Goal: Information Seeking & Learning: Check status

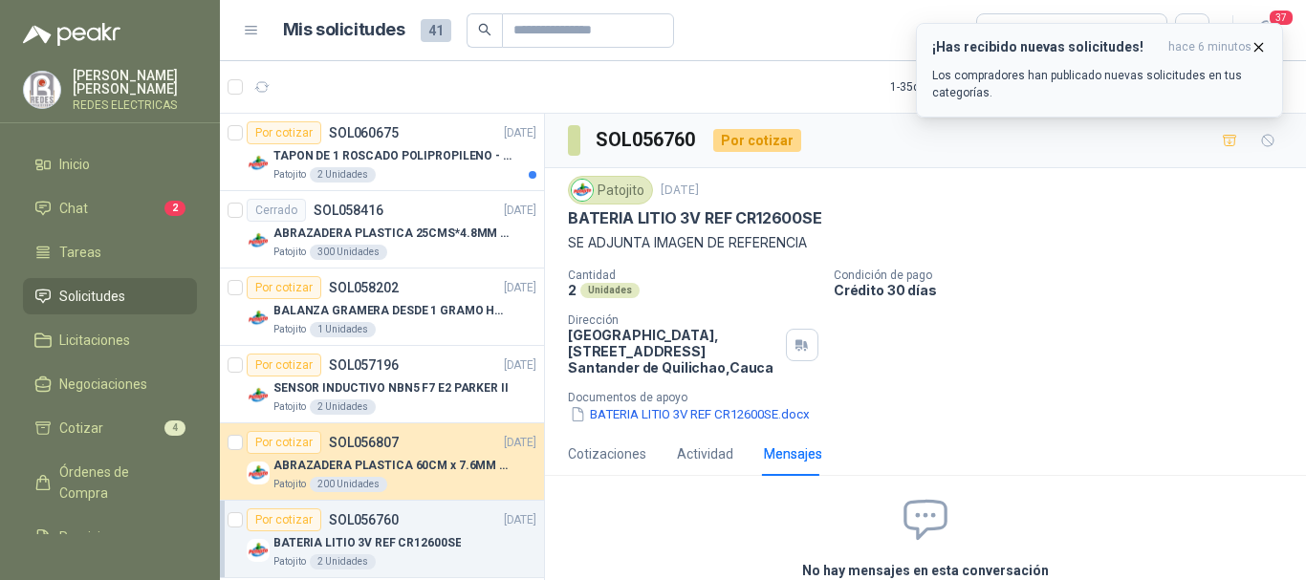
scroll to position [96, 0]
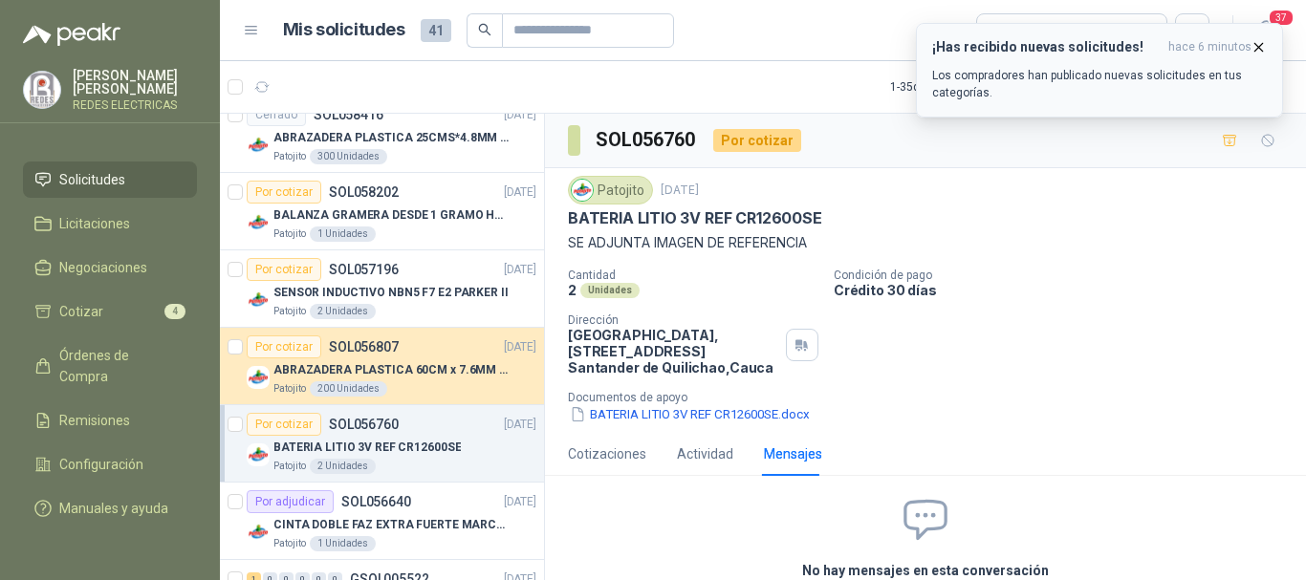
click at [1256, 47] on icon "button" at bounding box center [1259, 47] width 16 height 16
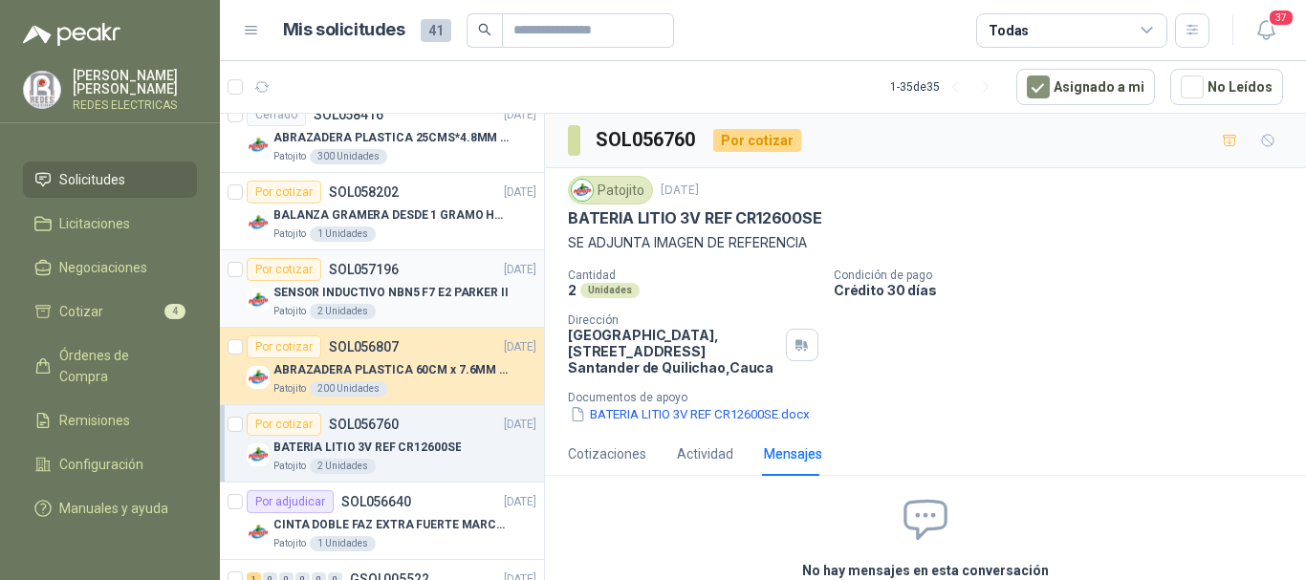
click at [395, 294] on p "SENSOR INDUCTIVO NBN5 F7 E2 PARKER II" at bounding box center [390, 293] width 235 height 18
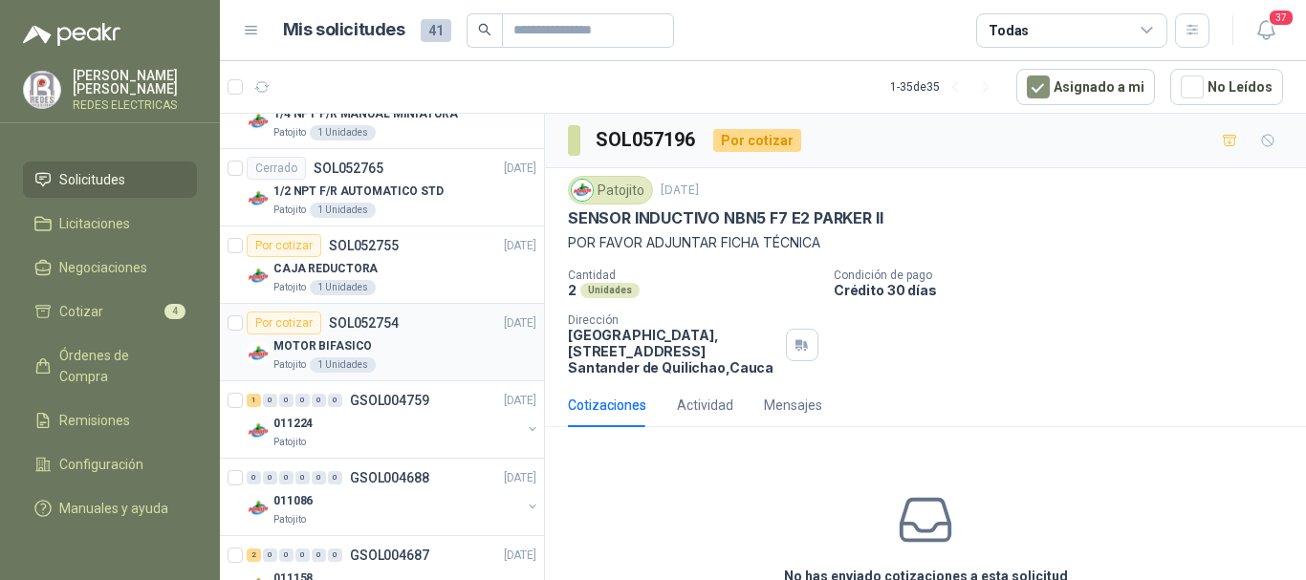
scroll to position [2264, 0]
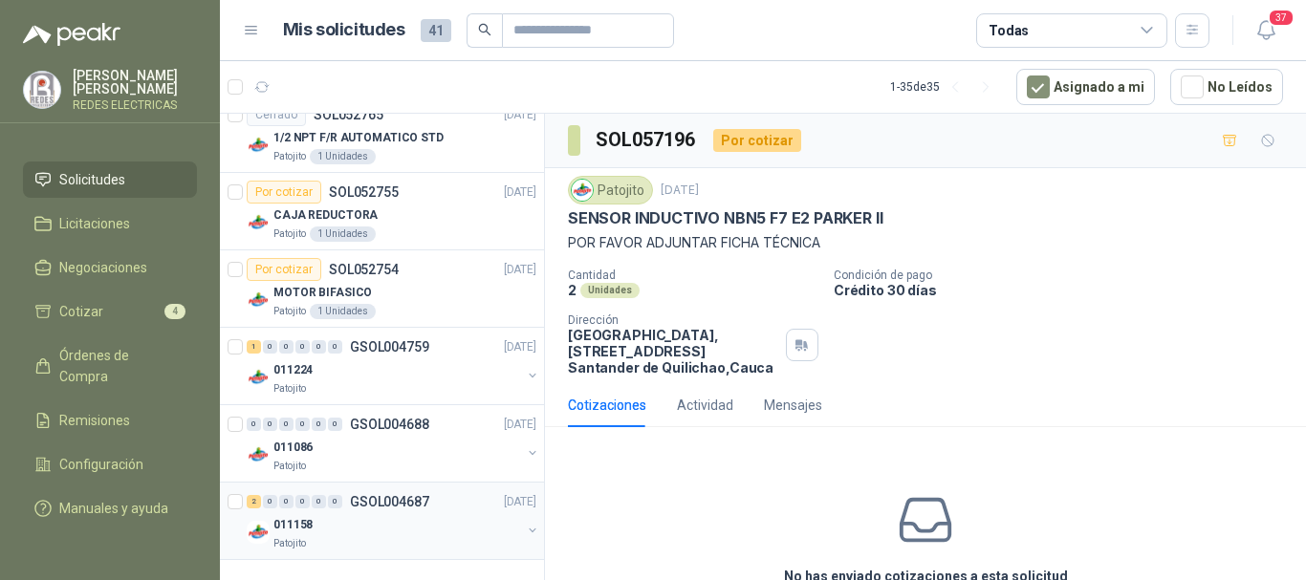
click at [331, 522] on div "011158" at bounding box center [397, 524] width 248 height 23
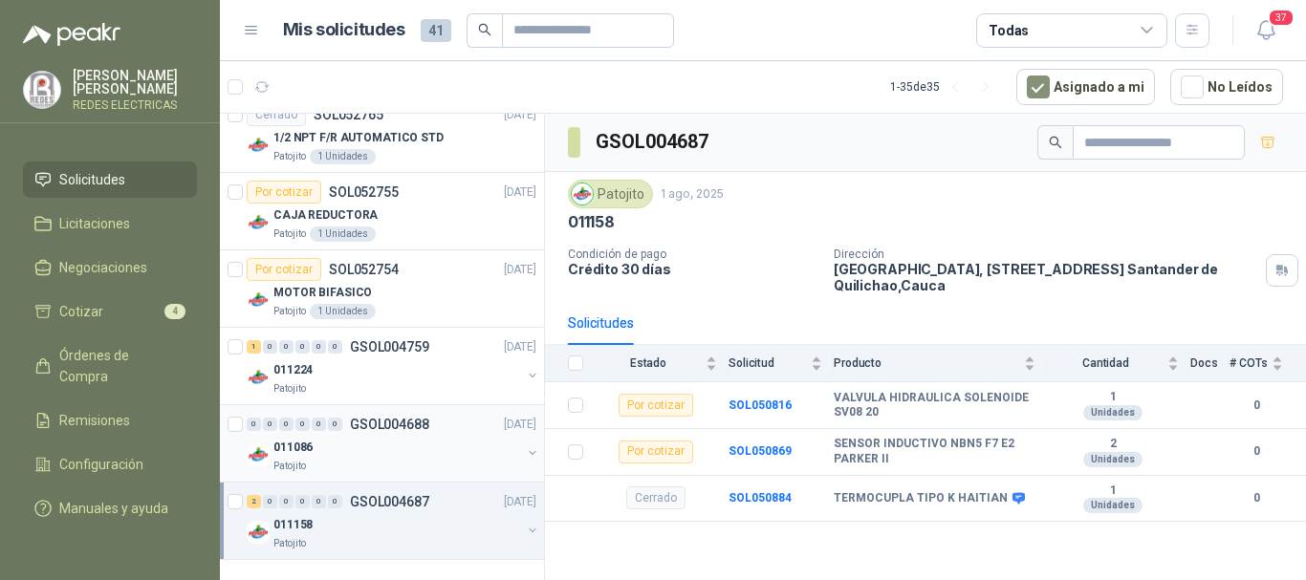
click at [382, 436] on div "011086" at bounding box center [397, 447] width 248 height 23
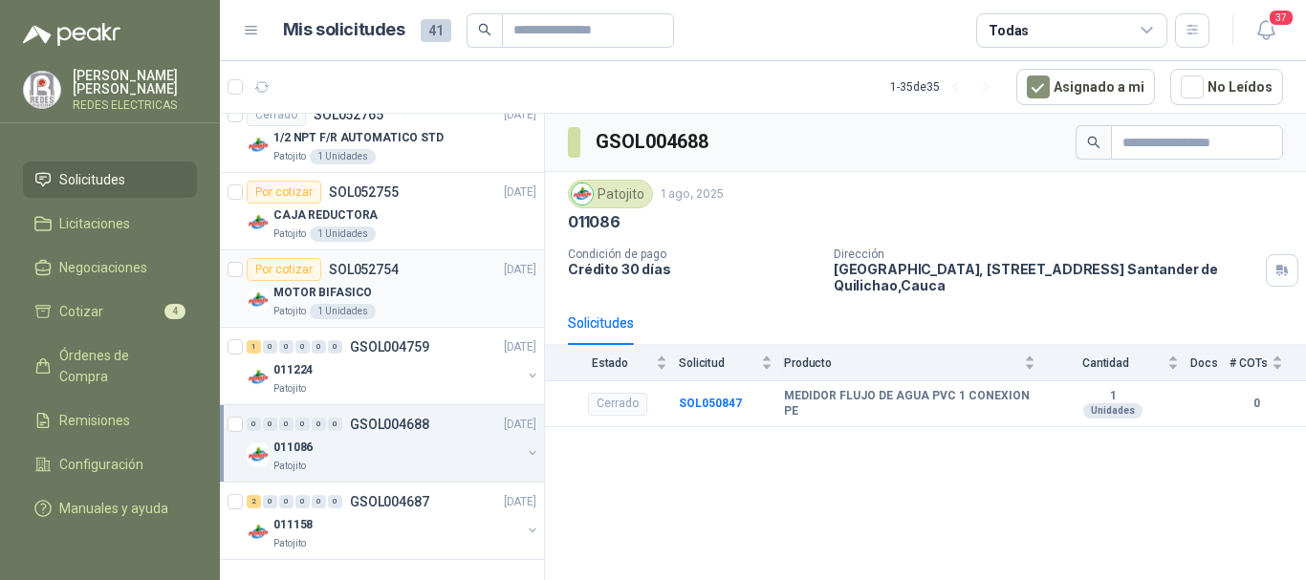
click at [409, 281] on div "MOTOR BIFASICO" at bounding box center [404, 292] width 263 height 23
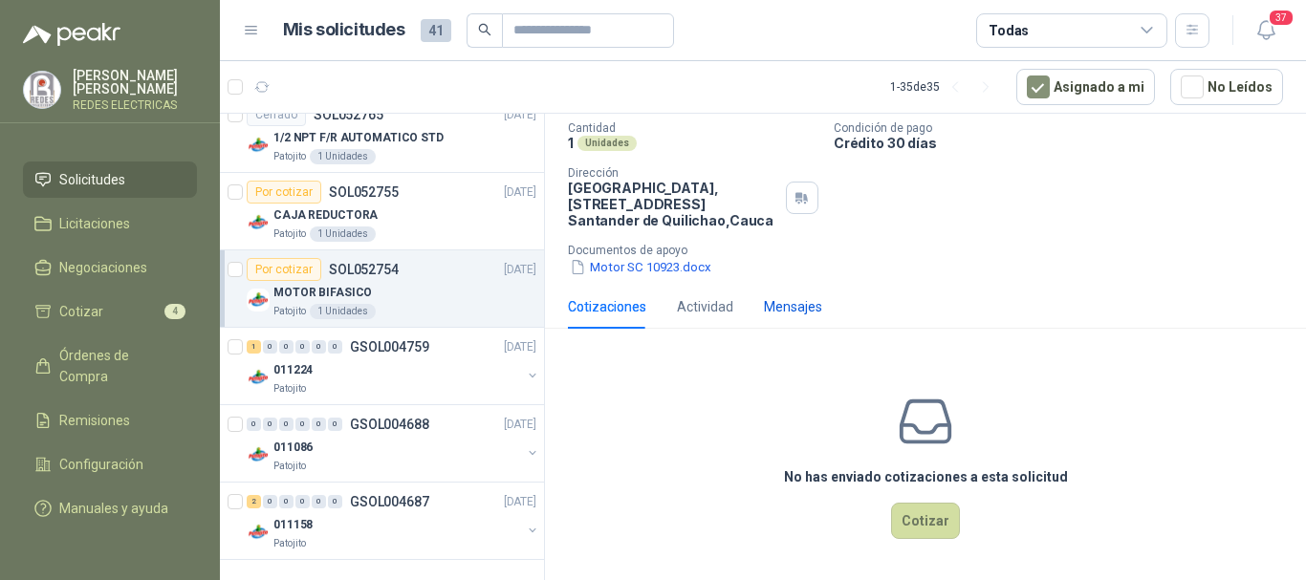
click at [776, 298] on div "Mensajes" at bounding box center [793, 306] width 58 height 21
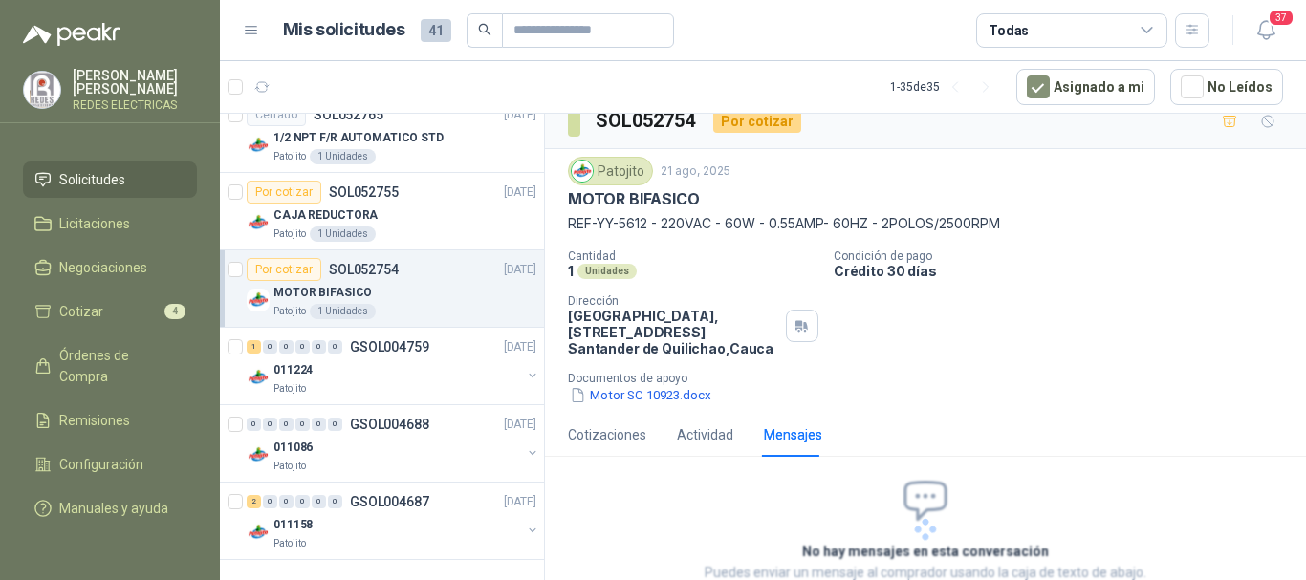
scroll to position [116, 0]
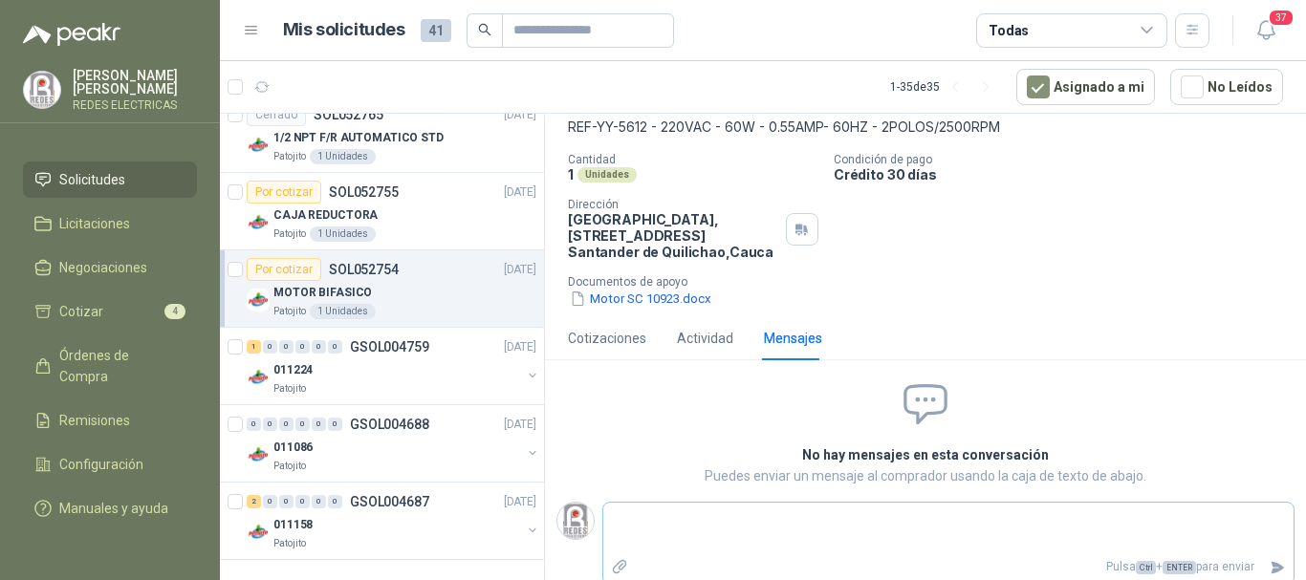
click at [753, 514] on textarea at bounding box center [948, 529] width 690 height 44
type textarea "*"
type textarea "**"
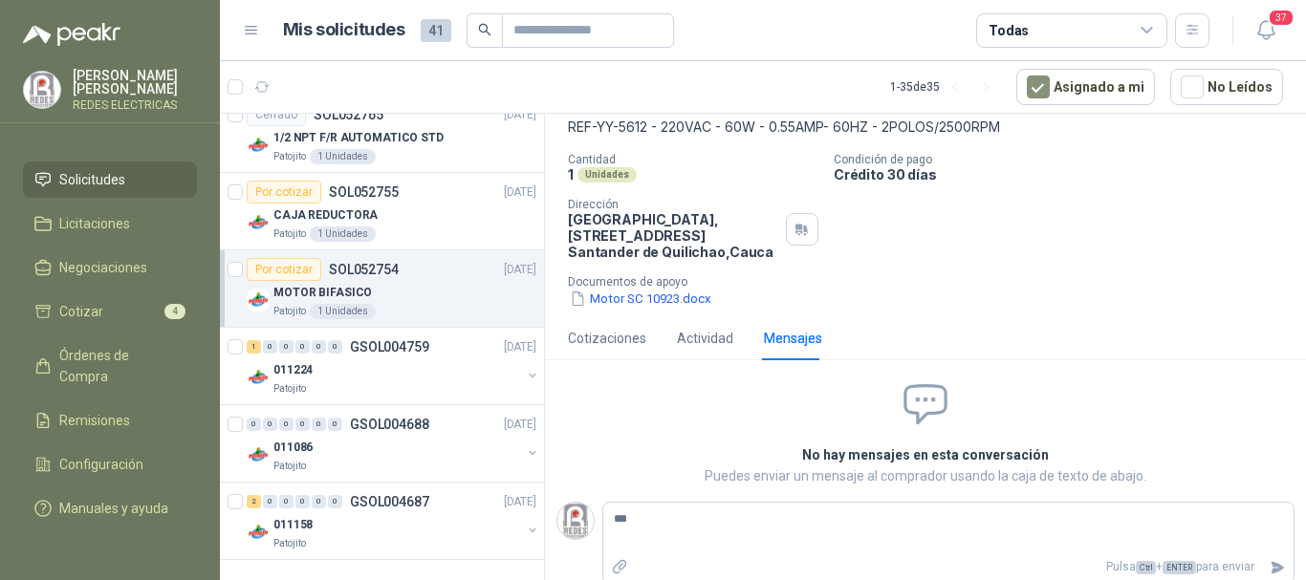
type textarea "****"
type textarea "*****"
type textarea "******"
type textarea "*******"
type textarea "*********"
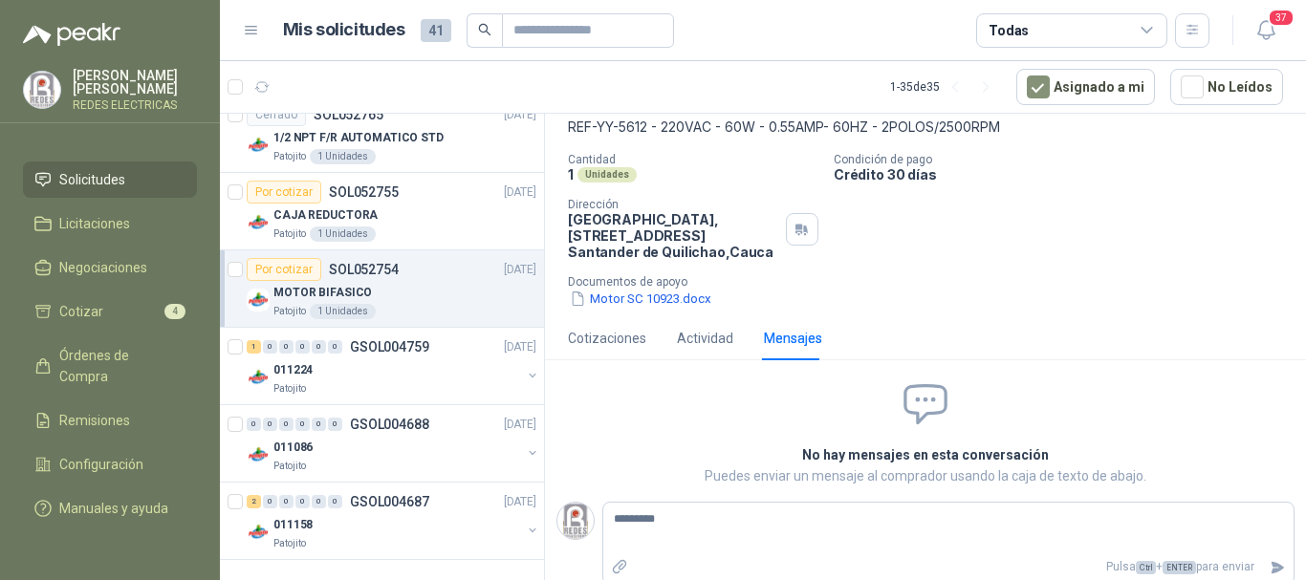
type textarea "**********"
type textarea "*********"
type textarea "********"
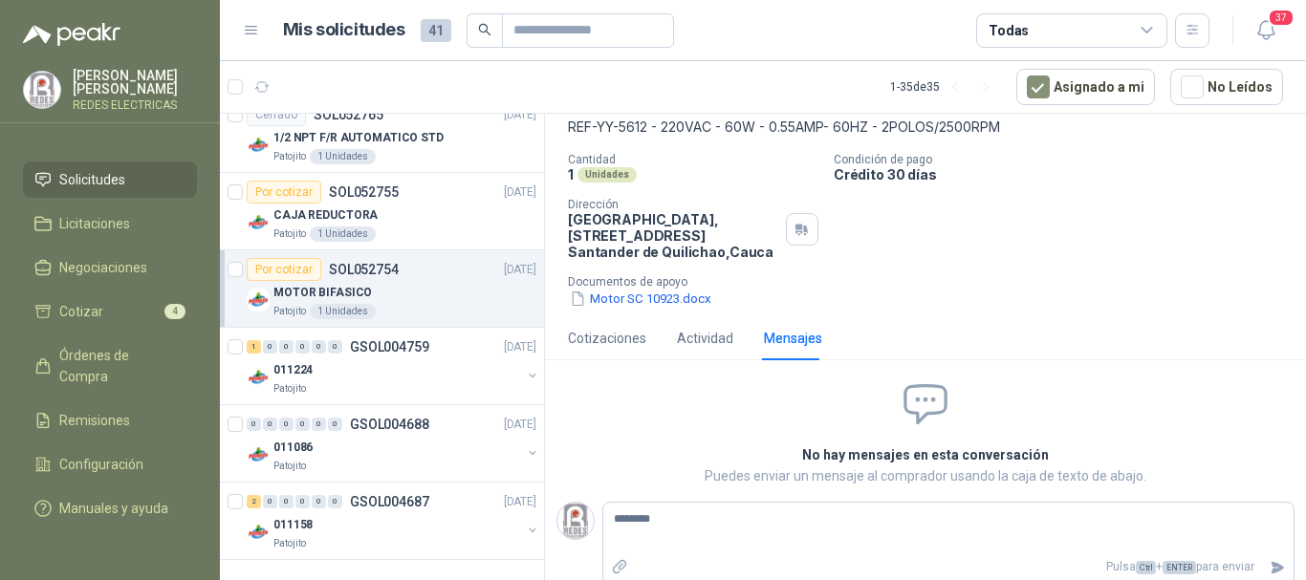
type textarea "*********"
type textarea "**********"
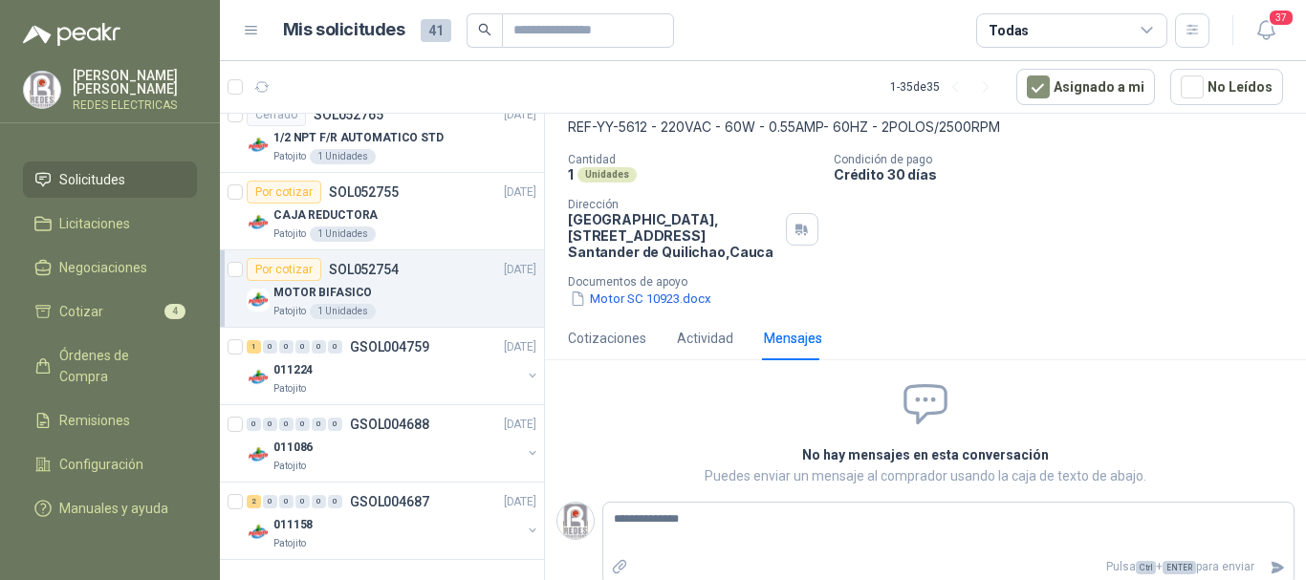
type textarea "**********"
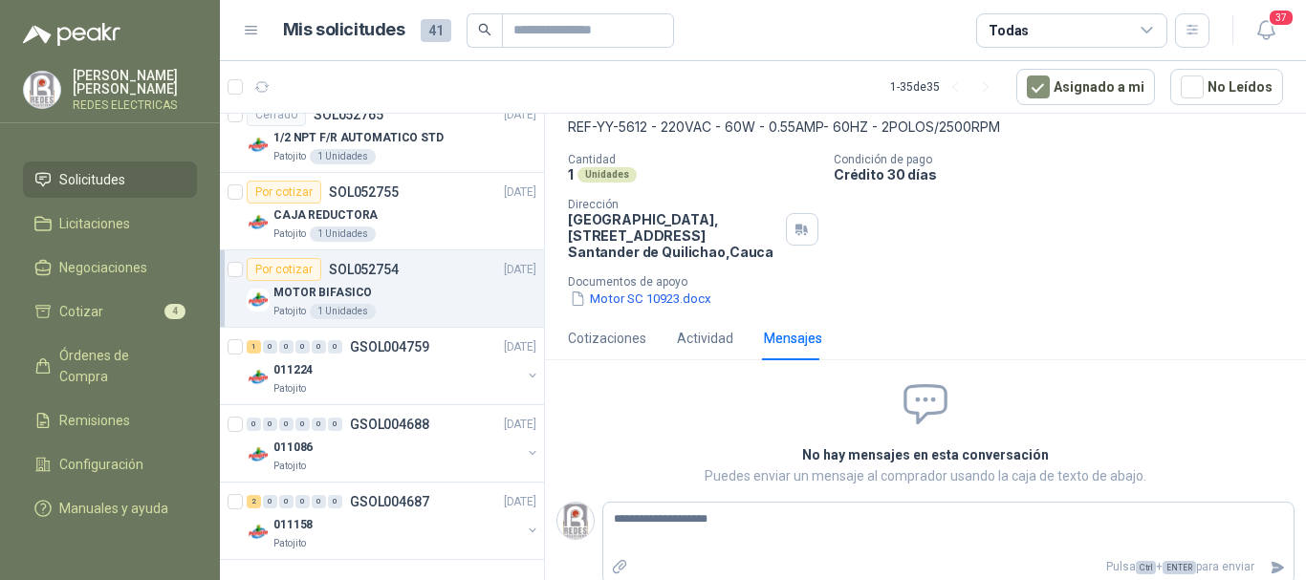
type textarea "**********"
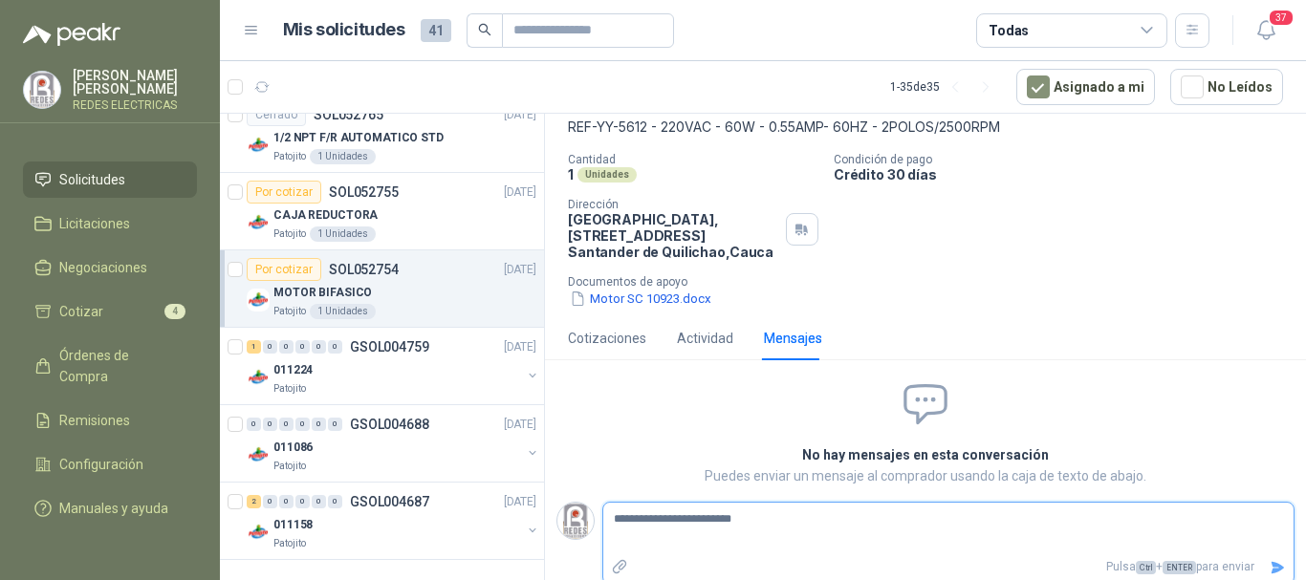
type textarea "**********"
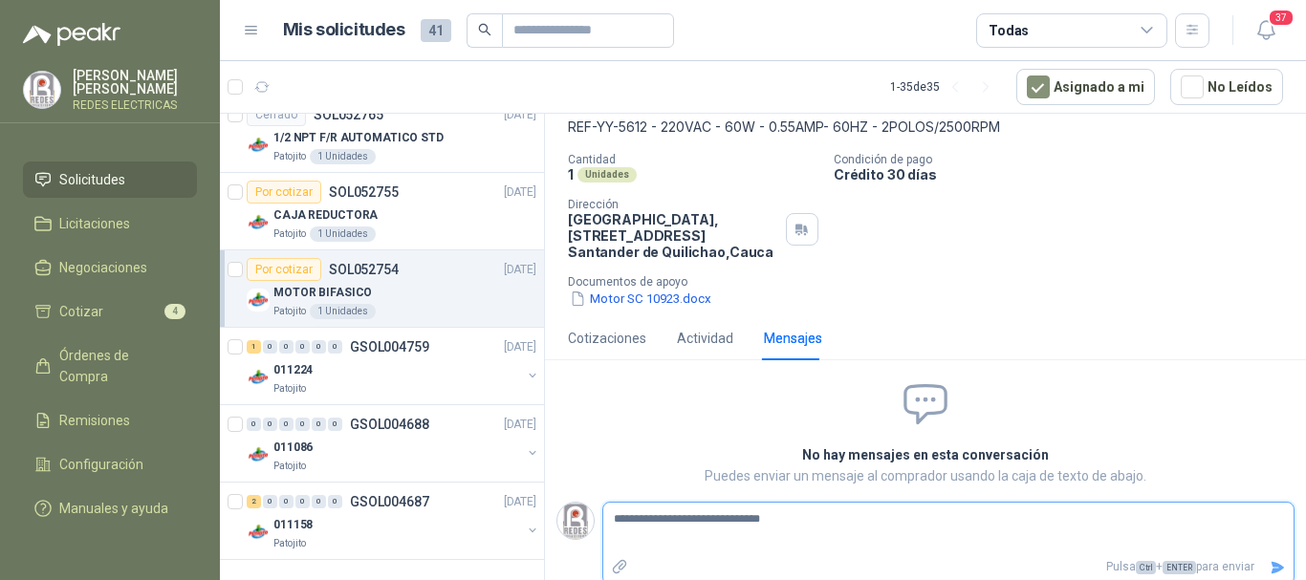
type textarea "**********"
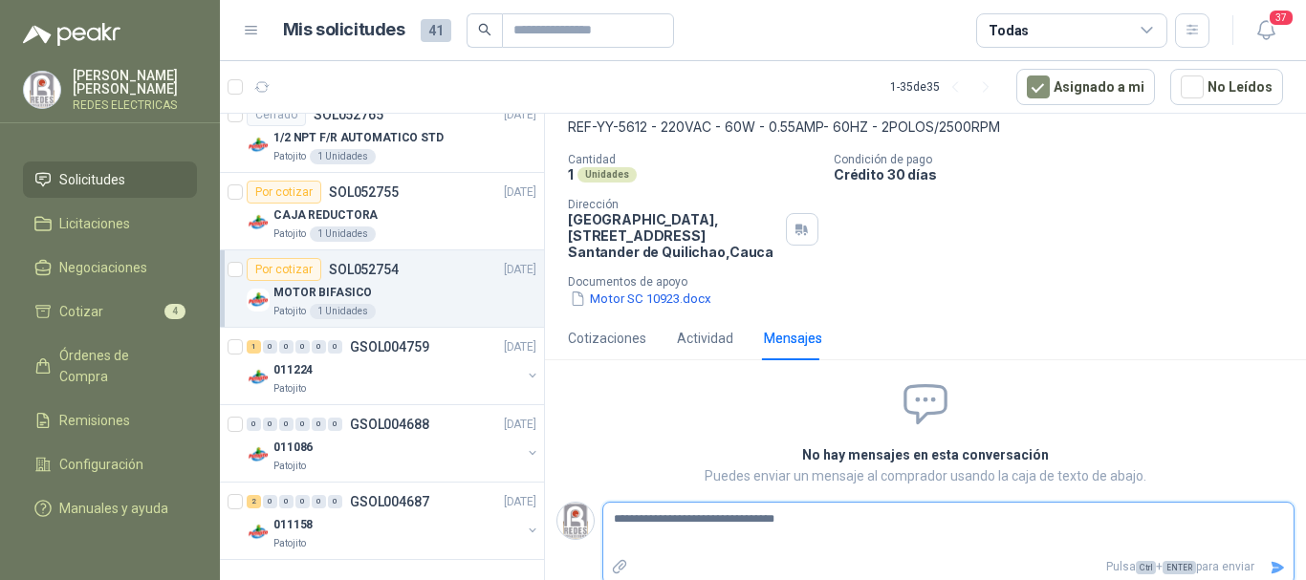
type textarea "**********"
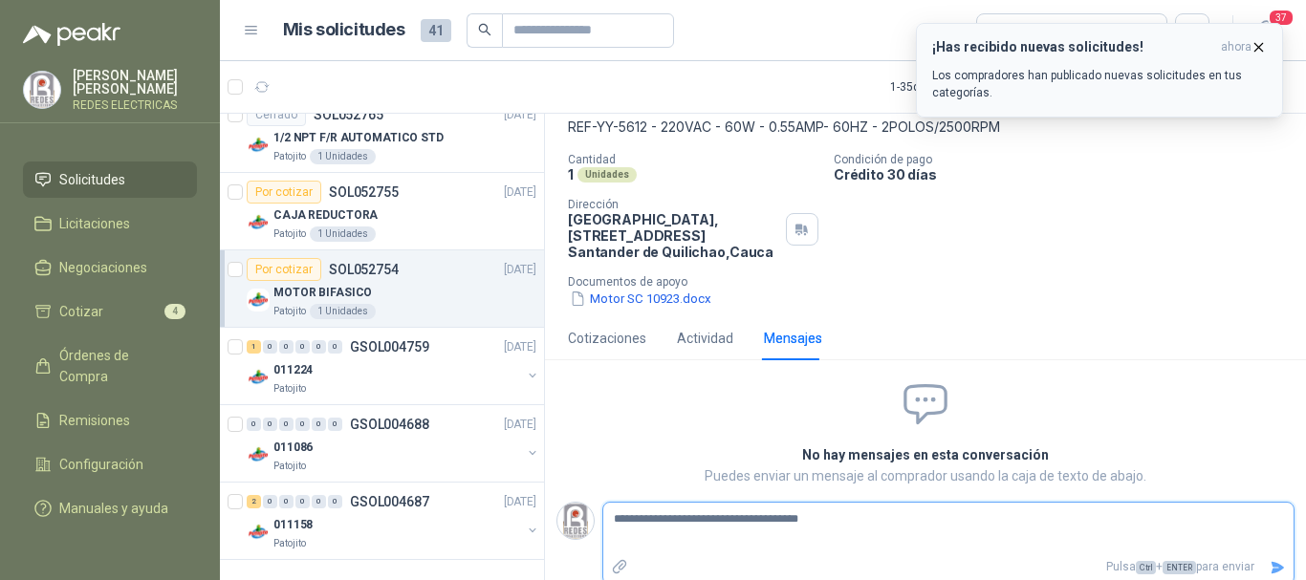
type textarea "**********"
click at [1259, 51] on icon "button" at bounding box center [1259, 47] width 16 height 16
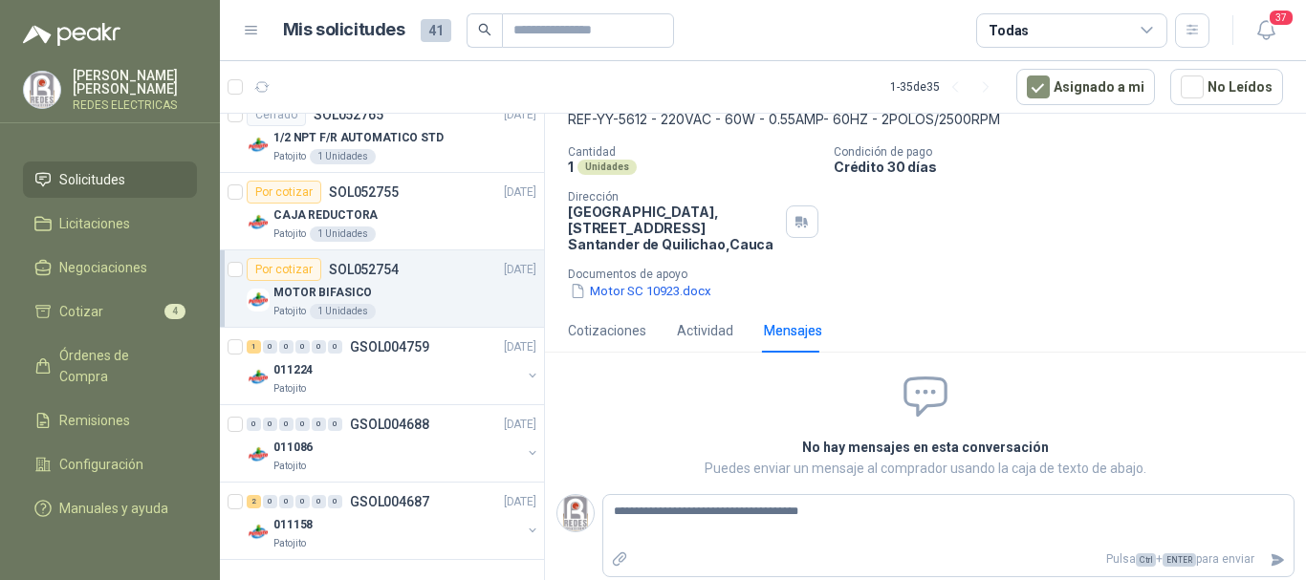
scroll to position [125, 0]
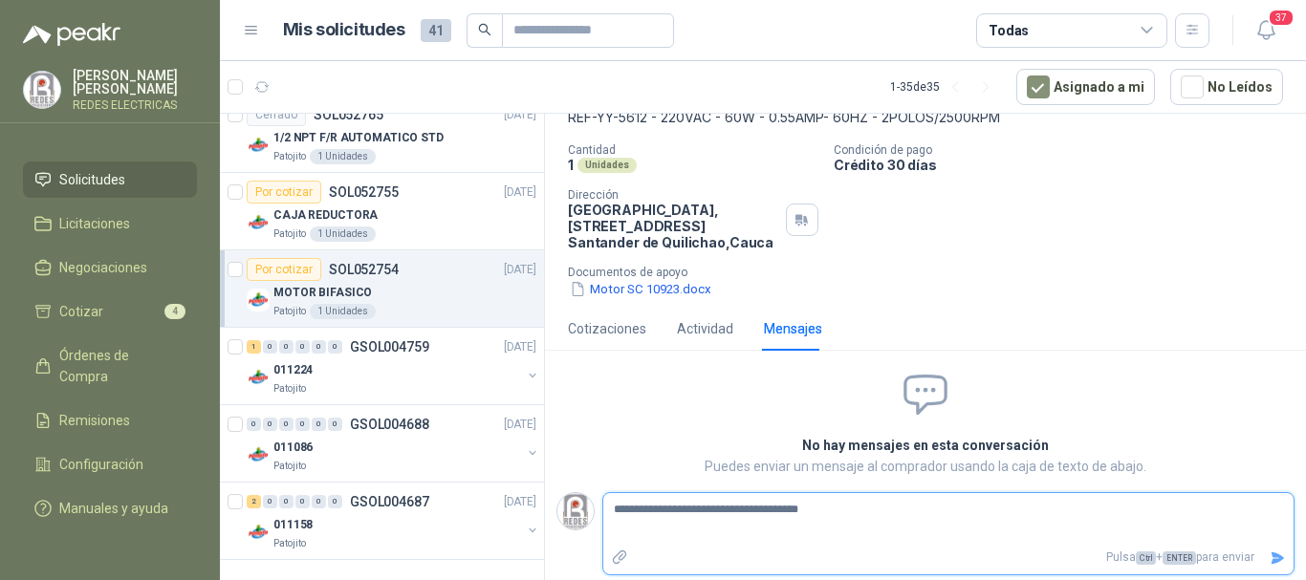
click at [1270, 556] on icon "Enviar" at bounding box center [1278, 559] width 16 height 16
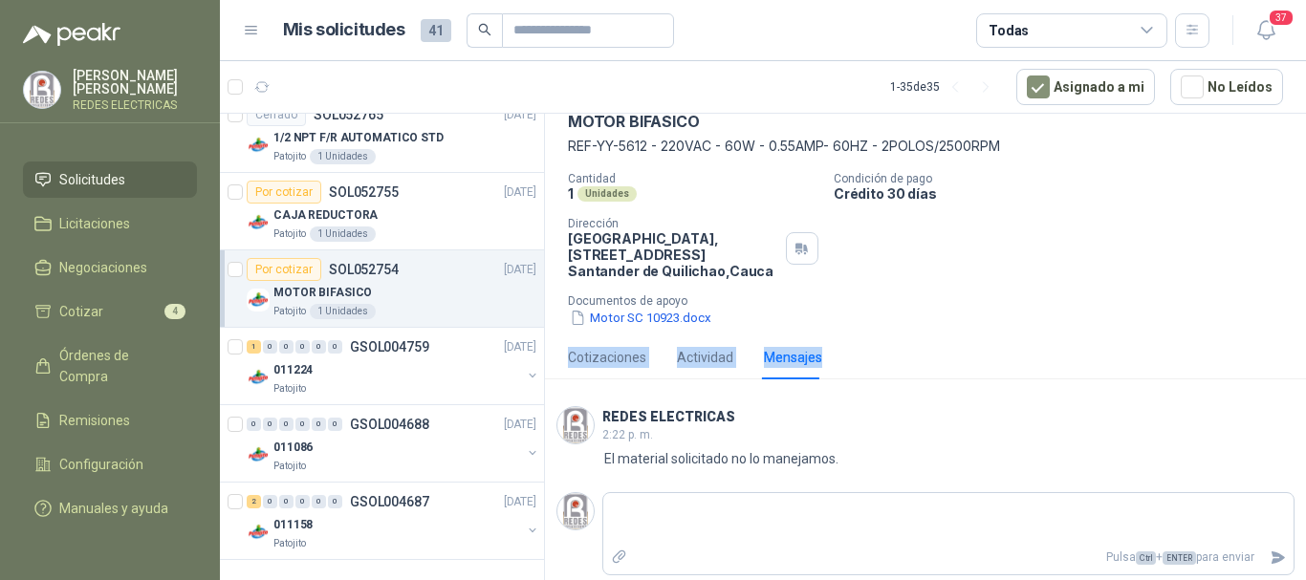
drag, startPoint x: 1026, startPoint y: 336, endPoint x: 1004, endPoint y: 298, distance: 43.3
click at [1024, 324] on div "SOL052754 Por cotizar Patojito [DATE] MOTOR BIFASICO REF-YY-5612 - 220VAC - 60W…" at bounding box center [925, 302] width 761 height 570
drag, startPoint x: 964, startPoint y: 343, endPoint x: 884, endPoint y: 307, distance: 88.2
click at [964, 340] on div "Cotizaciones Actividad Mensajes" at bounding box center [925, 358] width 715 height 44
click at [385, 225] on div "CAJA REDUCTORA" at bounding box center [404, 215] width 263 height 23
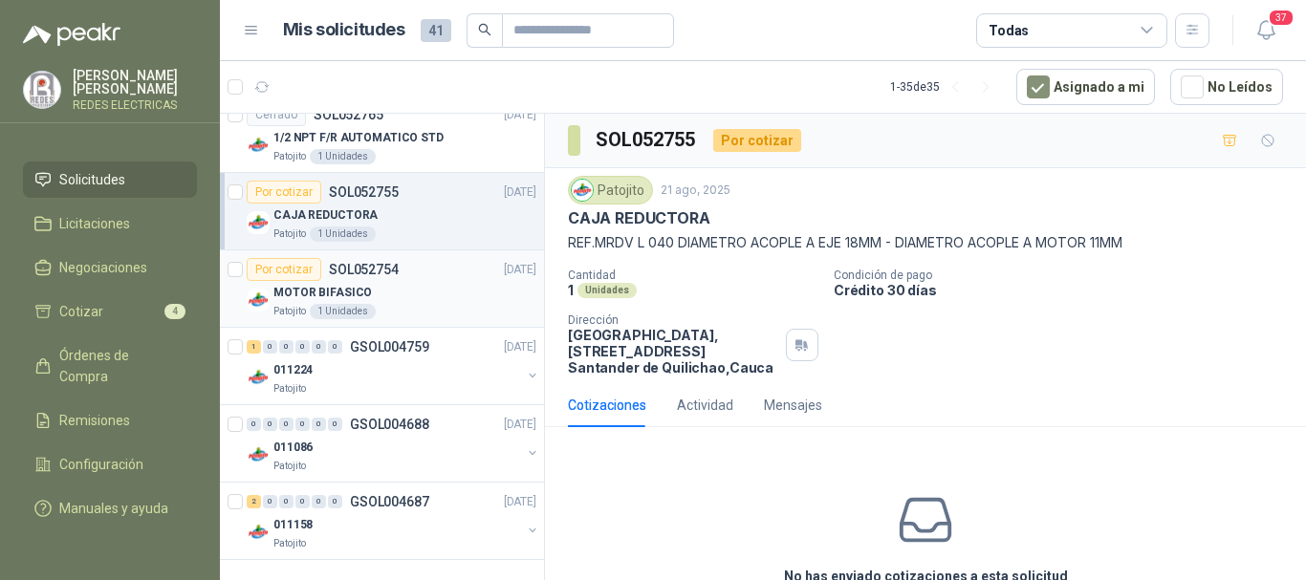
click at [403, 294] on div "MOTOR BIFASICO" at bounding box center [404, 292] width 263 height 23
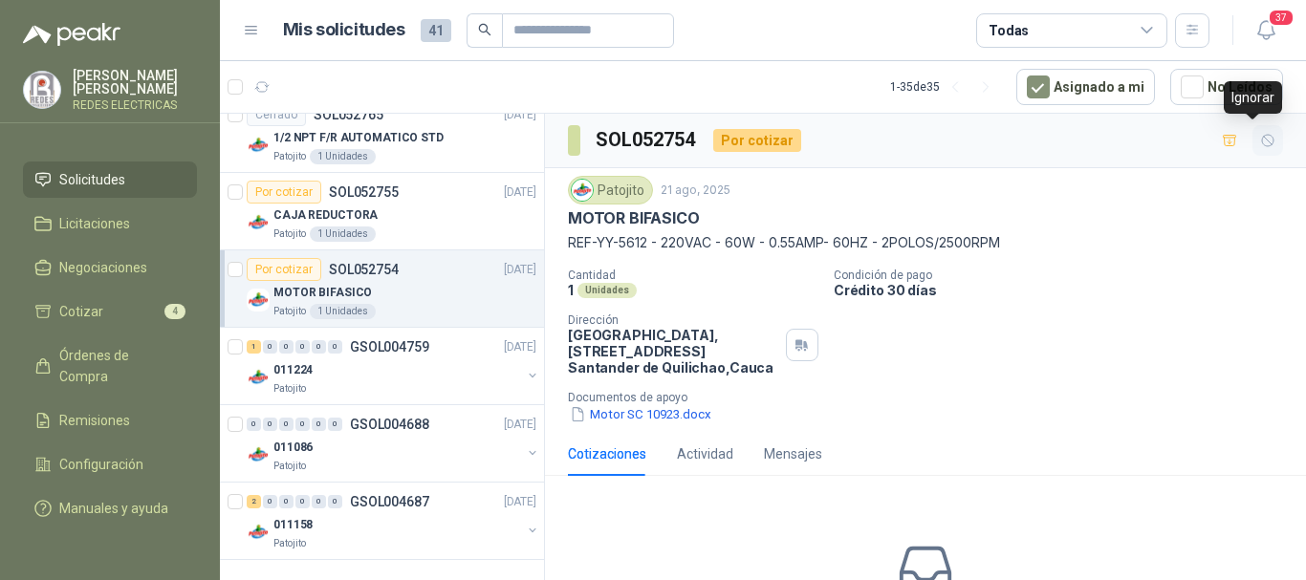
click at [1260, 142] on icon "button" at bounding box center [1268, 141] width 16 height 16
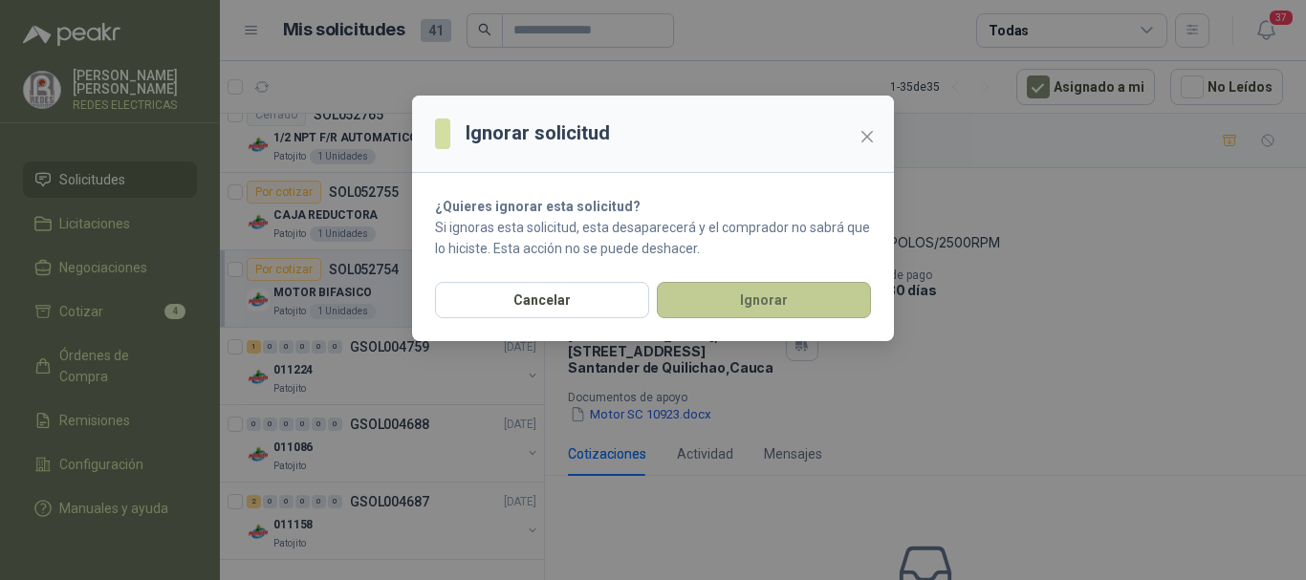
click at [737, 299] on button "Ignorar" at bounding box center [764, 300] width 214 height 36
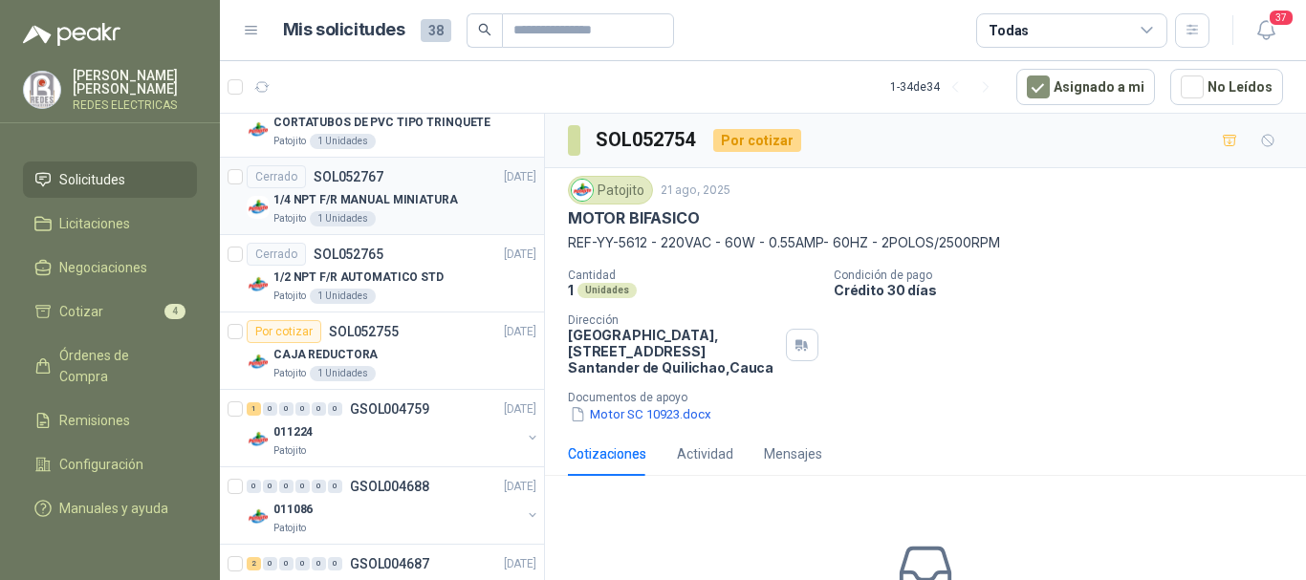
scroll to position [2091, 0]
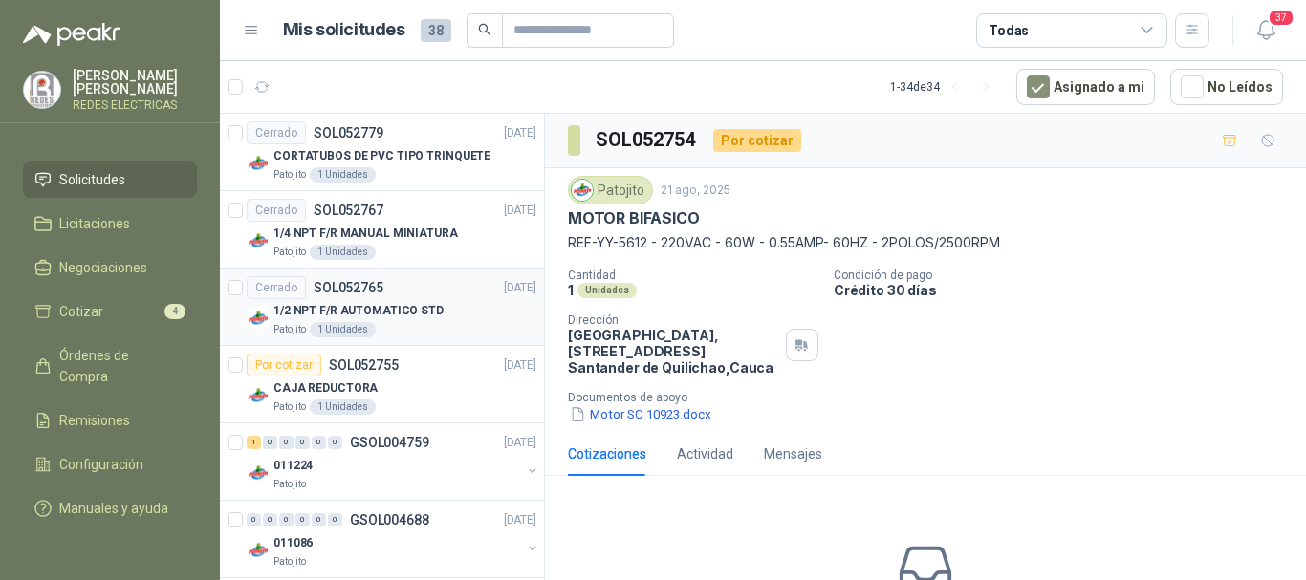
click at [385, 327] on div "Patojito 1 Unidades" at bounding box center [404, 329] width 263 height 15
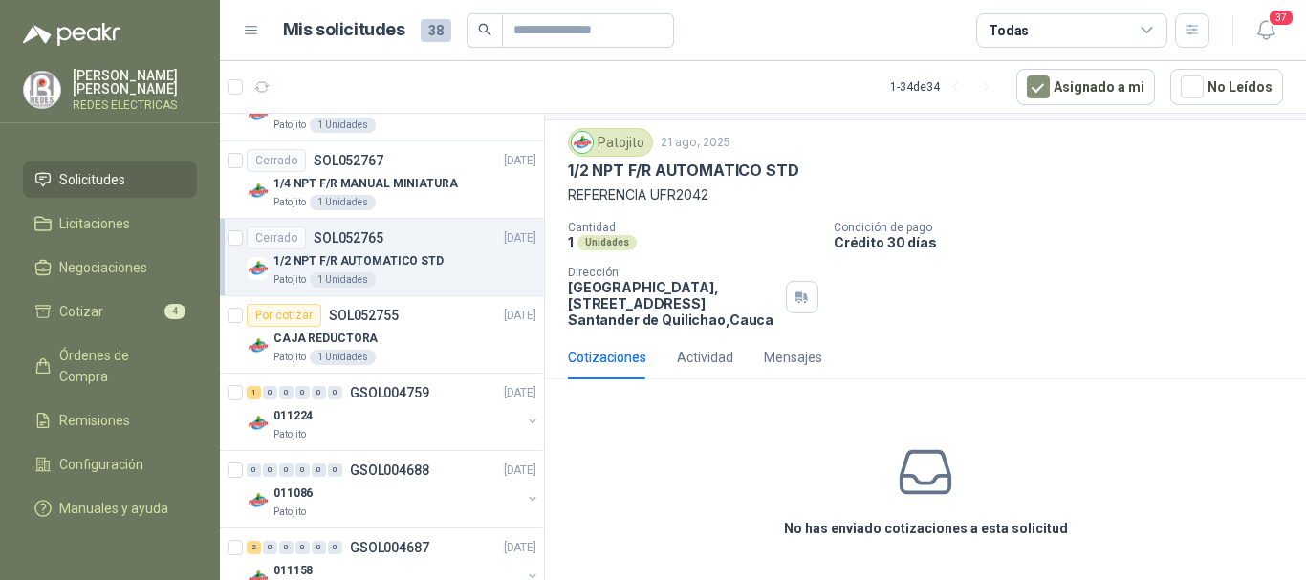
scroll to position [2187, 0]
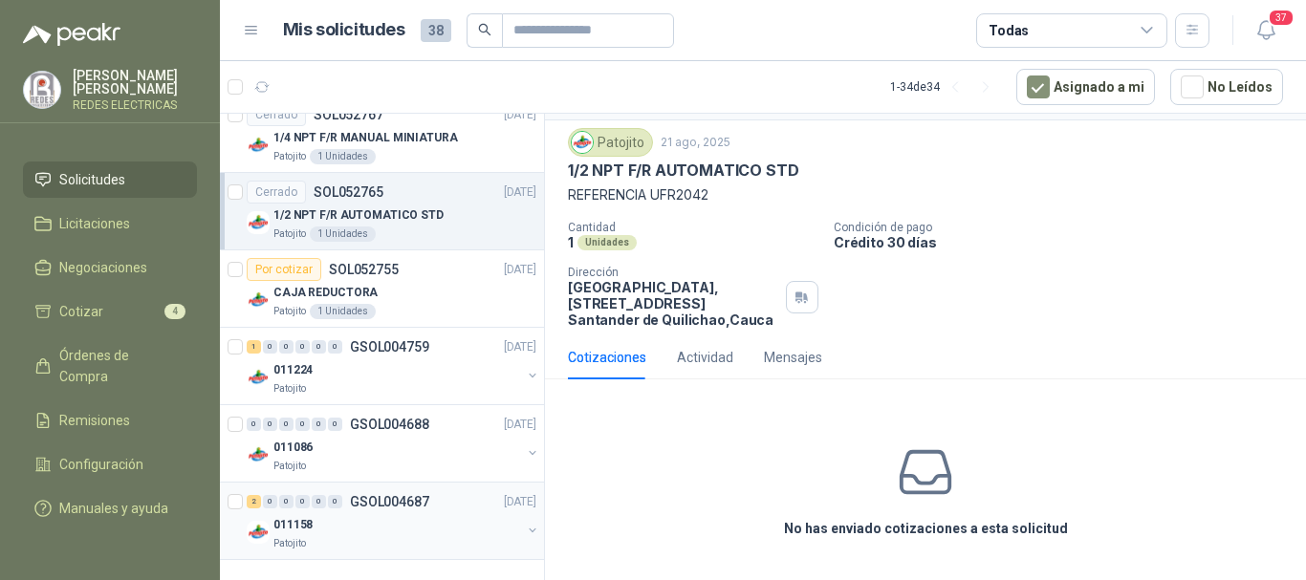
click at [368, 521] on div "011158" at bounding box center [397, 524] width 248 height 23
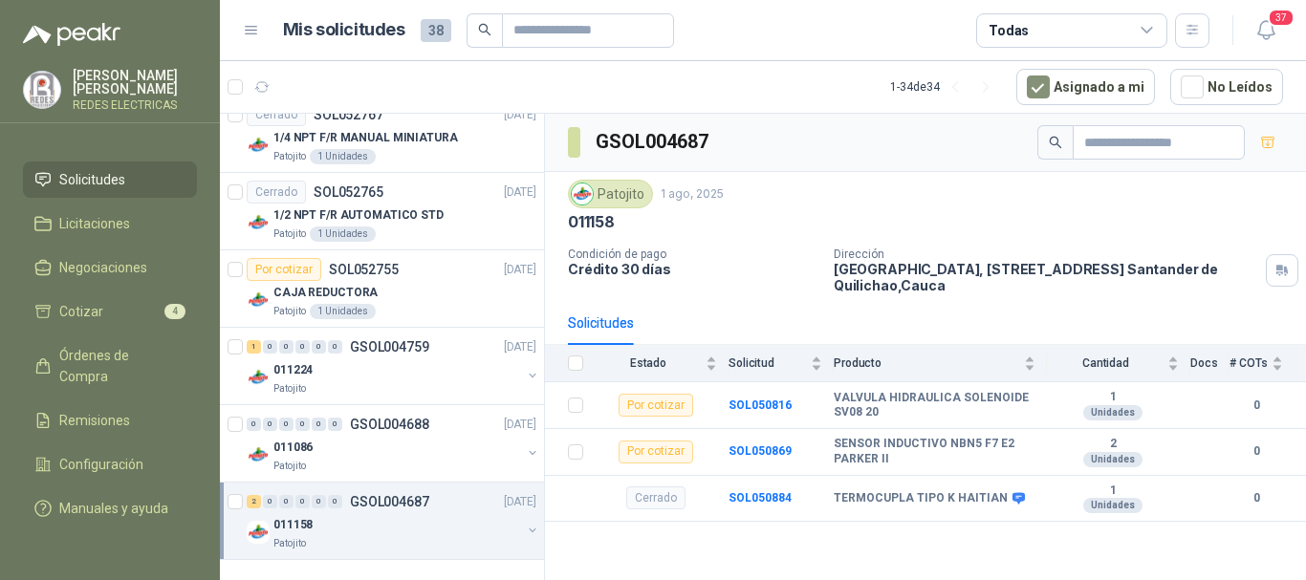
click at [421, 518] on div "011158" at bounding box center [397, 524] width 248 height 23
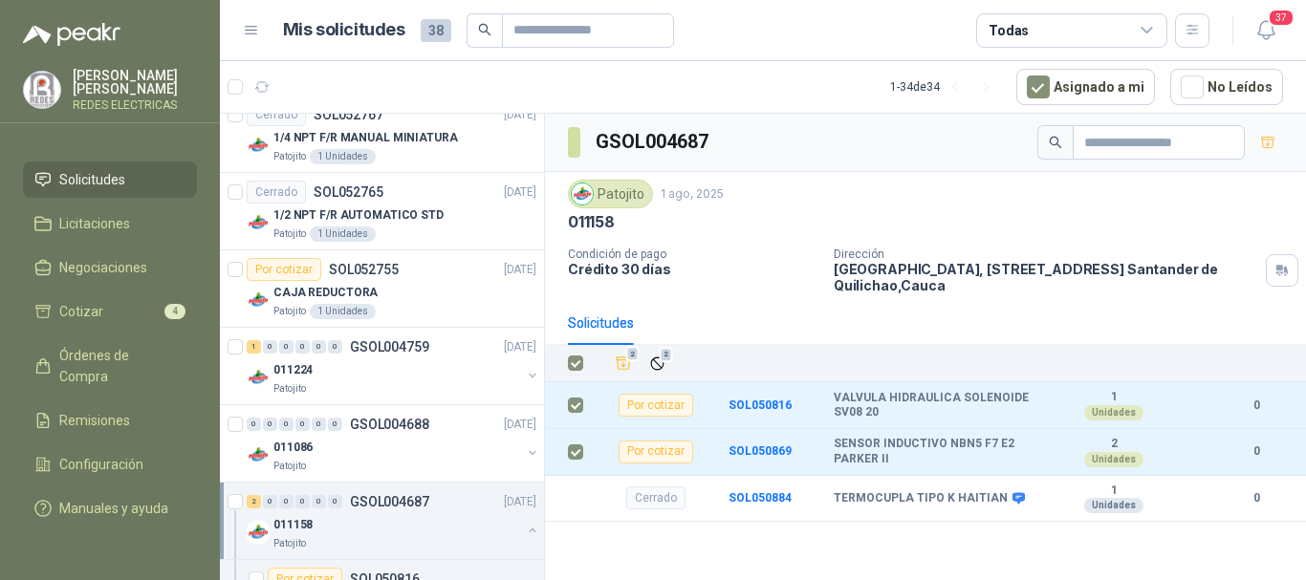
drag, startPoint x: 612, startPoint y: 410, endPoint x: 982, endPoint y: 333, distance: 378.1
click at [1028, 345] on th "2 2" at bounding box center [950, 363] width 711 height 37
click at [660, 359] on span "2" at bounding box center [666, 354] width 13 height 15
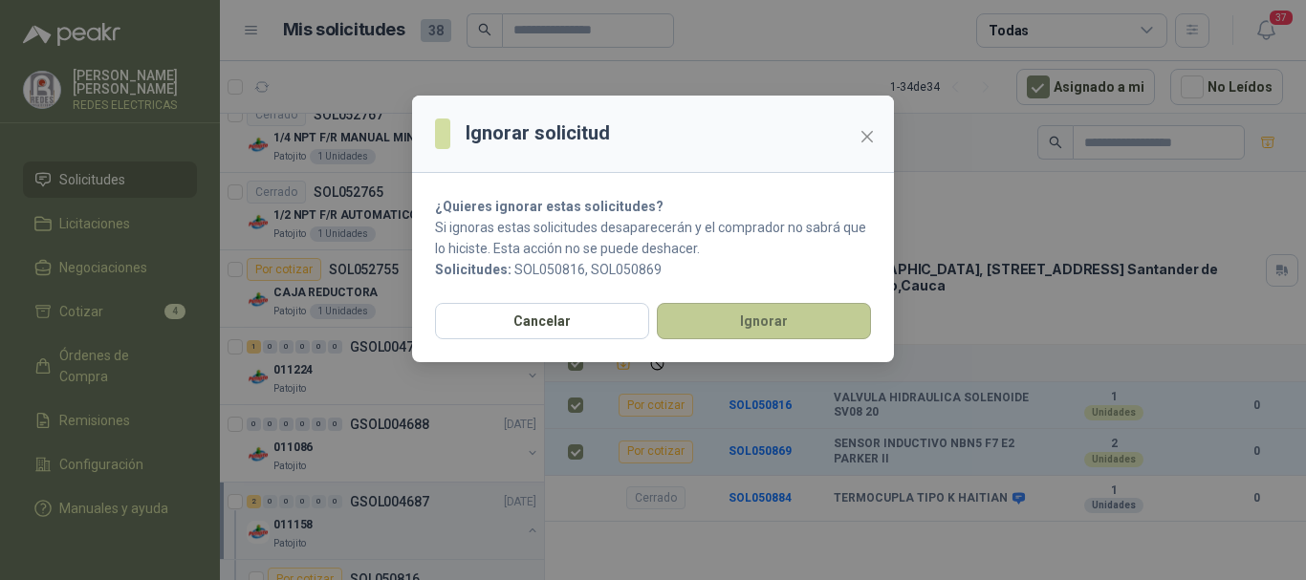
click at [724, 326] on button "Ignorar" at bounding box center [764, 321] width 214 height 36
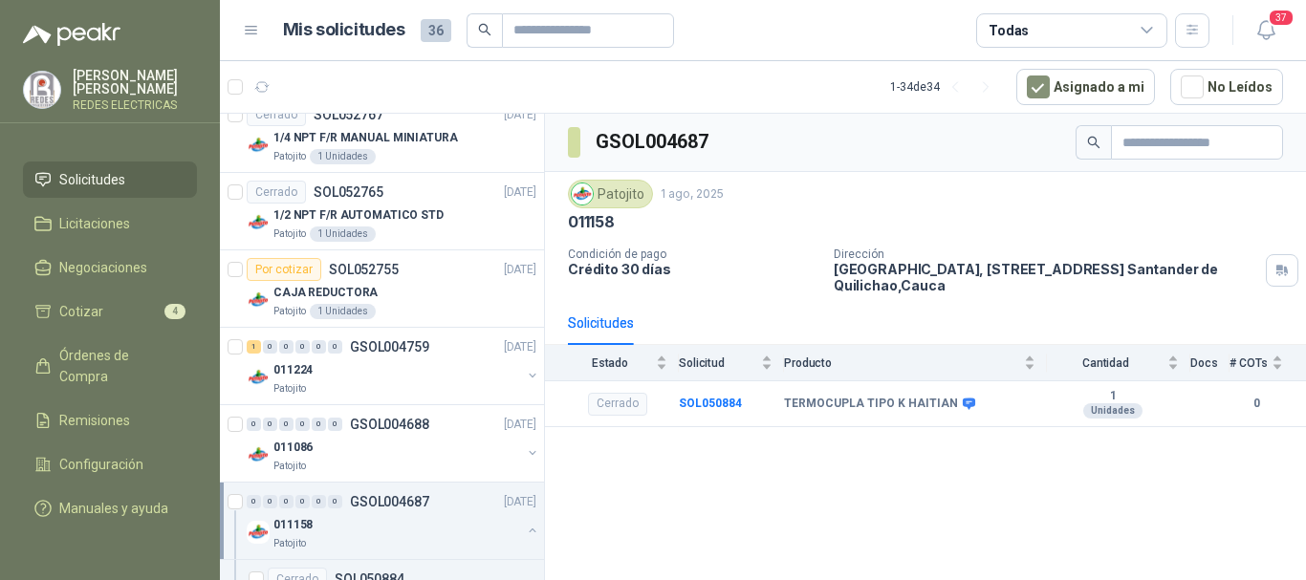
scroll to position [2264, 0]
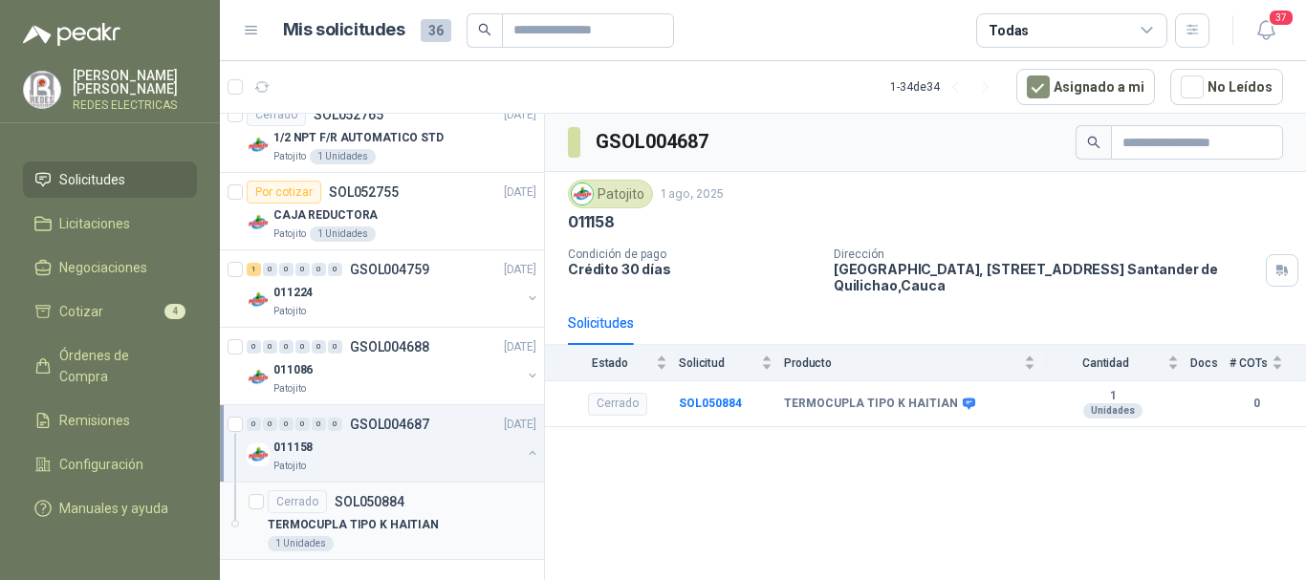
click at [341, 521] on p "TERMOCUPLA TIPO K HAITIAN" at bounding box center [353, 525] width 171 height 18
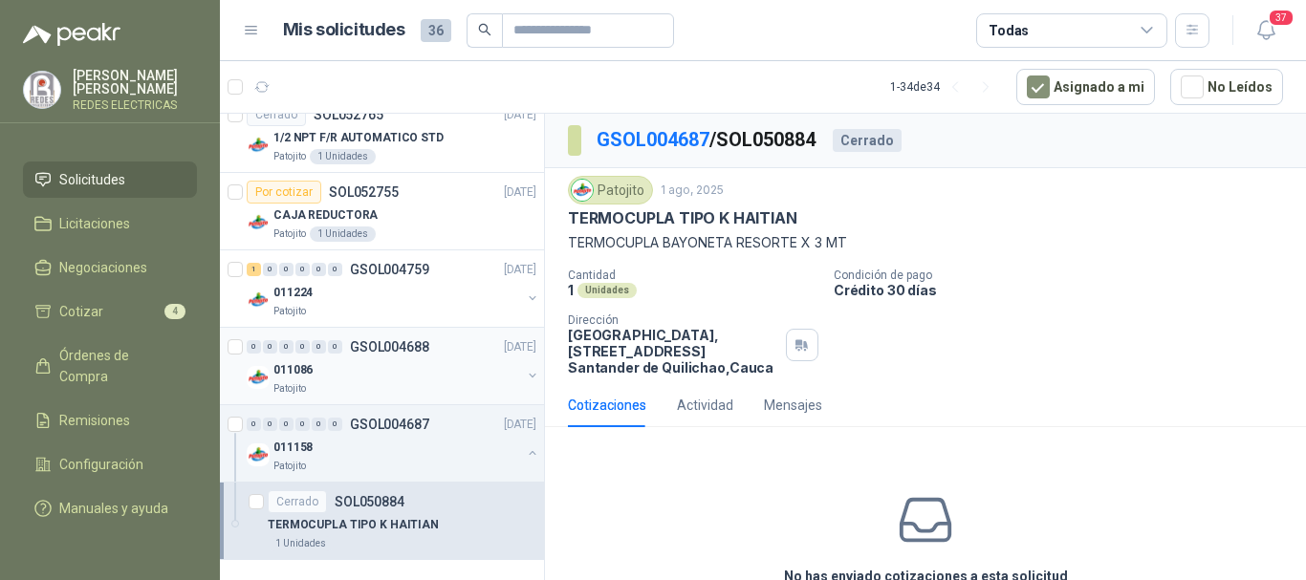
click at [422, 352] on p "GSOL004688" at bounding box center [389, 346] width 79 height 13
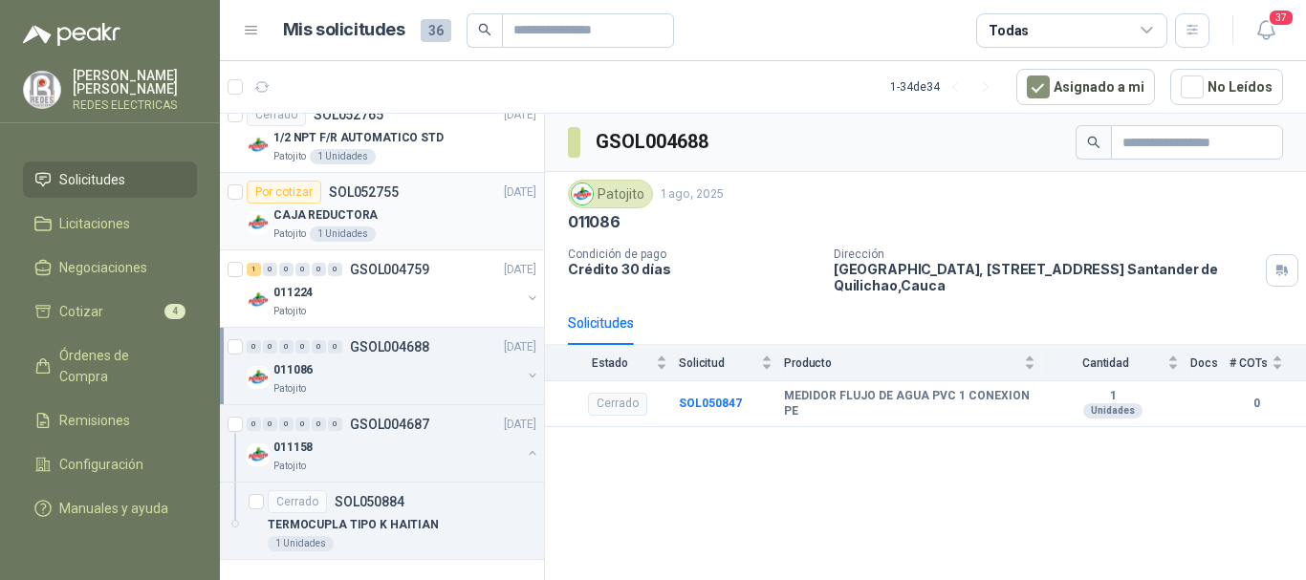
click at [435, 243] on article "Por cotizar SOL052755 [DATE] CAJA REDUCTORA Patojito 1 Unidades" at bounding box center [382, 211] width 324 height 77
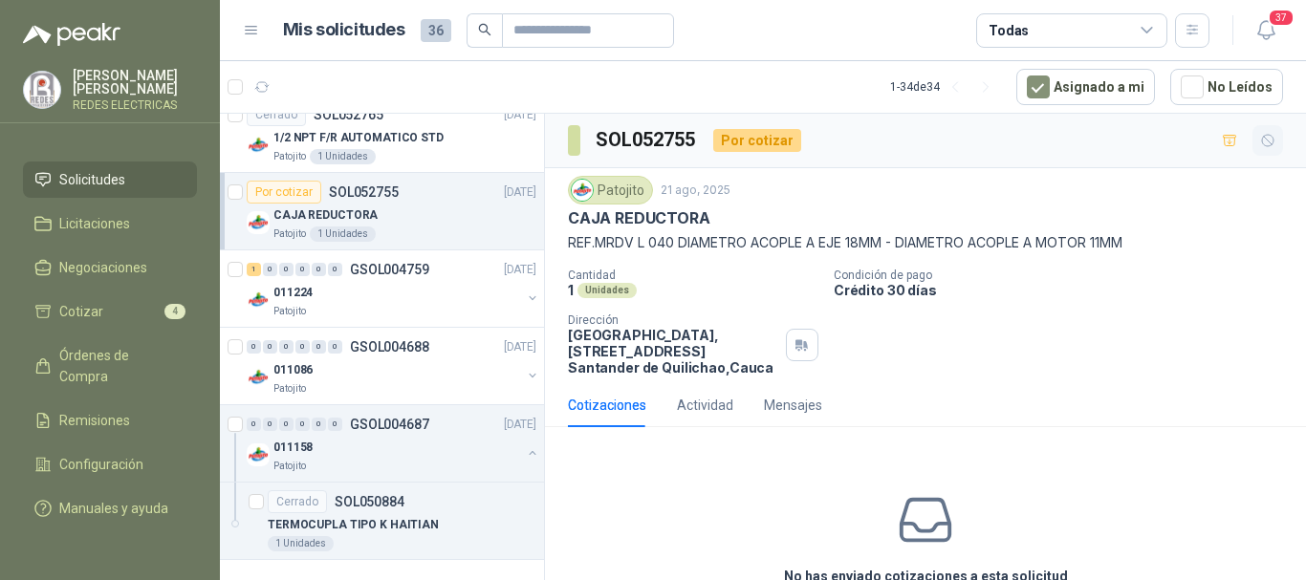
click at [1262, 146] on icon "button" at bounding box center [1267, 140] width 11 height 11
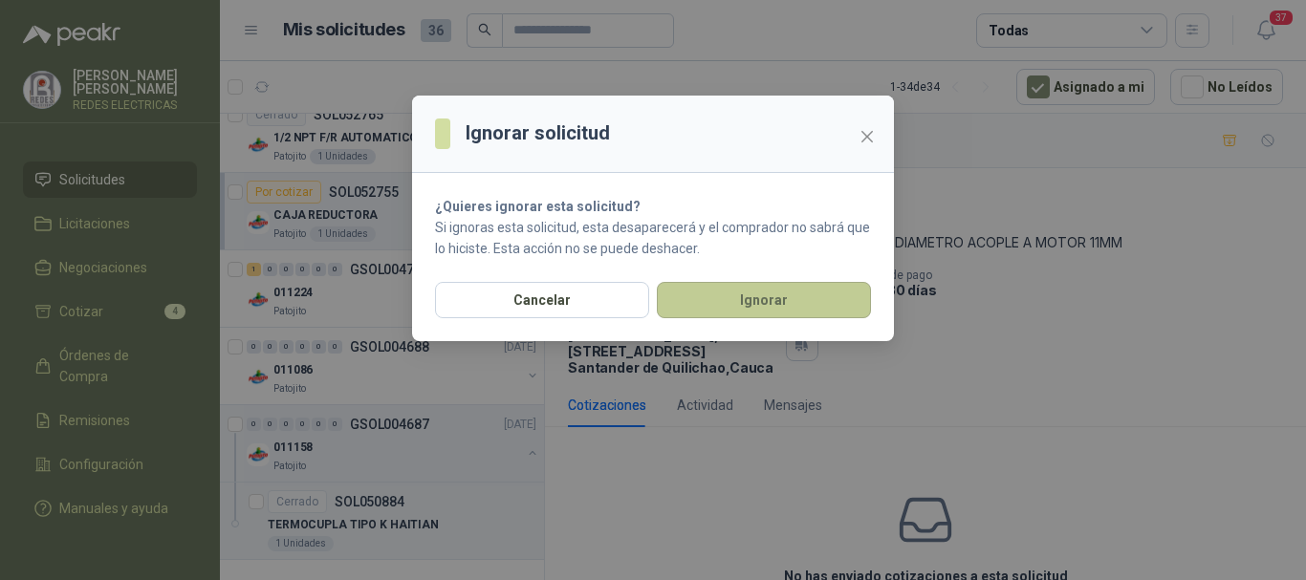
click at [763, 299] on button "Ignorar" at bounding box center [764, 300] width 214 height 36
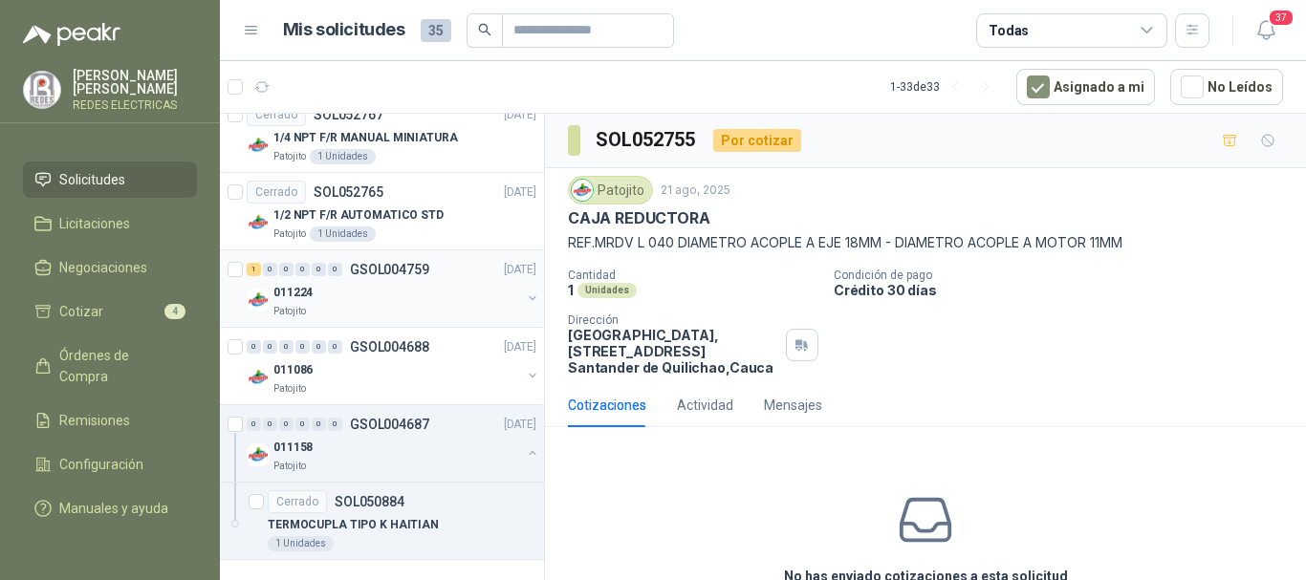
scroll to position [2187, 0]
click at [383, 222] on p "1/2 NPT F/R AUTOMATICO STD" at bounding box center [358, 216] width 170 height 18
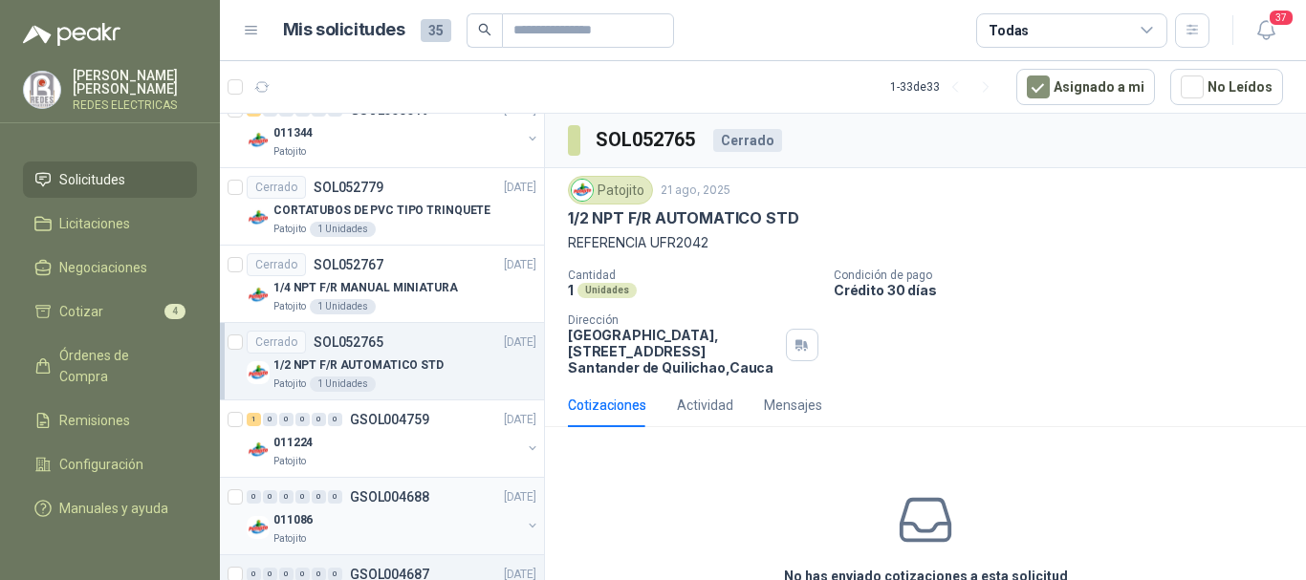
scroll to position [2187, 0]
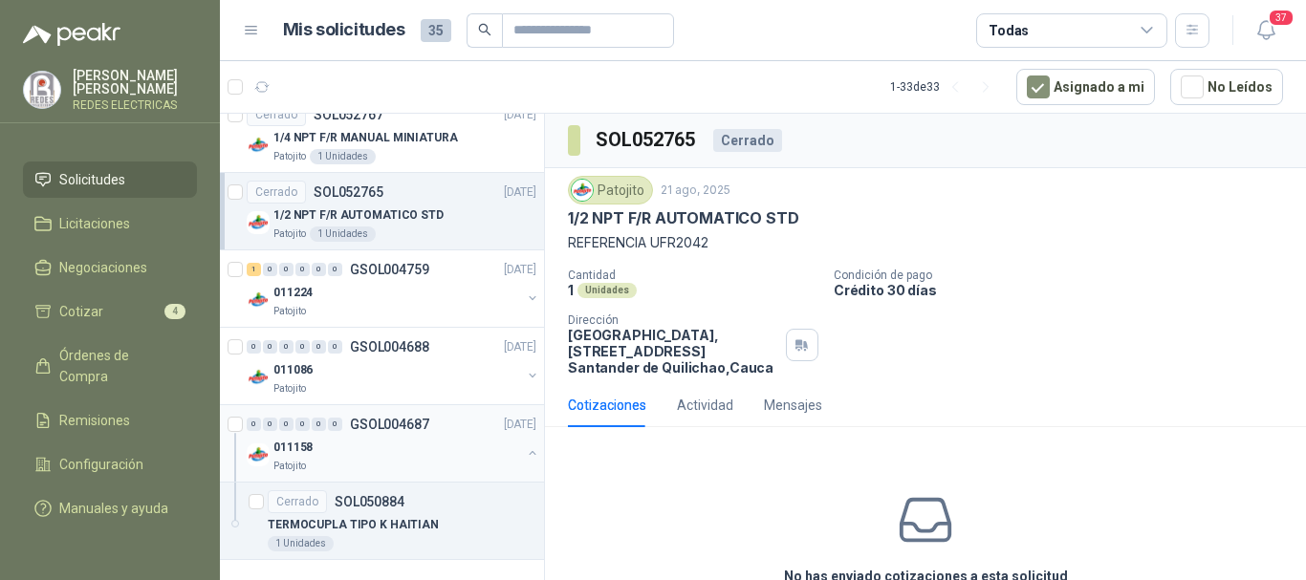
drag, startPoint x: 247, startPoint y: 463, endPoint x: 237, endPoint y: 467, distance: 10.3
click at [247, 465] on div "011158 Patojito" at bounding box center [394, 455] width 294 height 38
click at [237, 468] on div at bounding box center [237, 443] width 19 height 61
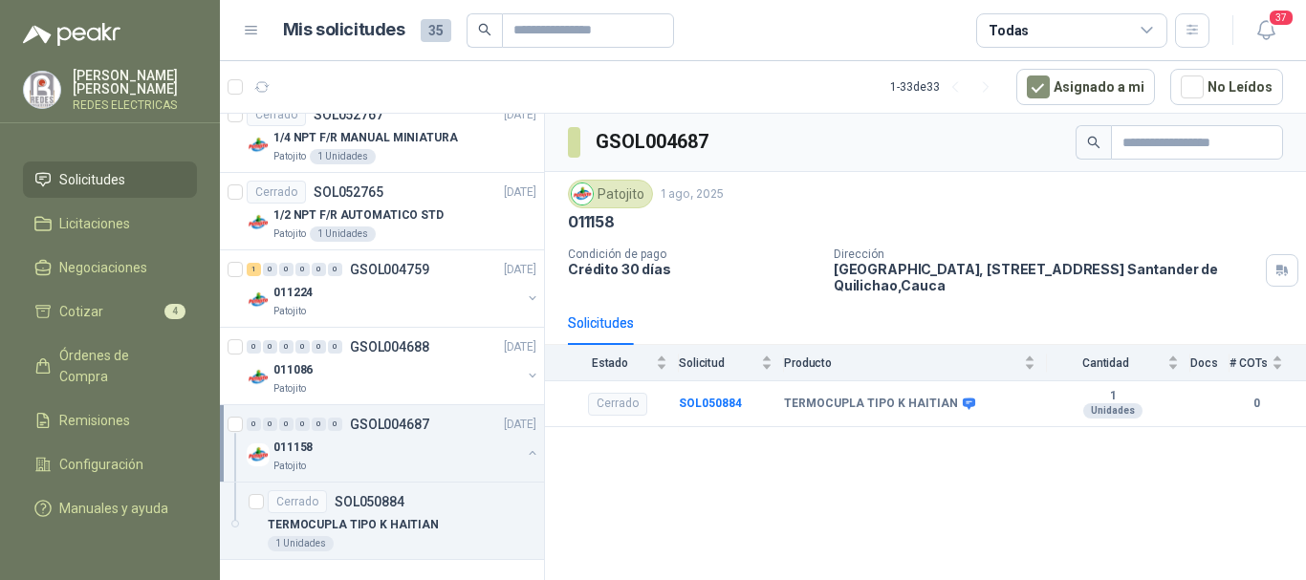
click at [236, 465] on div at bounding box center [237, 443] width 19 height 61
click at [226, 520] on article "Cerrado SOL050884 TERMOCUPLA TIPO K HAITIAN 1 Unidades" at bounding box center [382, 521] width 324 height 77
click at [228, 522] on article "Cerrado SOL050884 TERMOCUPLA TIPO K HAITIAN 1 Unidades" at bounding box center [382, 521] width 324 height 77
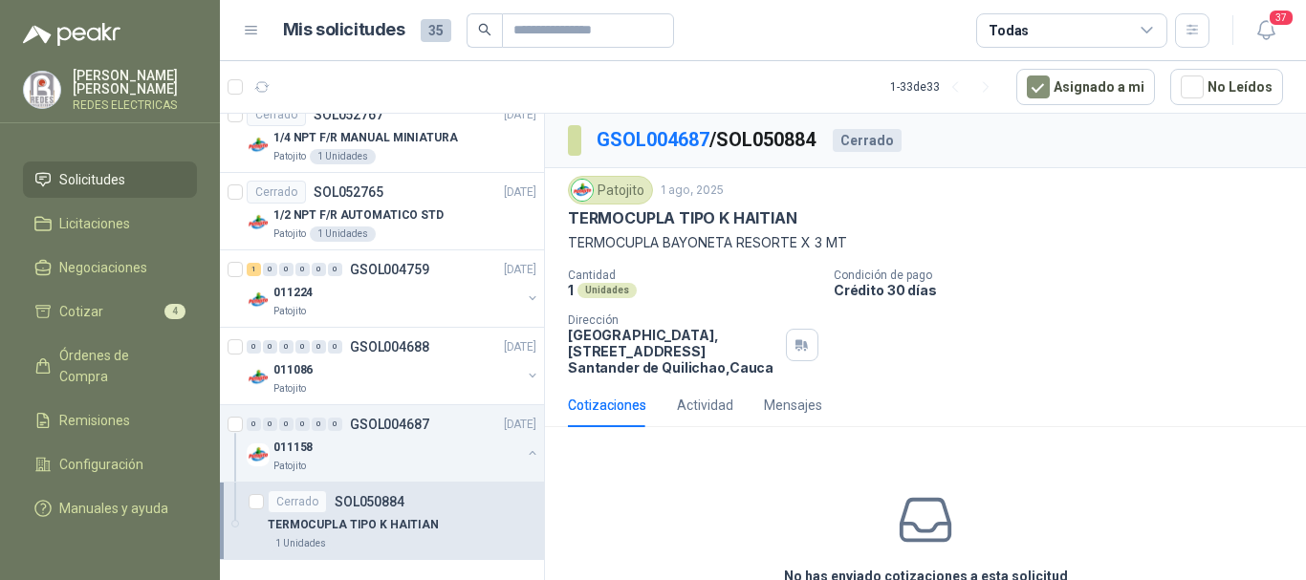
click at [242, 523] on article "Cerrado SOL050884 TERMOCUPLA TIPO K HAITIAN 1 Unidades" at bounding box center [382, 521] width 324 height 77
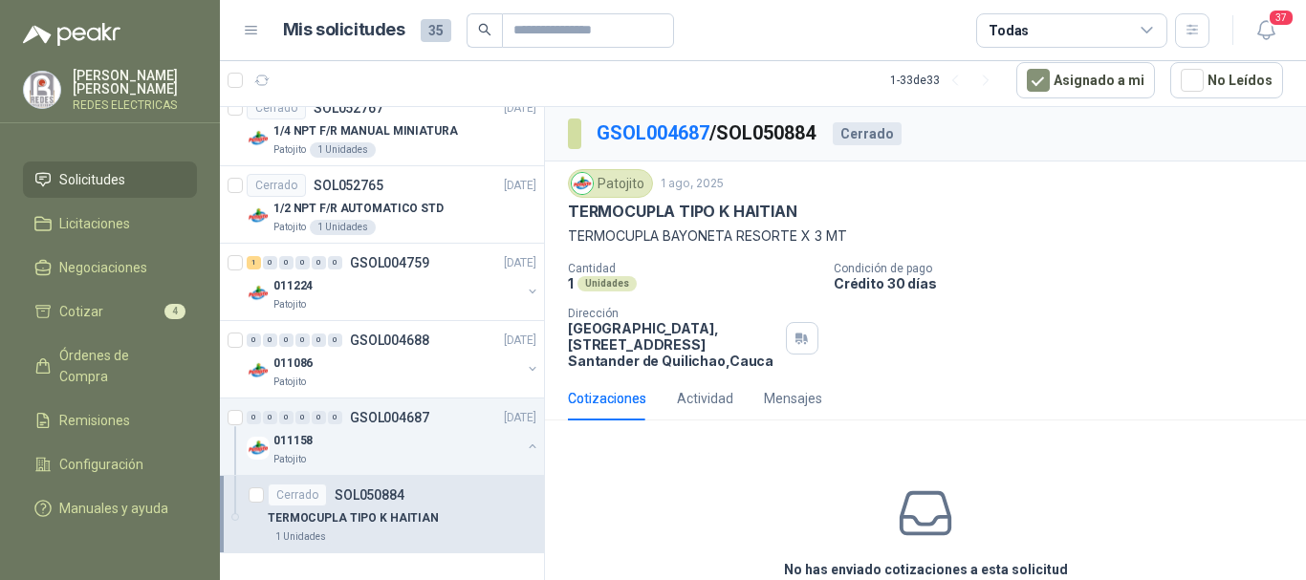
drag, startPoint x: 263, startPoint y: 522, endPoint x: 483, endPoint y: 516, distance: 220.0
click at [477, 552] on article "Cerrado SOL050884 TERMOCUPLA TIPO K HAITIAN 1 Unidades" at bounding box center [382, 514] width 324 height 77
click at [98, 169] on span "Solicitudes" at bounding box center [92, 179] width 66 height 21
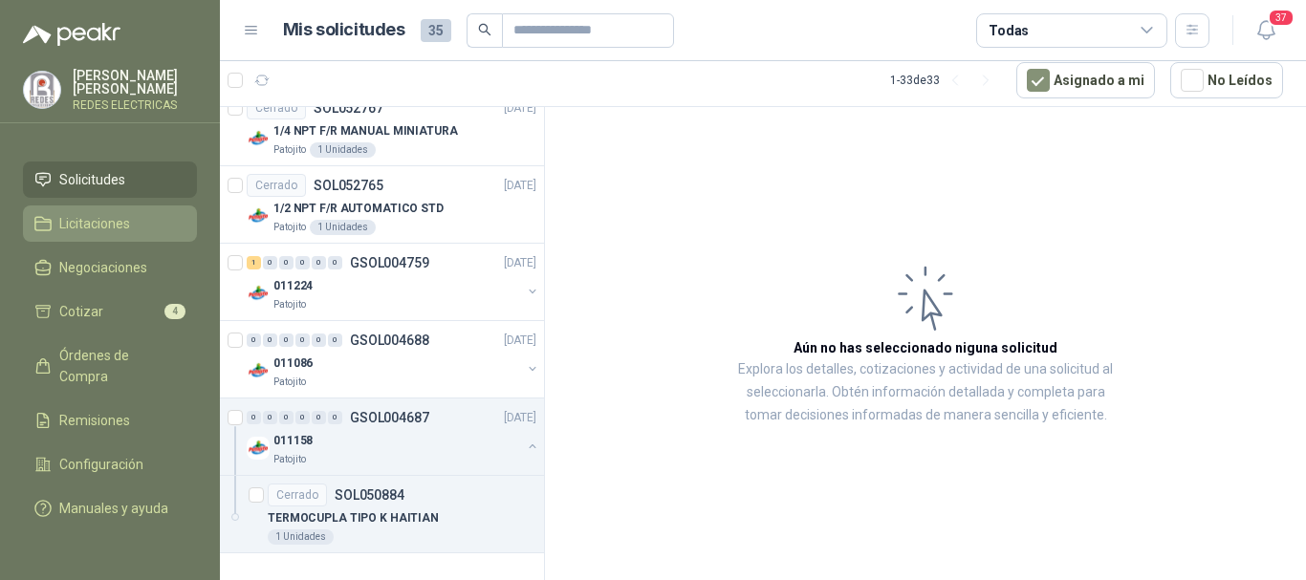
click at [96, 213] on span "Licitaciones" at bounding box center [94, 223] width 71 height 21
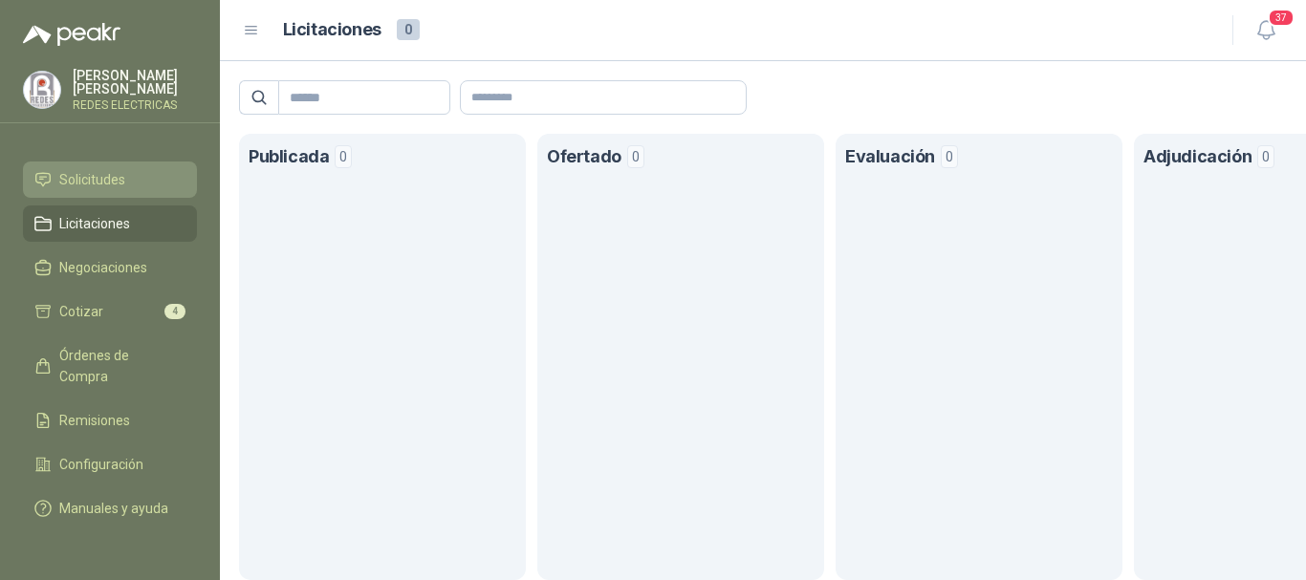
click at [107, 169] on span "Solicitudes" at bounding box center [92, 179] width 66 height 21
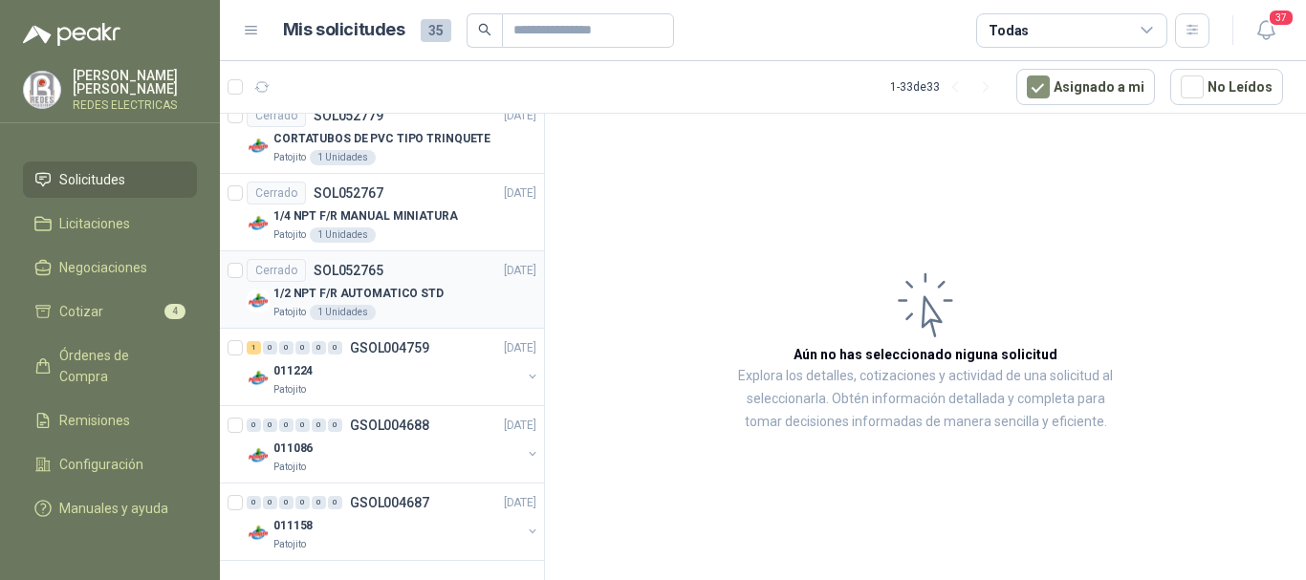
scroll to position [2109, 0]
click at [395, 454] on div "011086" at bounding box center [397, 447] width 248 height 23
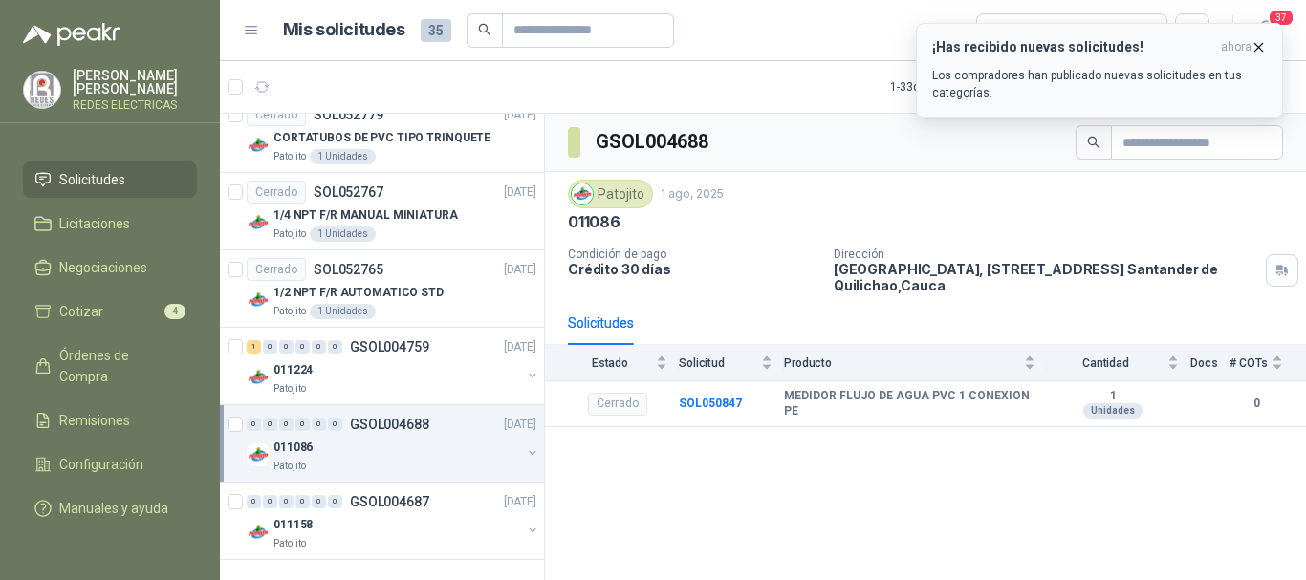
click at [1257, 41] on icon "button" at bounding box center [1259, 47] width 16 height 16
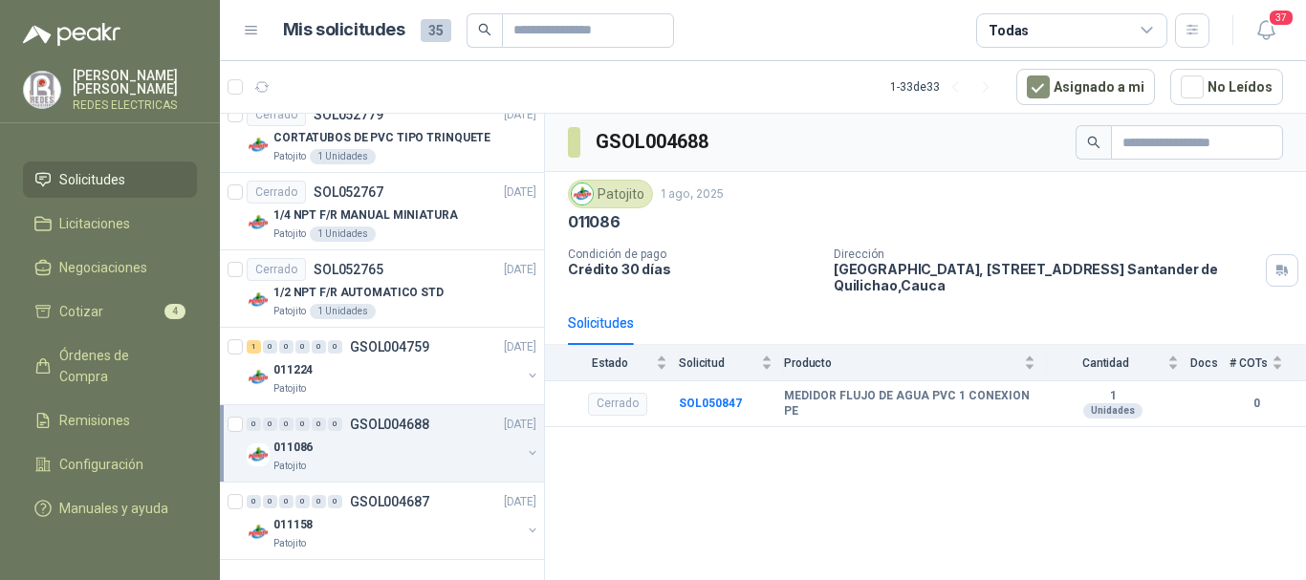
click at [302, 443] on p "011086" at bounding box center [292, 448] width 39 height 18
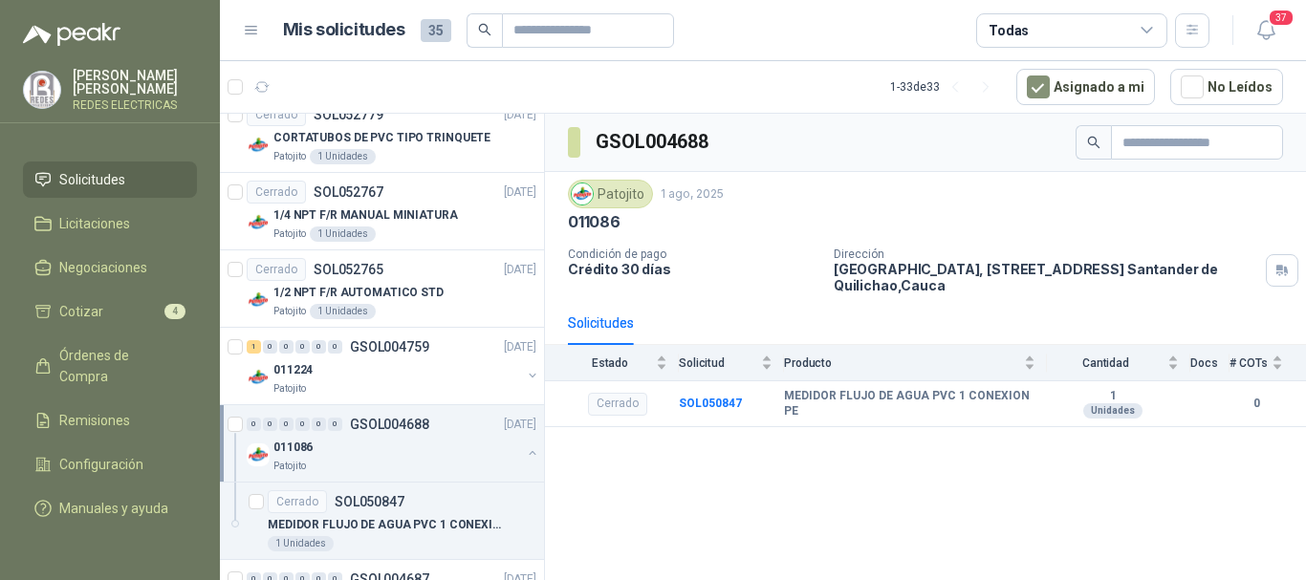
click at [362, 433] on div "0 0 0 0 0 0 GSOL004688 [DATE]" at bounding box center [394, 424] width 294 height 23
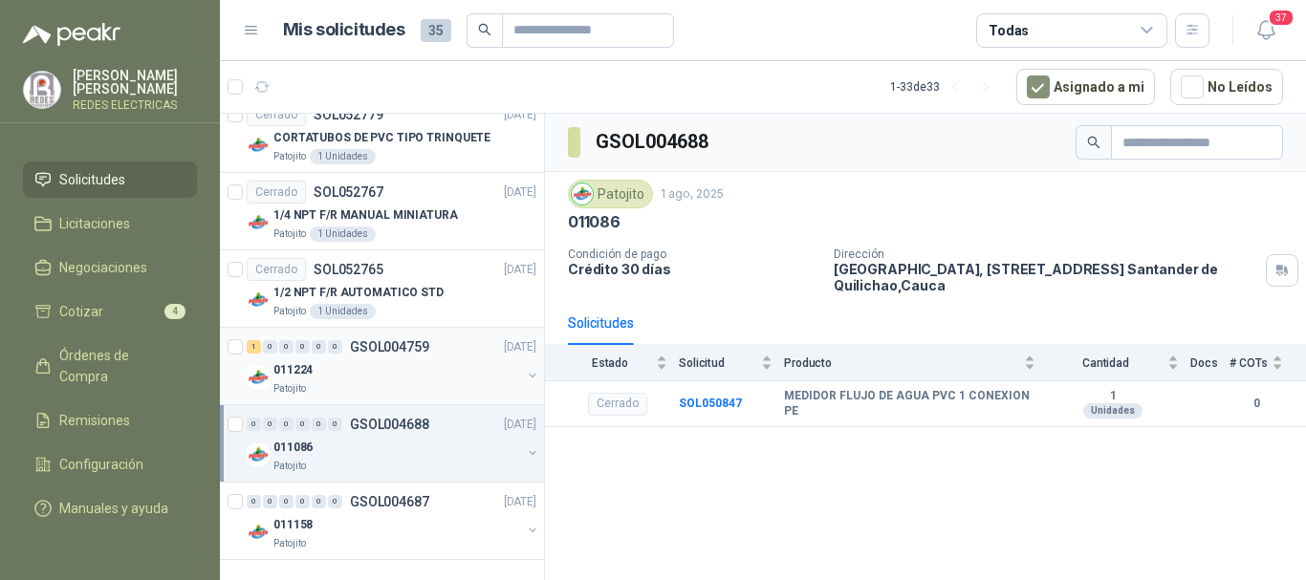
click at [418, 358] on div "1 0 0 0 0 0 GSOL004759 [DATE]" at bounding box center [394, 347] width 294 height 23
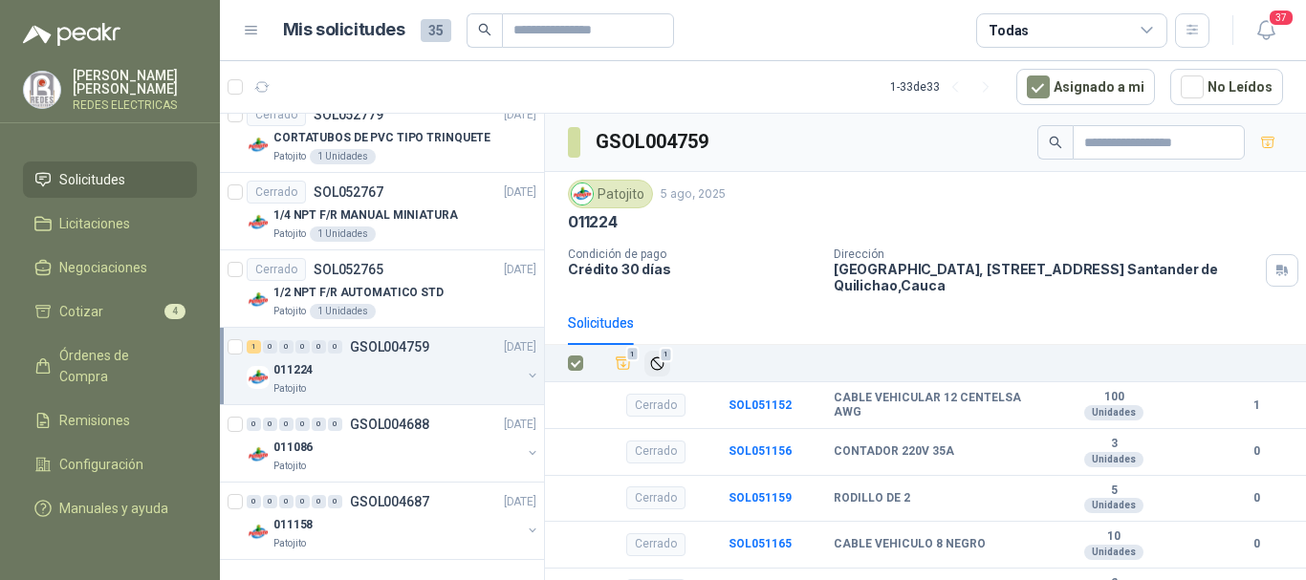
click at [655, 371] on icon "Ignorar" at bounding box center [657, 364] width 16 height 16
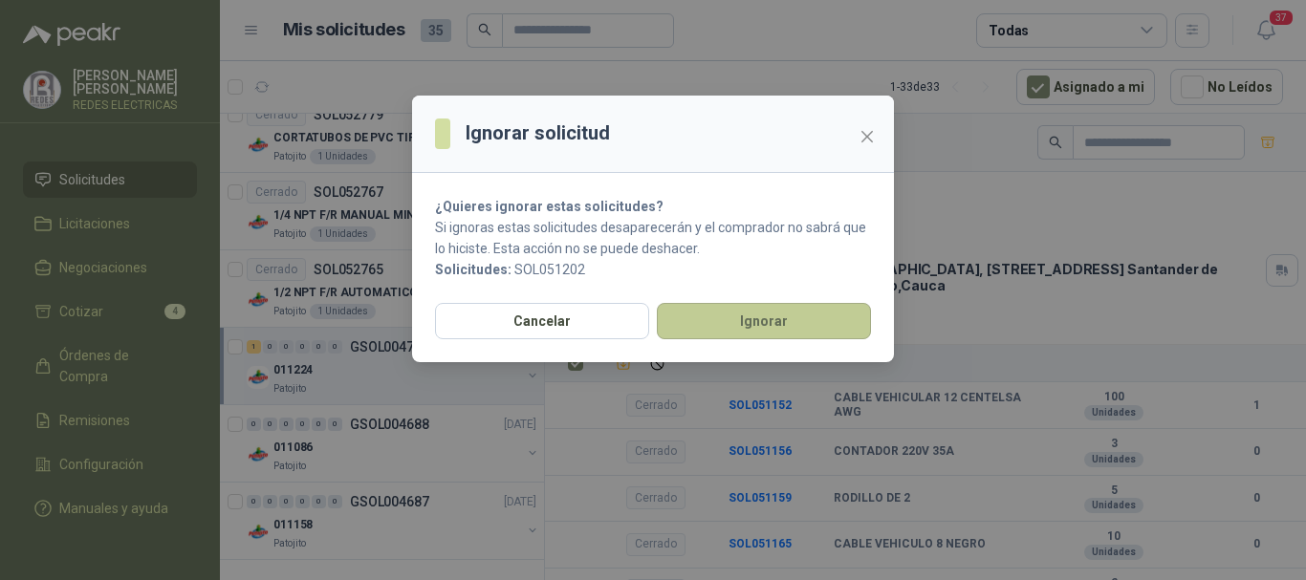
click at [768, 326] on button "Ignorar" at bounding box center [764, 321] width 214 height 36
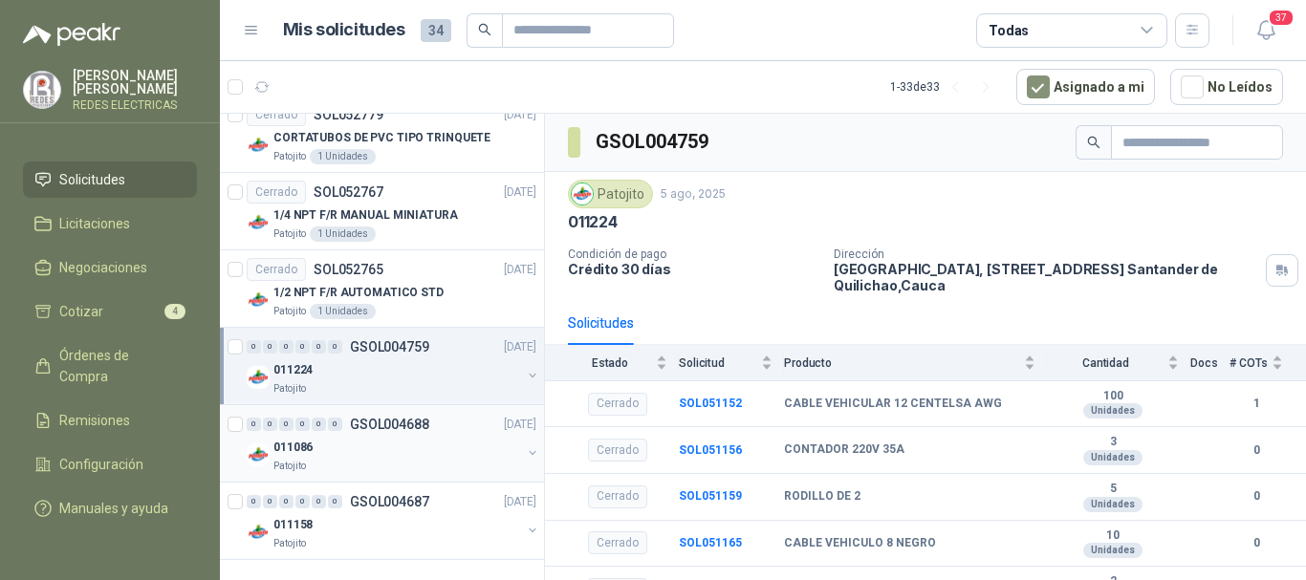
click at [381, 446] on div "011086" at bounding box center [397, 447] width 248 height 23
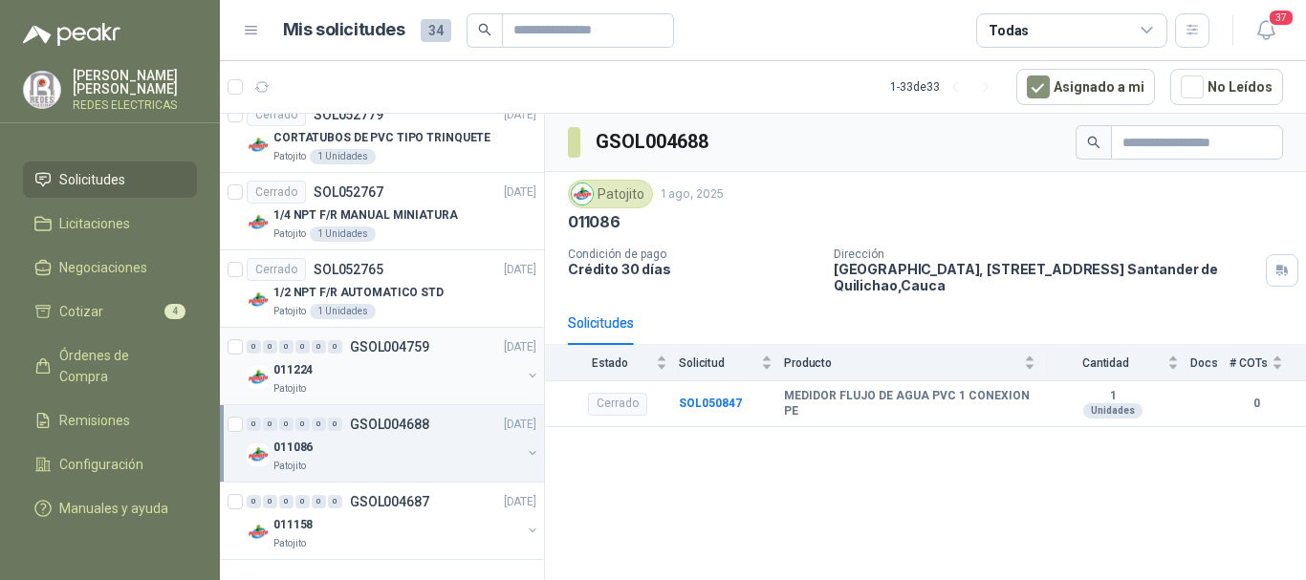
click at [388, 360] on div "011224" at bounding box center [397, 370] width 248 height 23
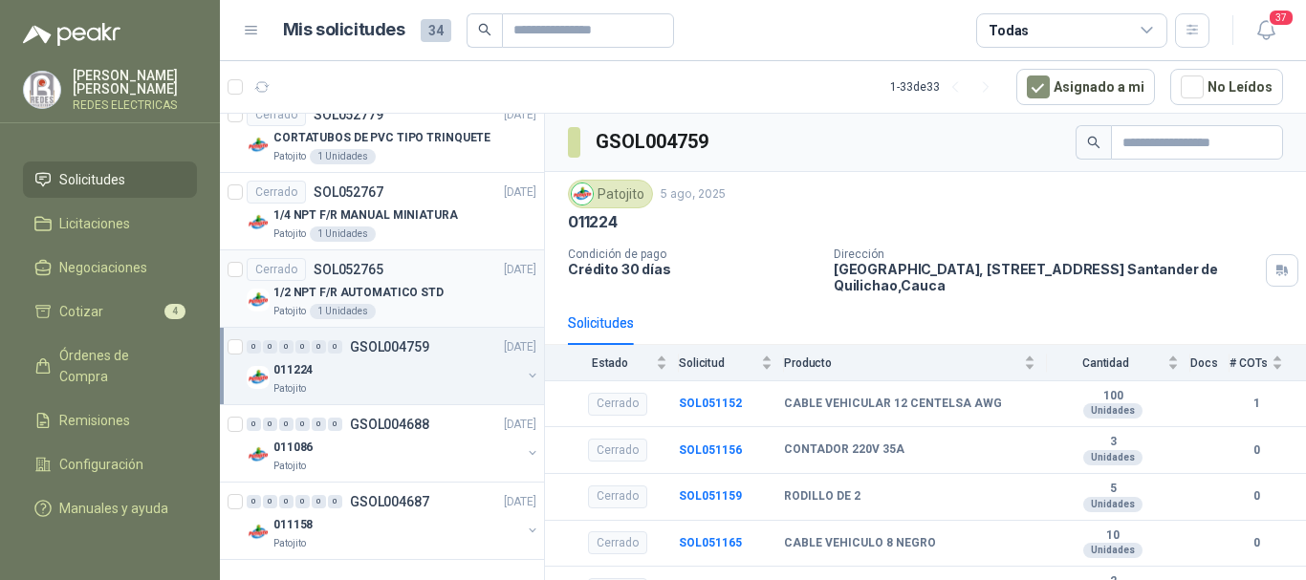
click at [395, 288] on p "1/2 NPT F/R AUTOMATICO STD" at bounding box center [358, 293] width 170 height 18
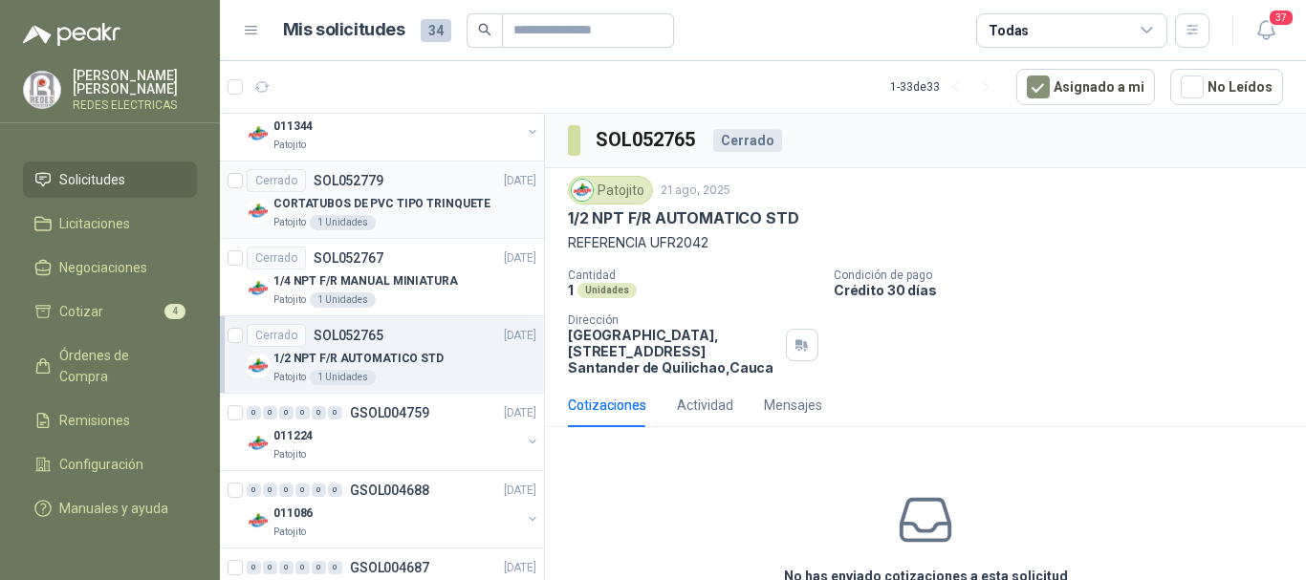
scroll to position [2014, 0]
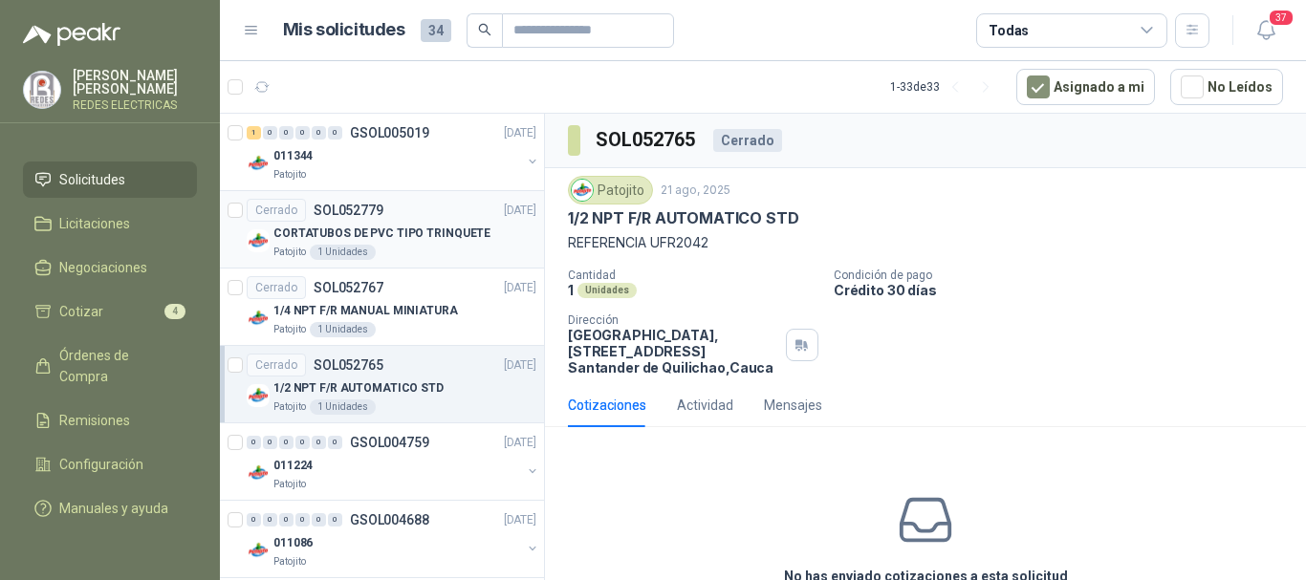
drag, startPoint x: 385, startPoint y: 164, endPoint x: 397, endPoint y: 207, distance: 44.5
click at [385, 164] on div "011344" at bounding box center [397, 155] width 248 height 23
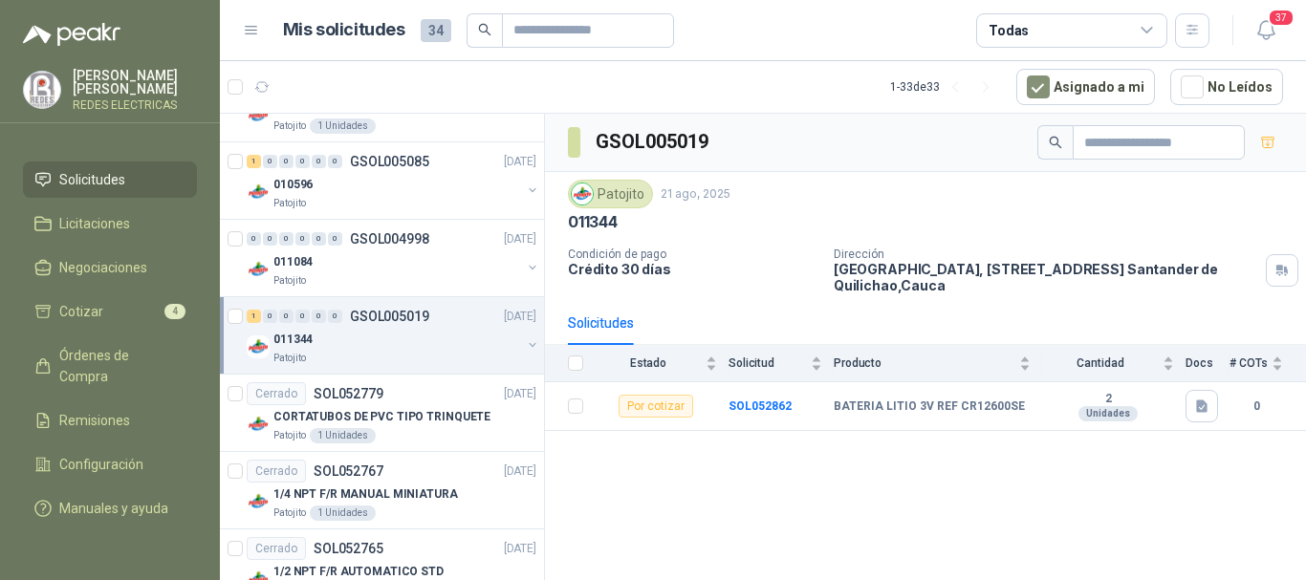
scroll to position [1823, 0]
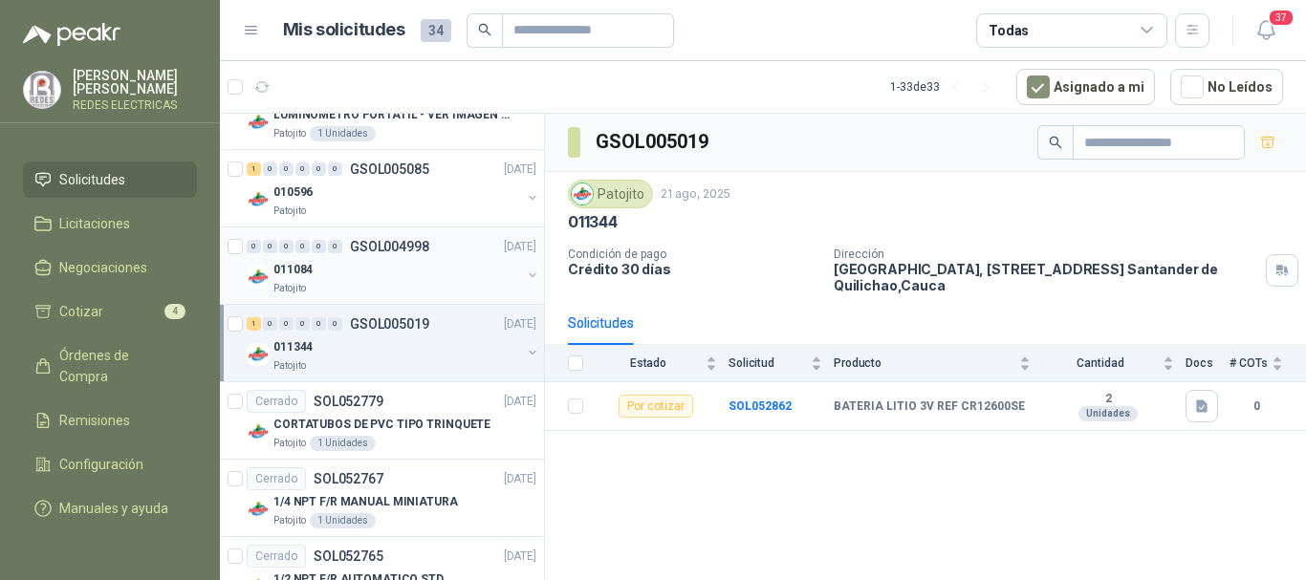
click at [367, 262] on div "011084" at bounding box center [397, 269] width 248 height 23
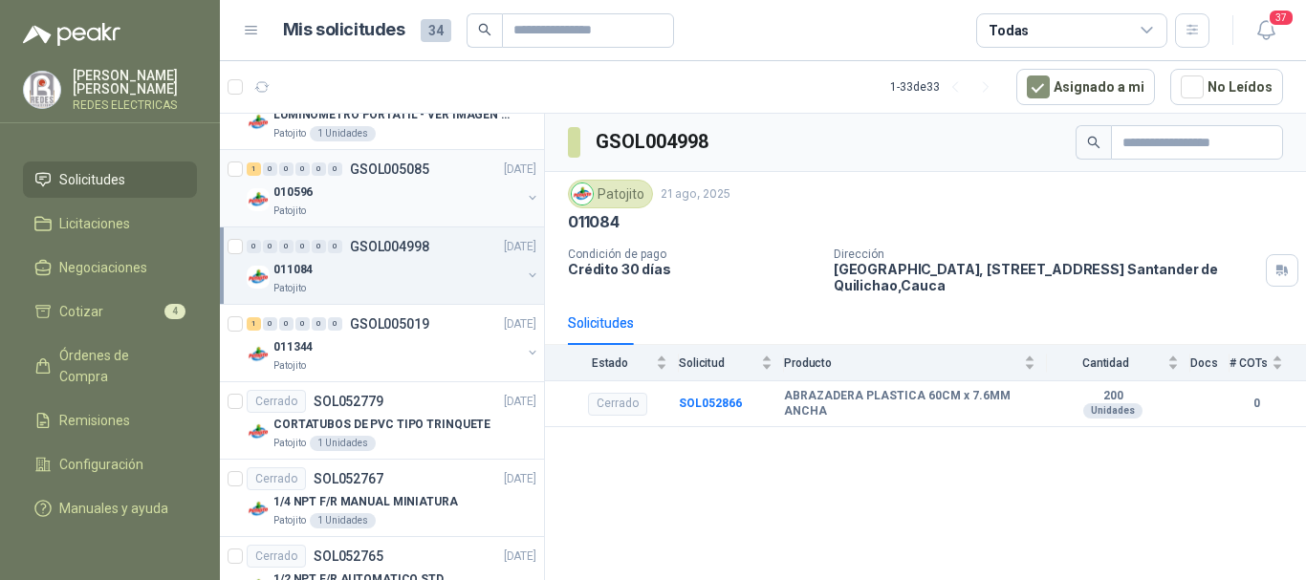
click at [375, 178] on div "1 0 0 0 0 0 GSOL005085 [DATE]" at bounding box center [394, 169] width 294 height 23
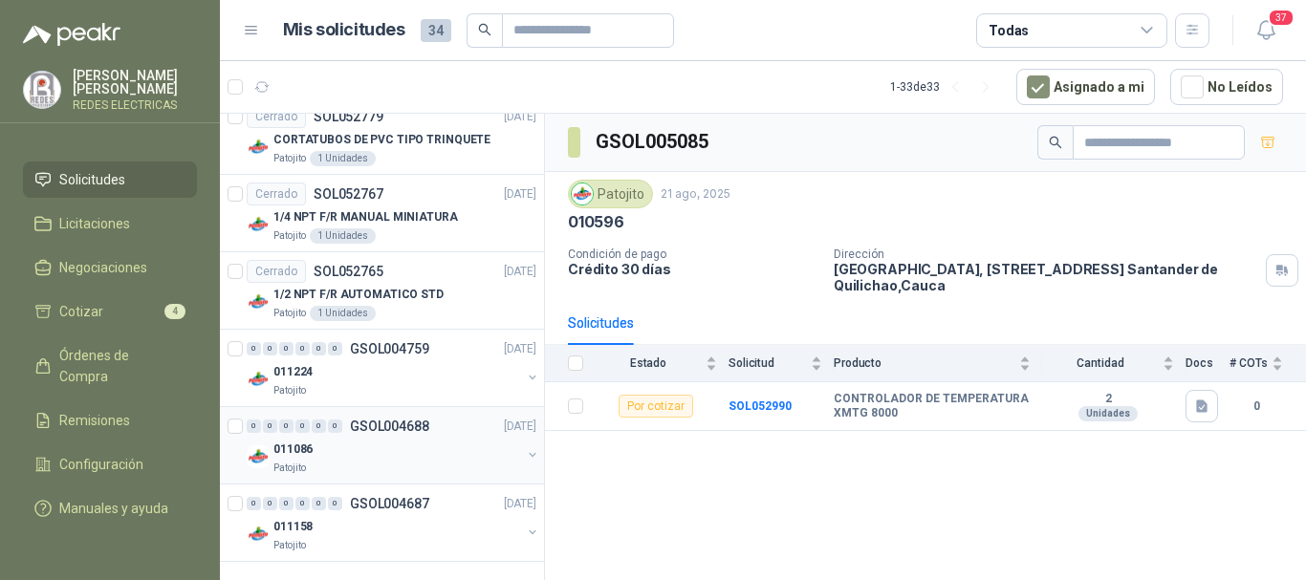
scroll to position [2109, 0]
click at [374, 529] on div "011158" at bounding box center [397, 524] width 248 height 23
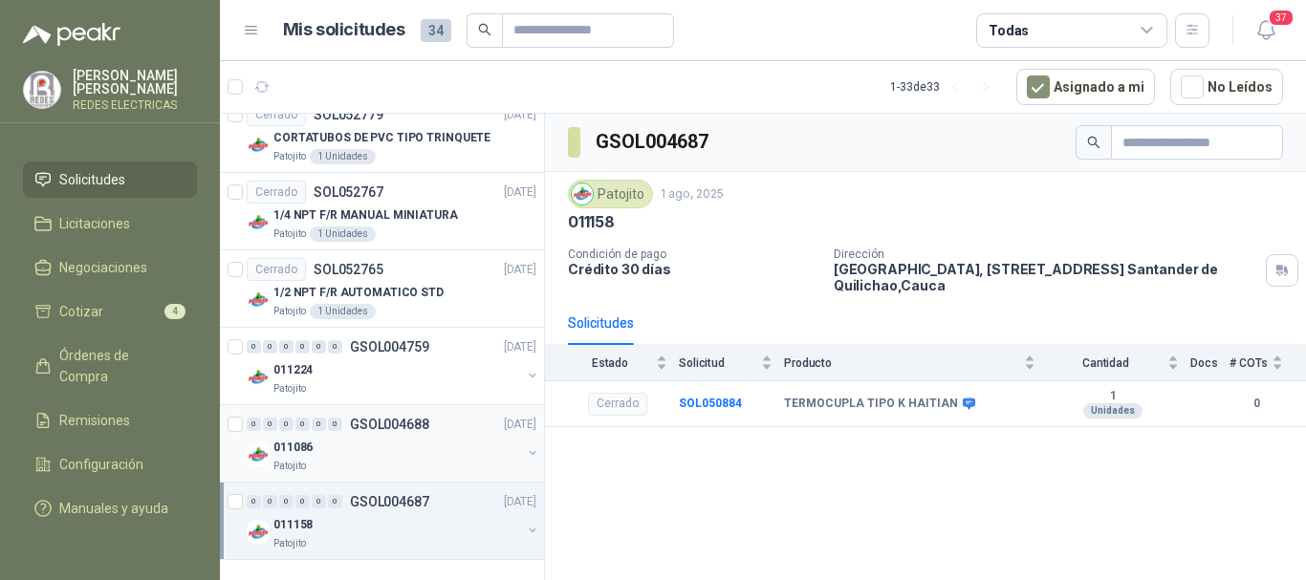
click at [363, 455] on div "011086" at bounding box center [397, 447] width 248 height 23
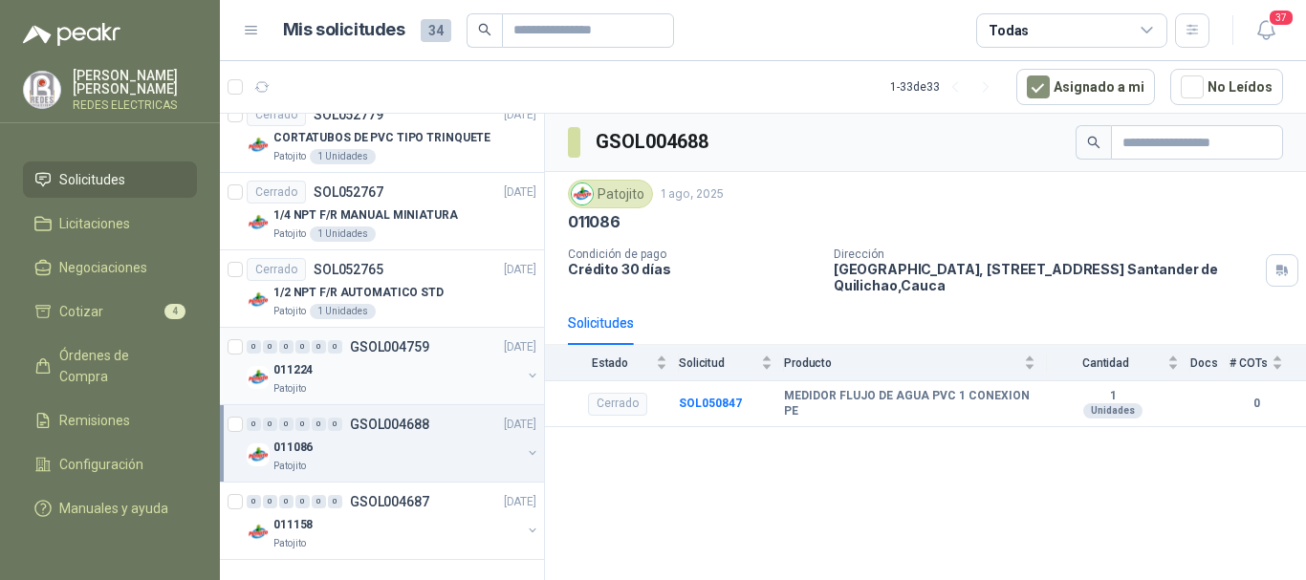
click at [394, 369] on div "011224" at bounding box center [397, 370] width 248 height 23
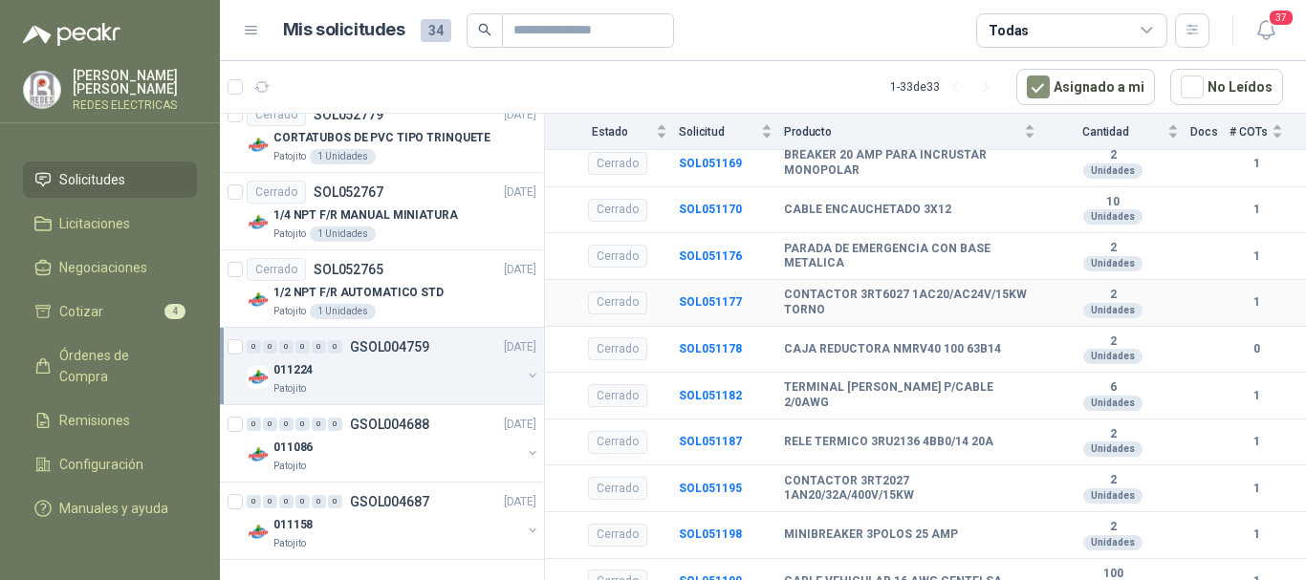
scroll to position [537, 0]
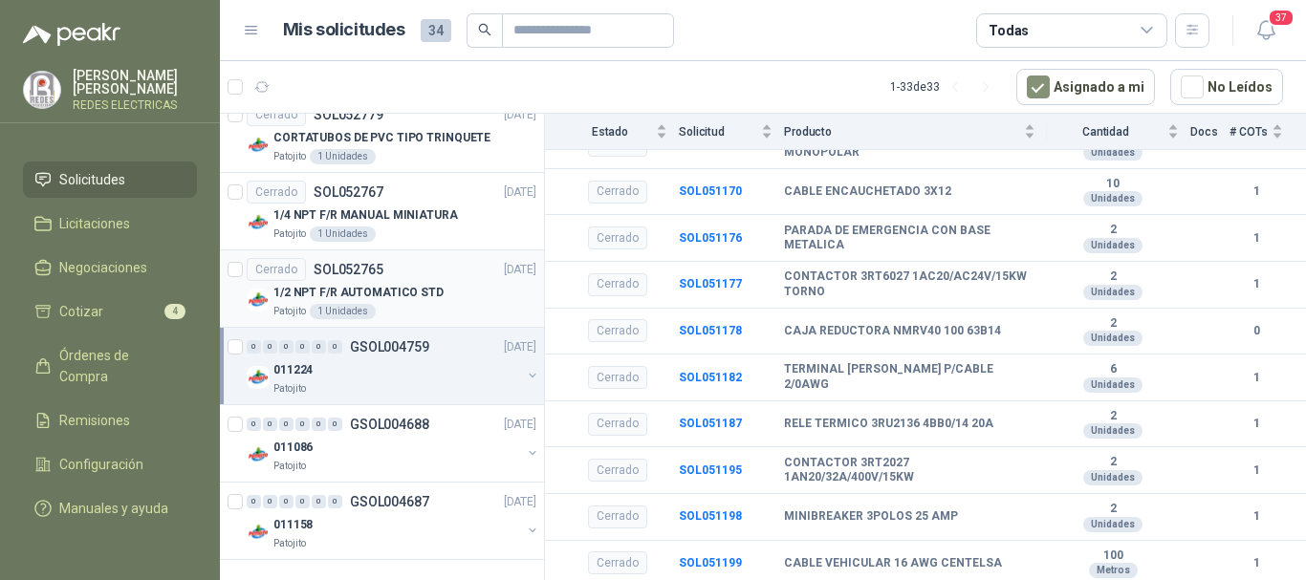
click at [415, 288] on p "1/2 NPT F/R AUTOMATICO STD" at bounding box center [358, 293] width 170 height 18
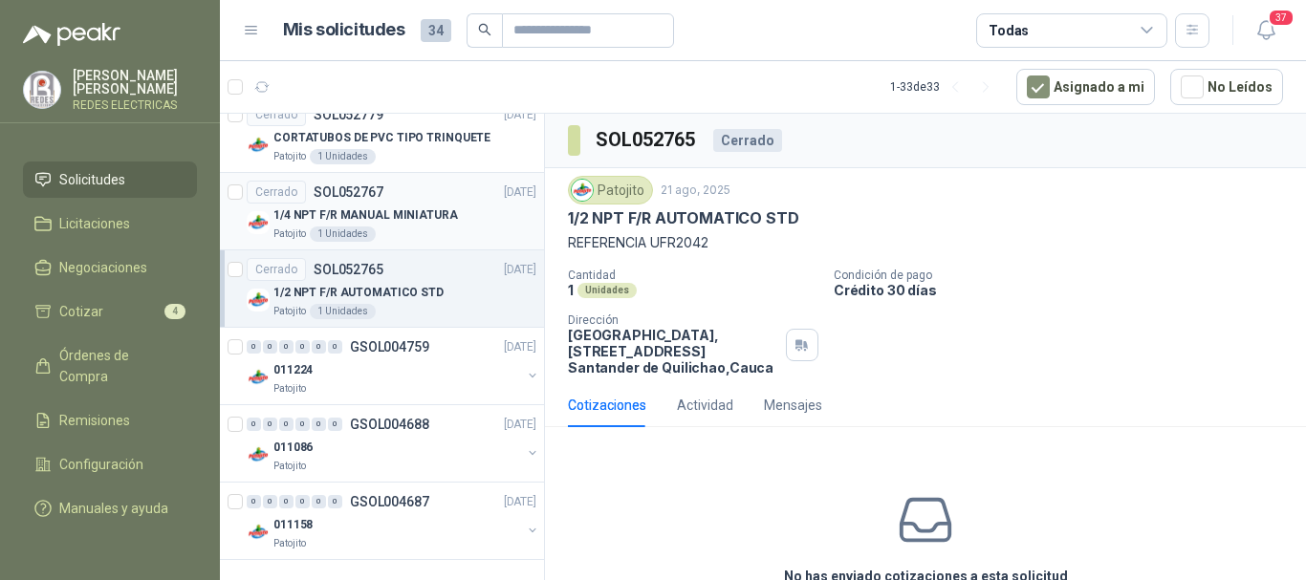
click at [409, 208] on p "1/4 NPT F/R MANUAL MINIATURA" at bounding box center [365, 216] width 185 height 18
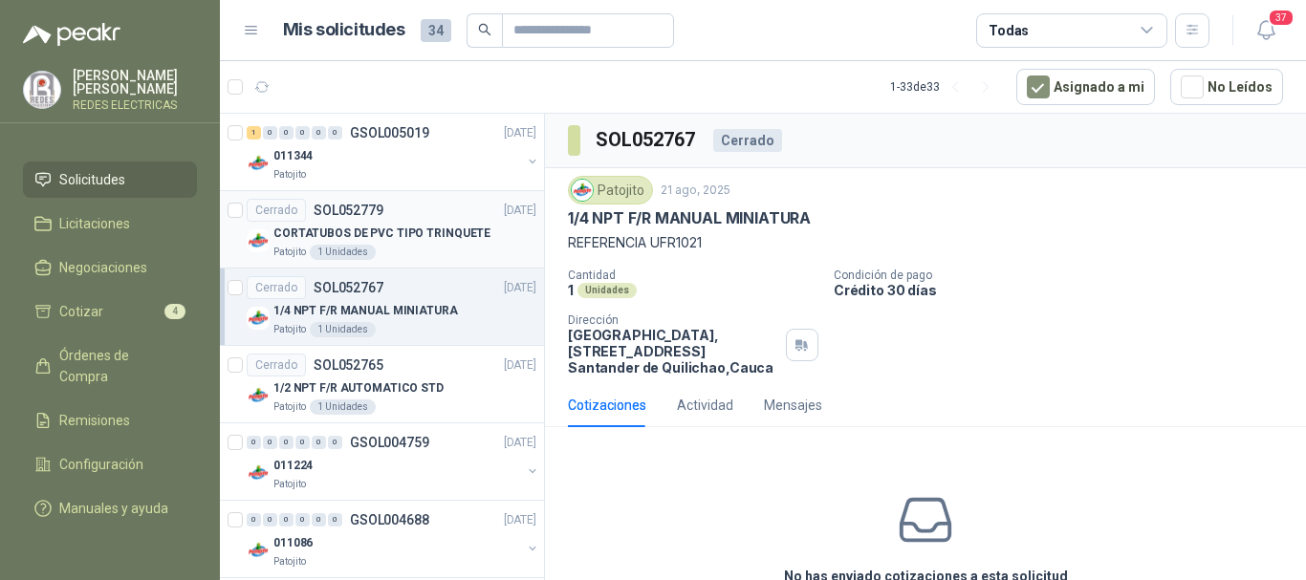
click at [409, 237] on p "CORTATUBOS DE PVC TIPO TRINQUETE" at bounding box center [381, 234] width 217 height 18
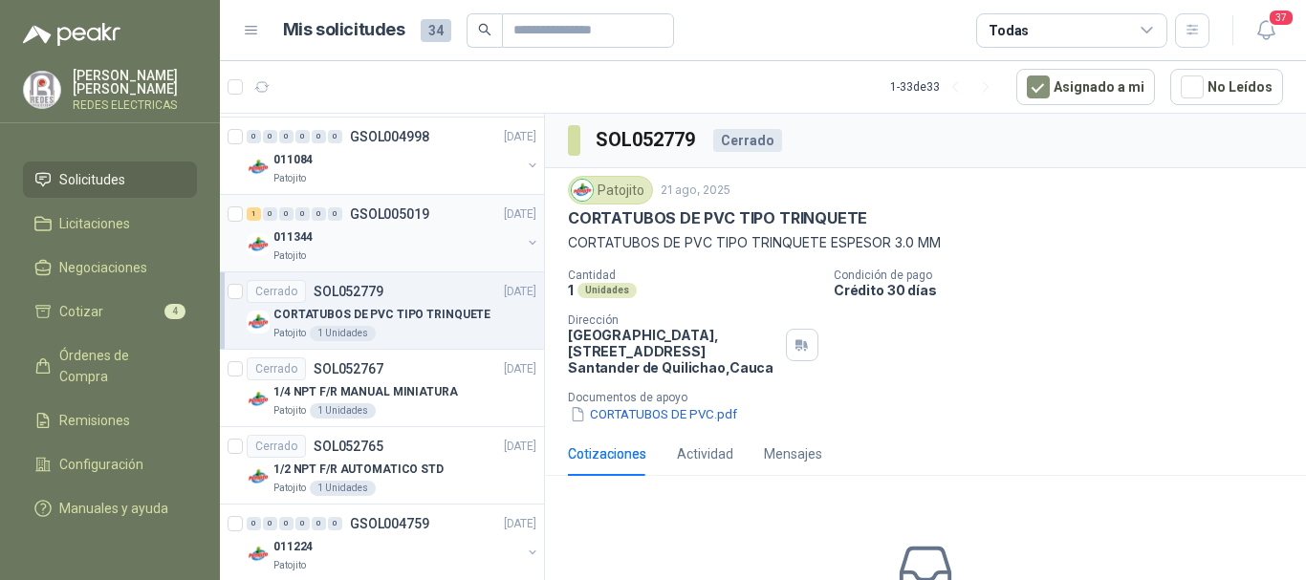
scroll to position [1823, 0]
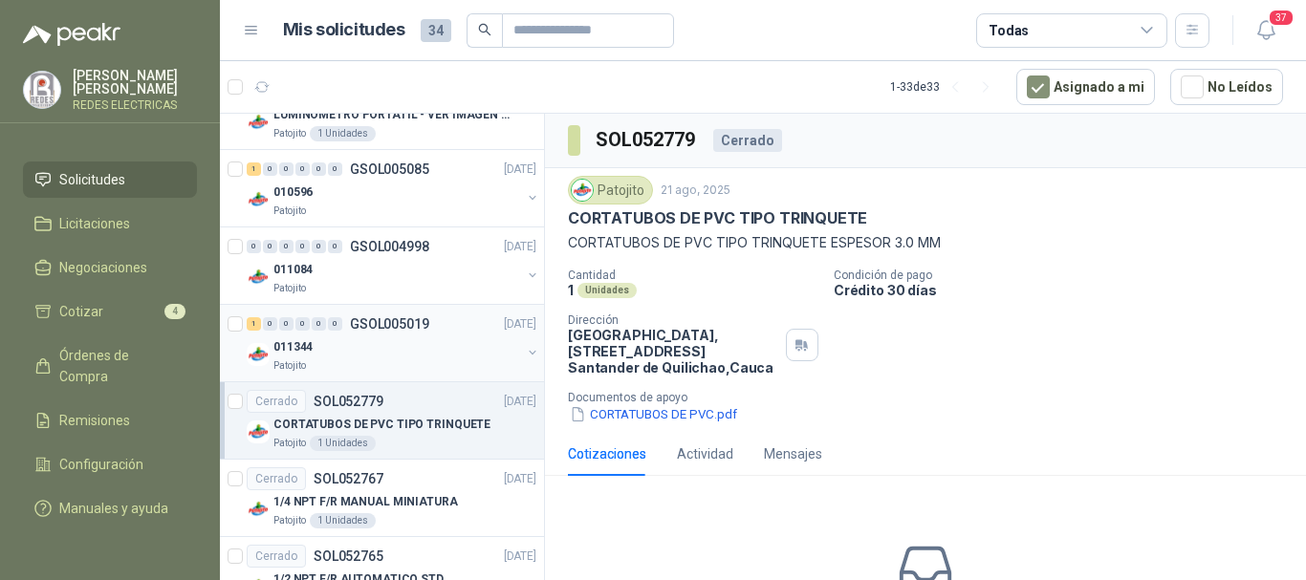
click at [408, 340] on div "011344" at bounding box center [397, 347] width 248 height 23
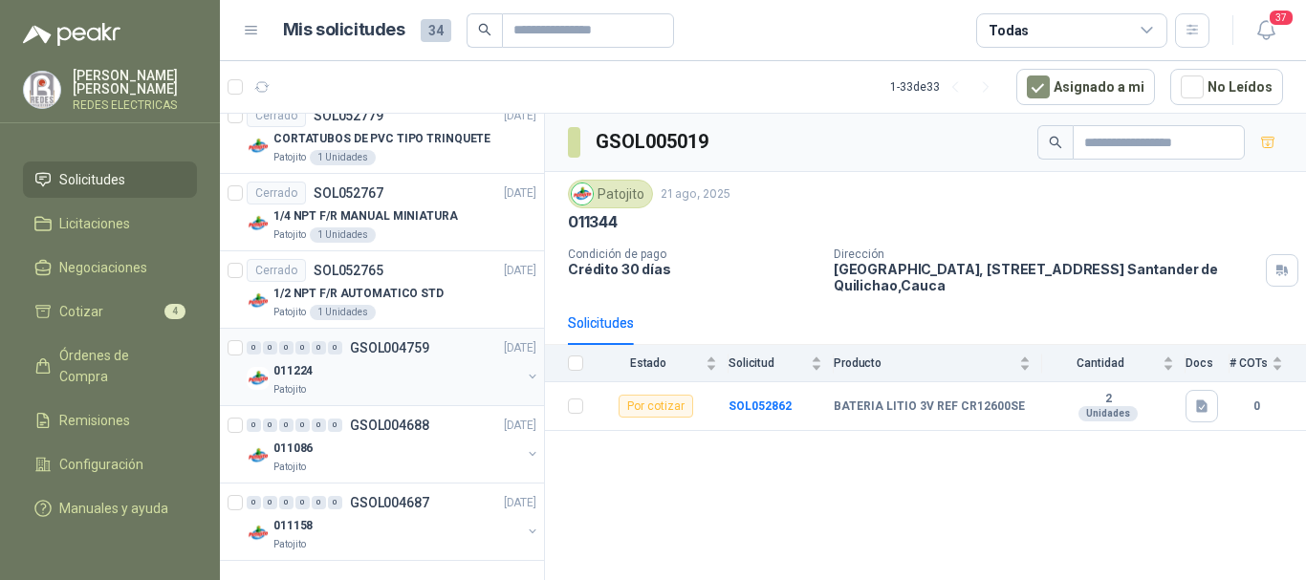
scroll to position [2109, 0]
click at [410, 467] on div "Patojito" at bounding box center [397, 466] width 248 height 15
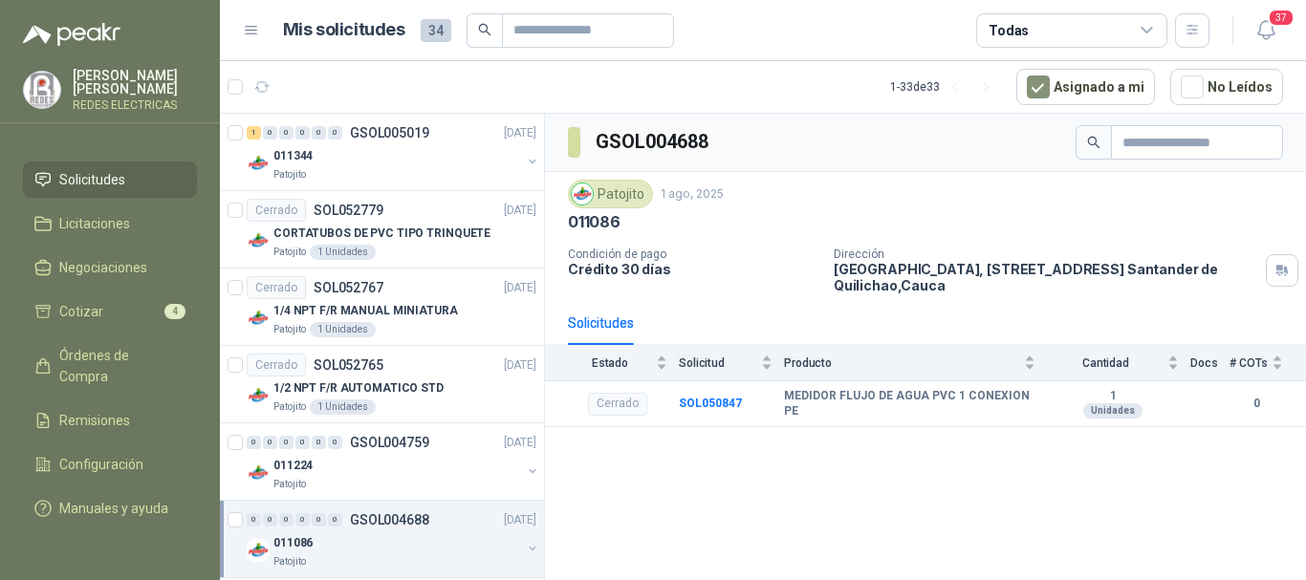
scroll to position [1918, 0]
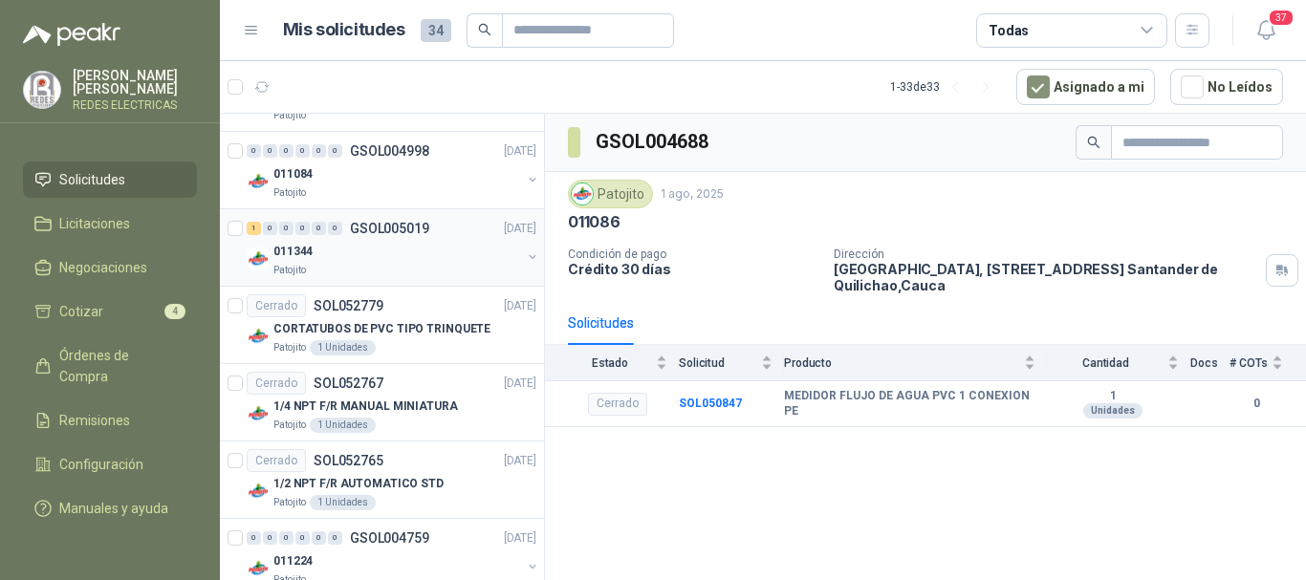
click at [444, 238] on div "1 0 0 0 0 0 GSOL005019 [DATE]" at bounding box center [394, 228] width 294 height 23
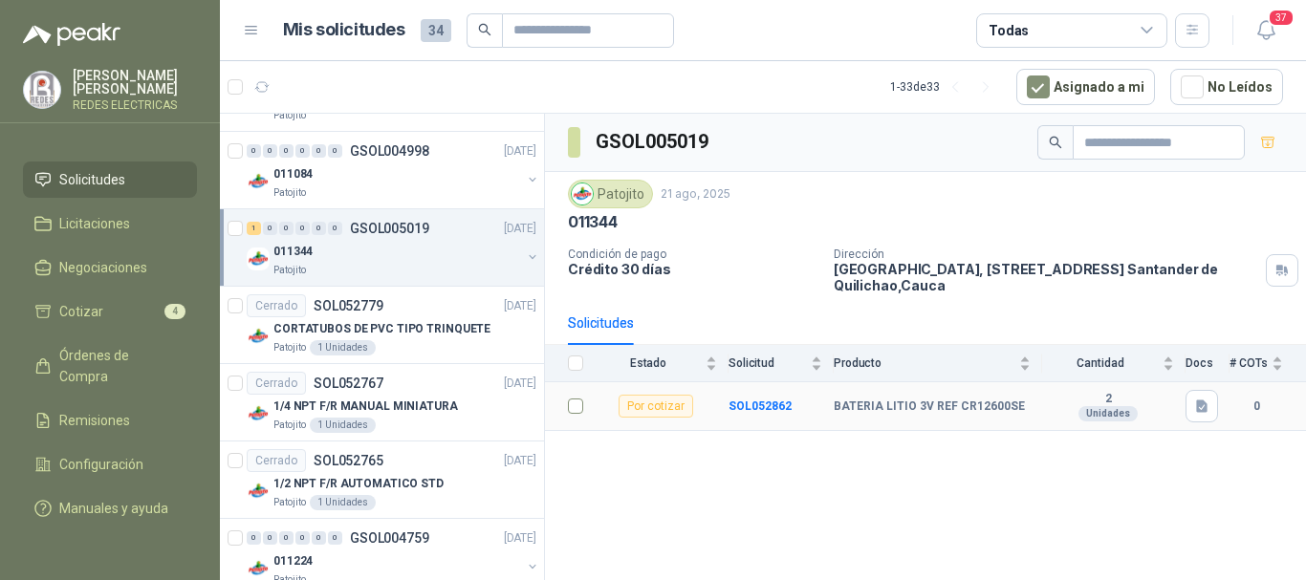
click at [585, 408] on td at bounding box center [570, 406] width 50 height 49
click at [586, 399] on td at bounding box center [570, 406] width 50 height 49
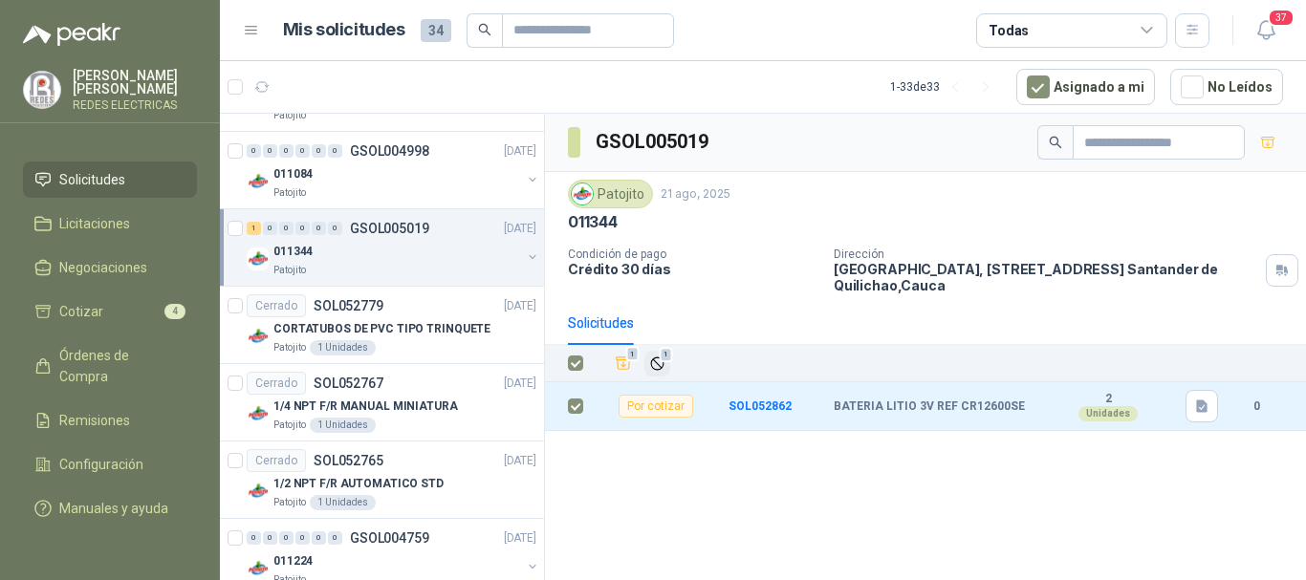
click at [665, 350] on span "1" at bounding box center [666, 354] width 13 height 15
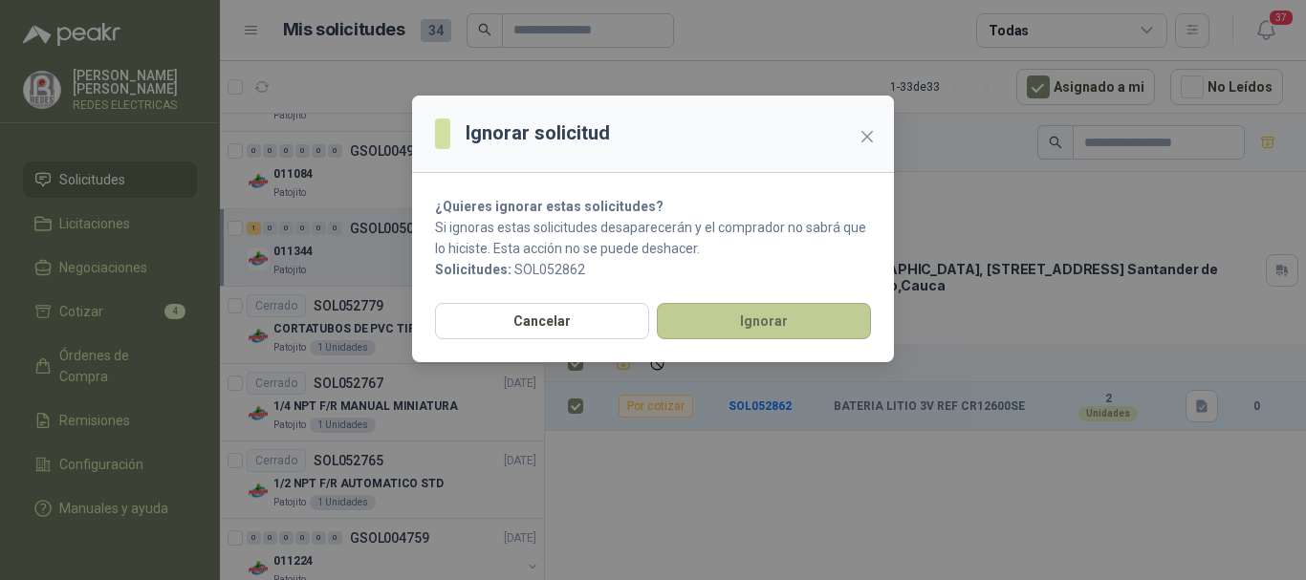
click at [729, 325] on button "Ignorar" at bounding box center [764, 321] width 214 height 36
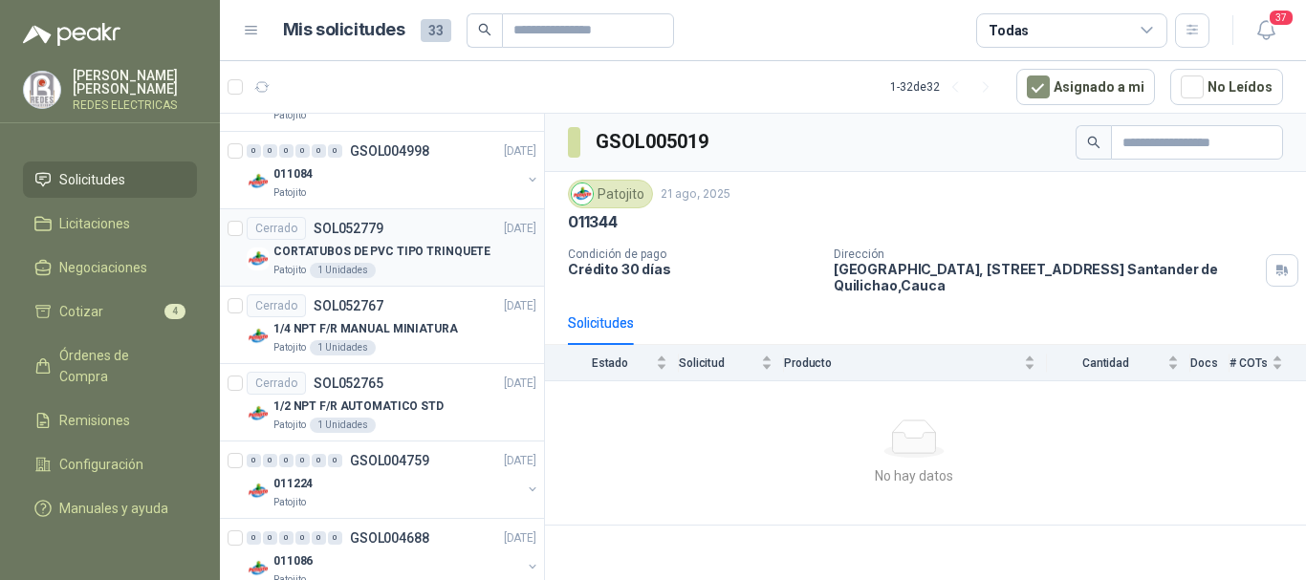
click at [423, 239] on div "Cerrado SOL052779 [DATE]" at bounding box center [392, 228] width 290 height 23
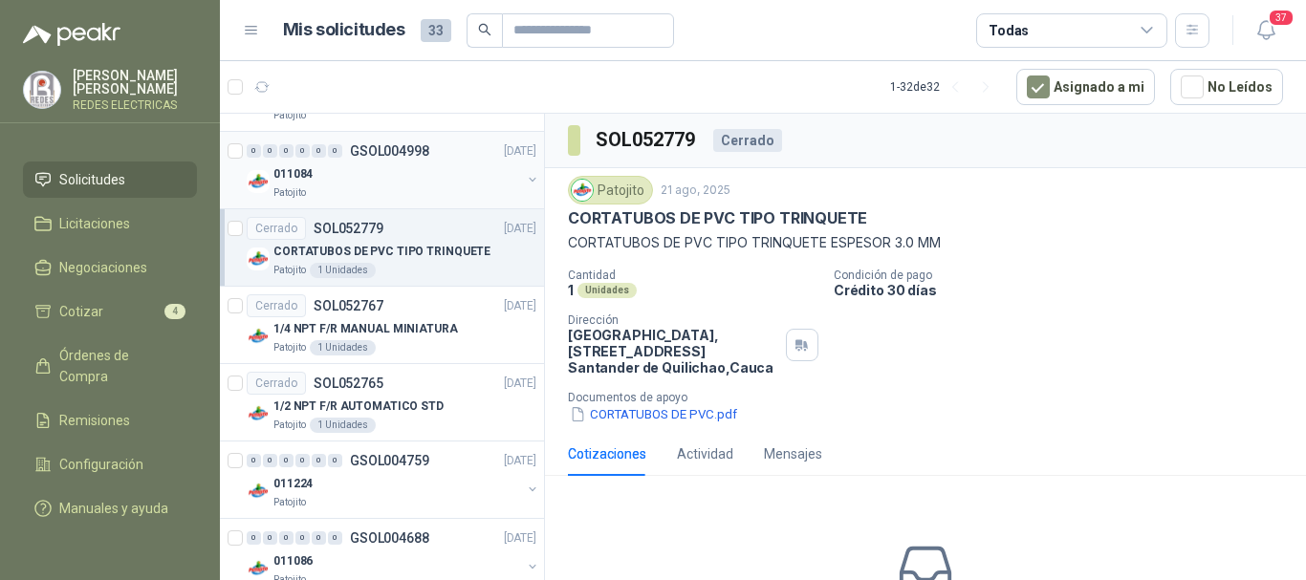
click at [372, 183] on div "011084" at bounding box center [397, 174] width 248 height 23
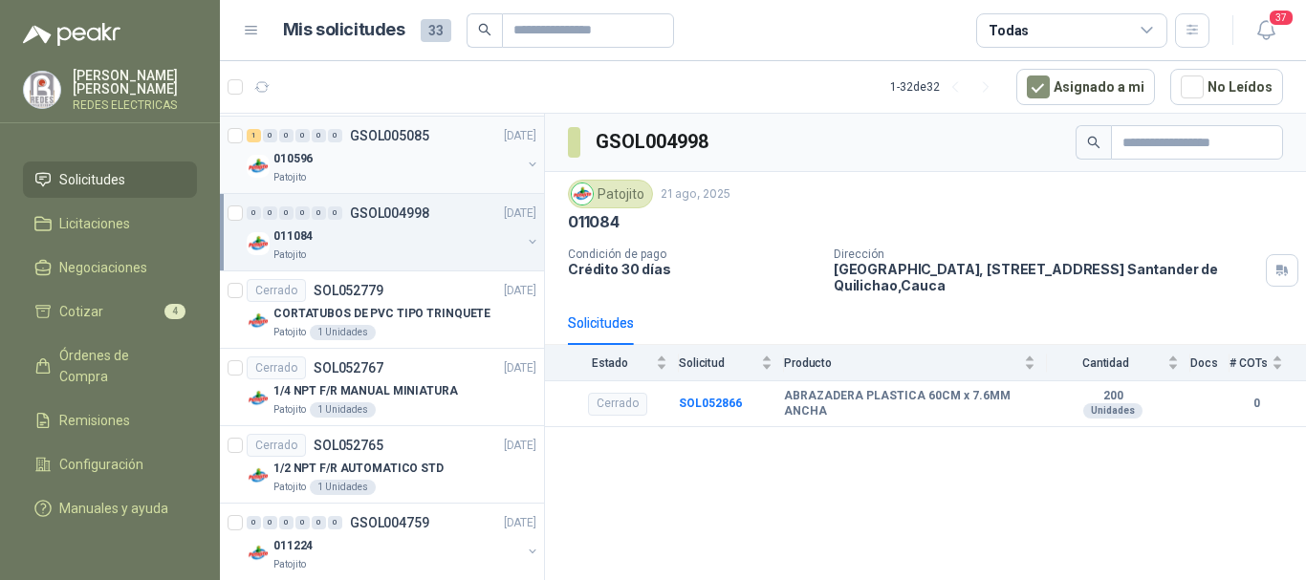
scroll to position [1823, 0]
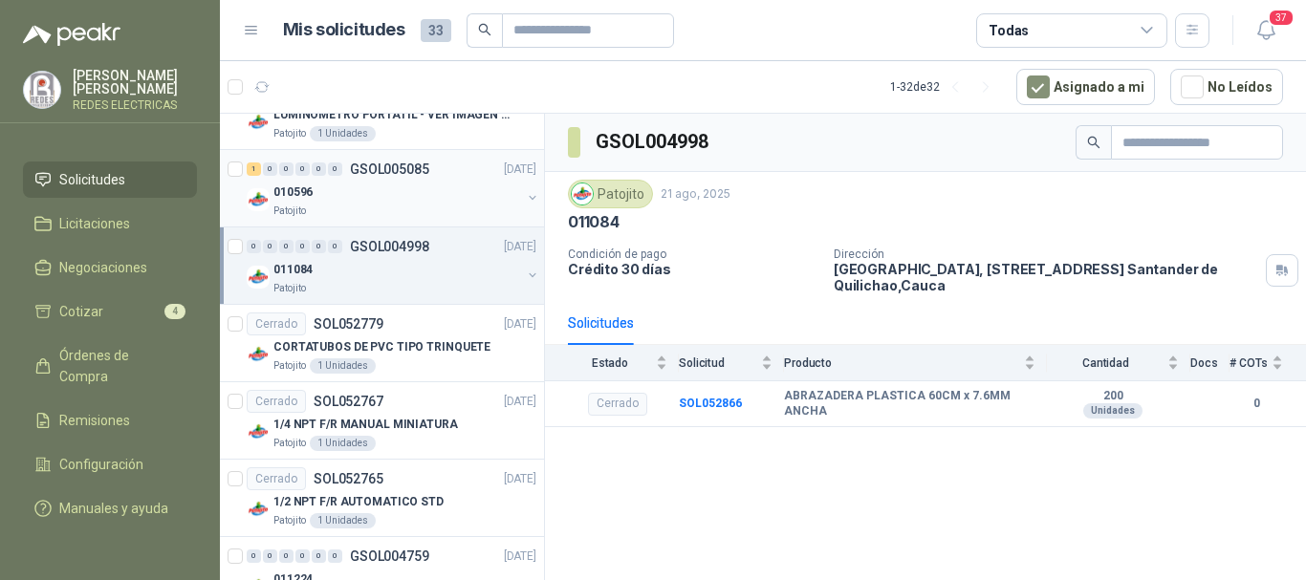
click at [420, 185] on div "010596" at bounding box center [397, 192] width 248 height 23
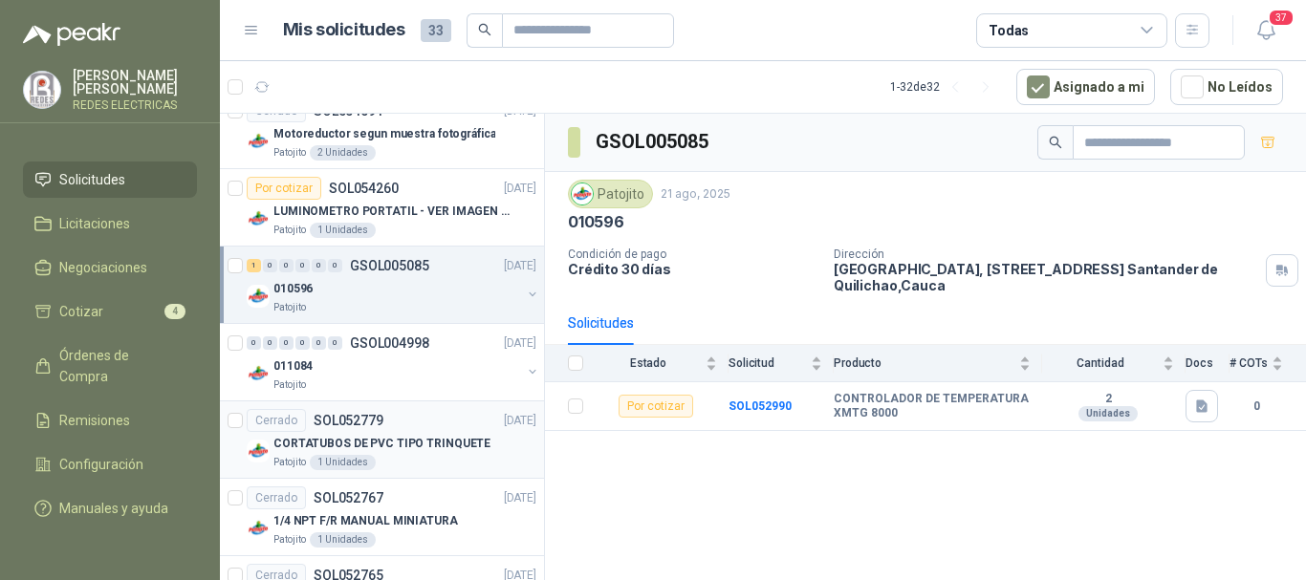
scroll to position [1727, 0]
click at [414, 207] on p "LUMINOMETRO PORTATIL - VER IMAGEN ADJUNTA" at bounding box center [392, 211] width 238 height 18
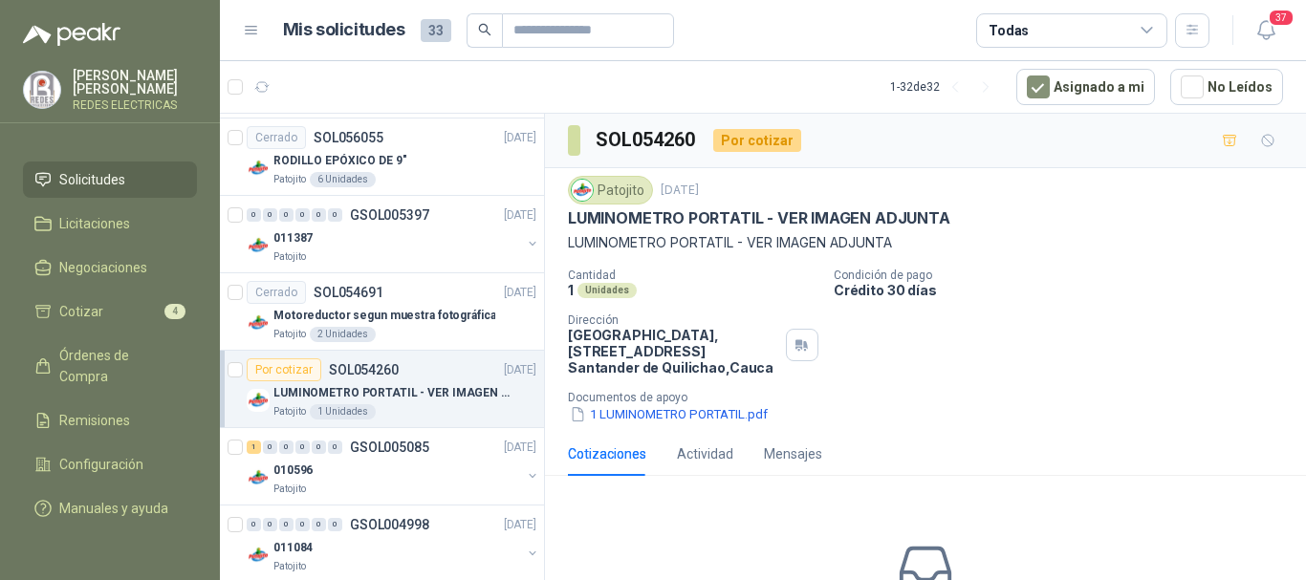
scroll to position [1536, 0]
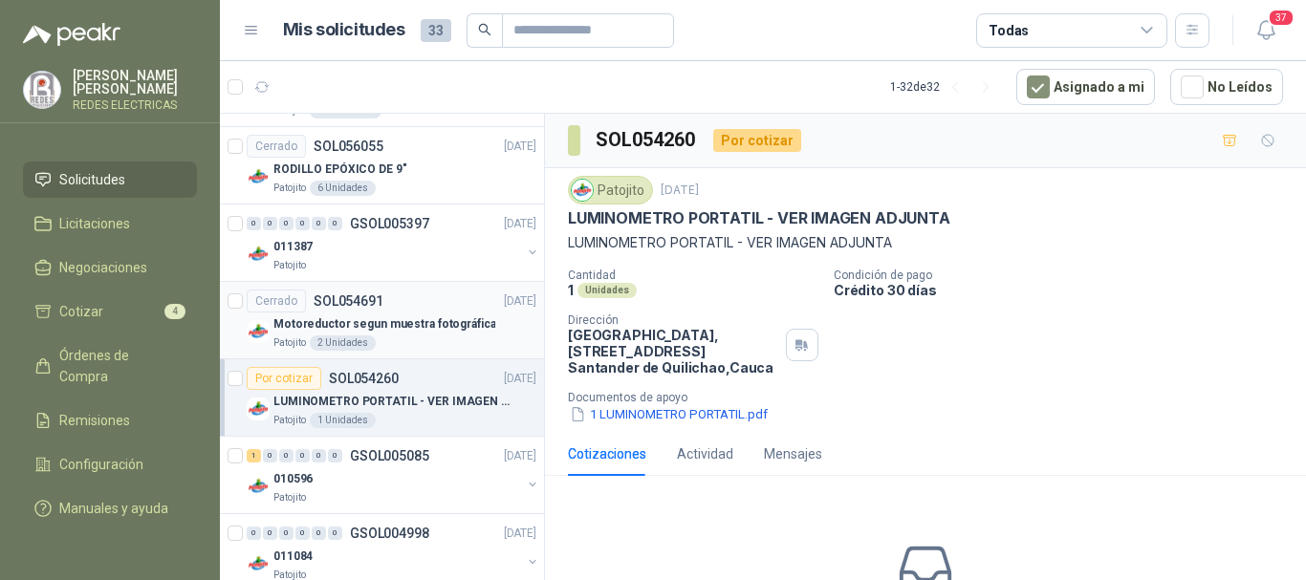
click at [401, 338] on div "Patojito 2 Unidades" at bounding box center [404, 343] width 263 height 15
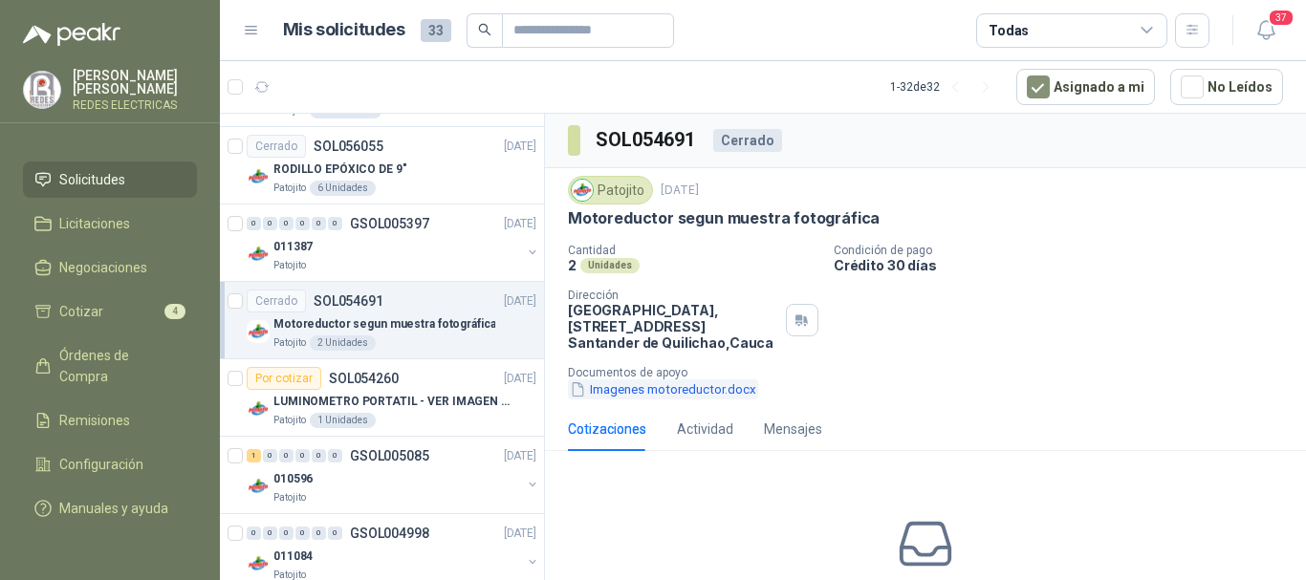
click at [640, 384] on button "Imagenes motoreductor.docx" at bounding box center [663, 390] width 190 height 20
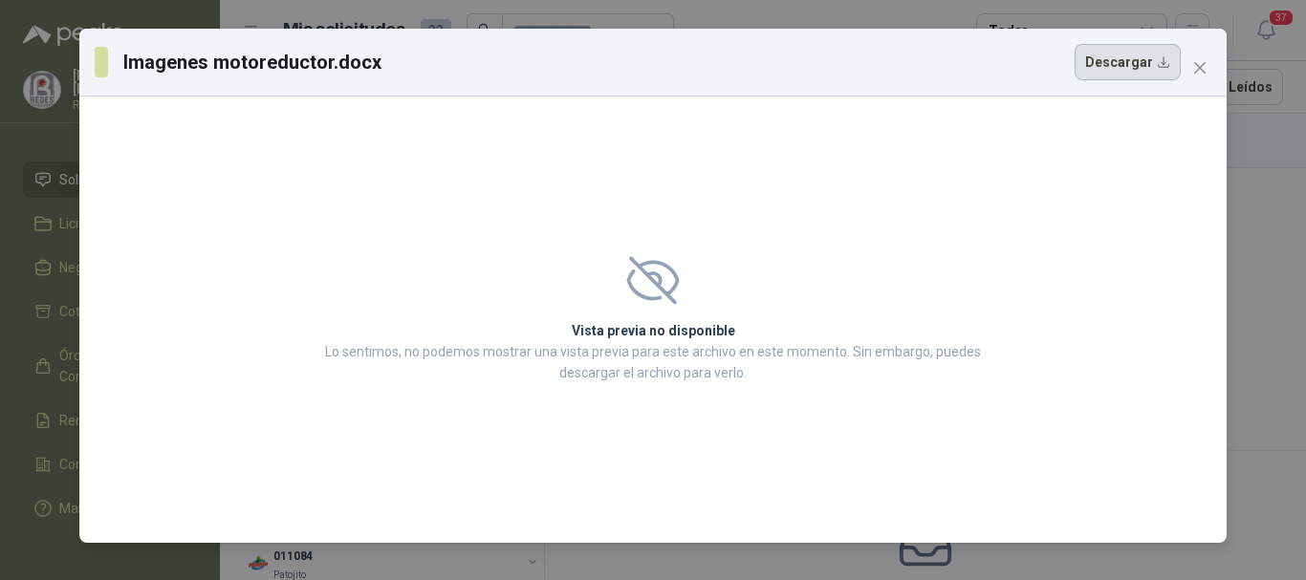
click at [1144, 62] on button "Descargar" at bounding box center [1128, 62] width 106 height 36
click at [1202, 64] on icon "close" at bounding box center [1199, 67] width 15 height 15
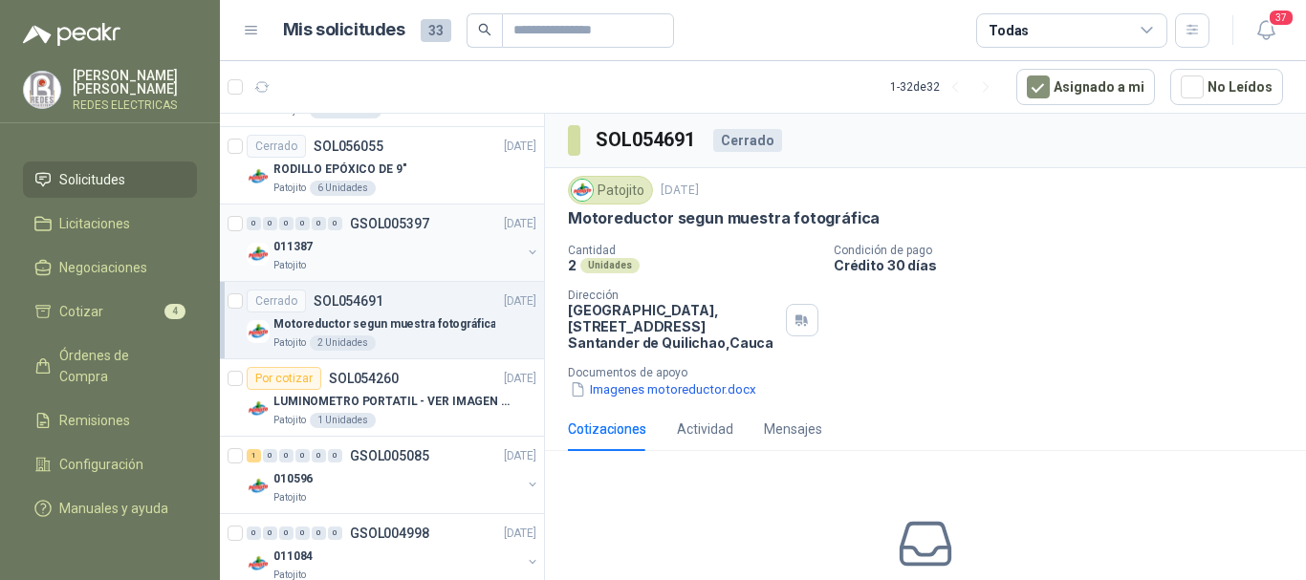
click at [389, 258] on div "Patojito" at bounding box center [397, 265] width 248 height 15
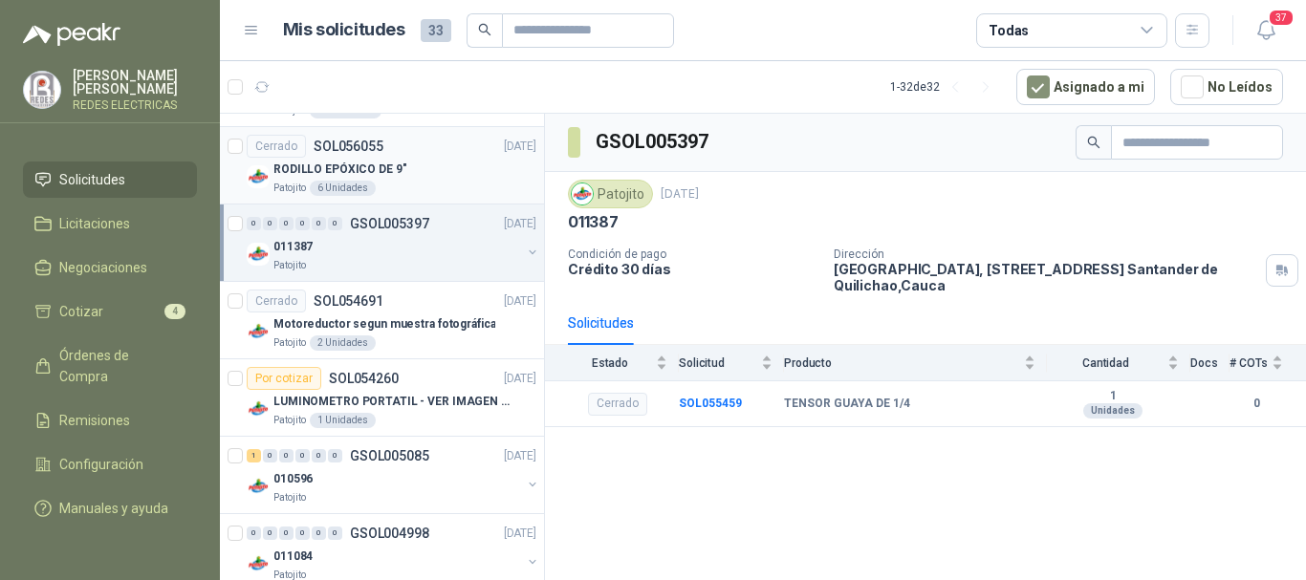
click at [423, 164] on div "RODILLO EPÓXICO DE 9"" at bounding box center [404, 169] width 263 height 23
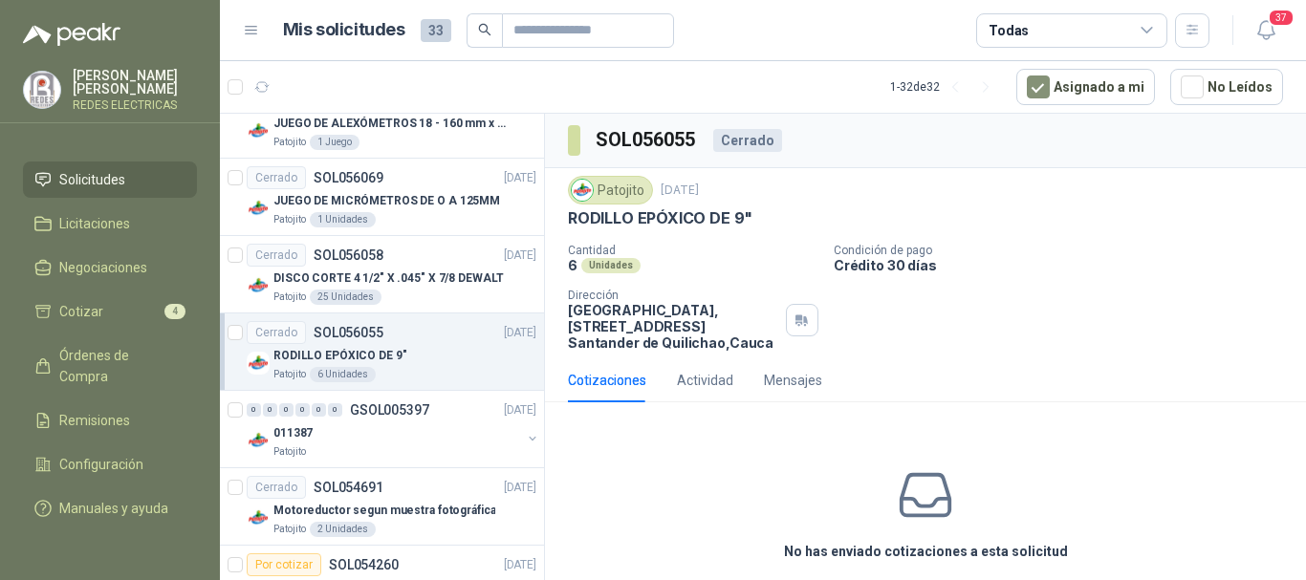
scroll to position [1344, 0]
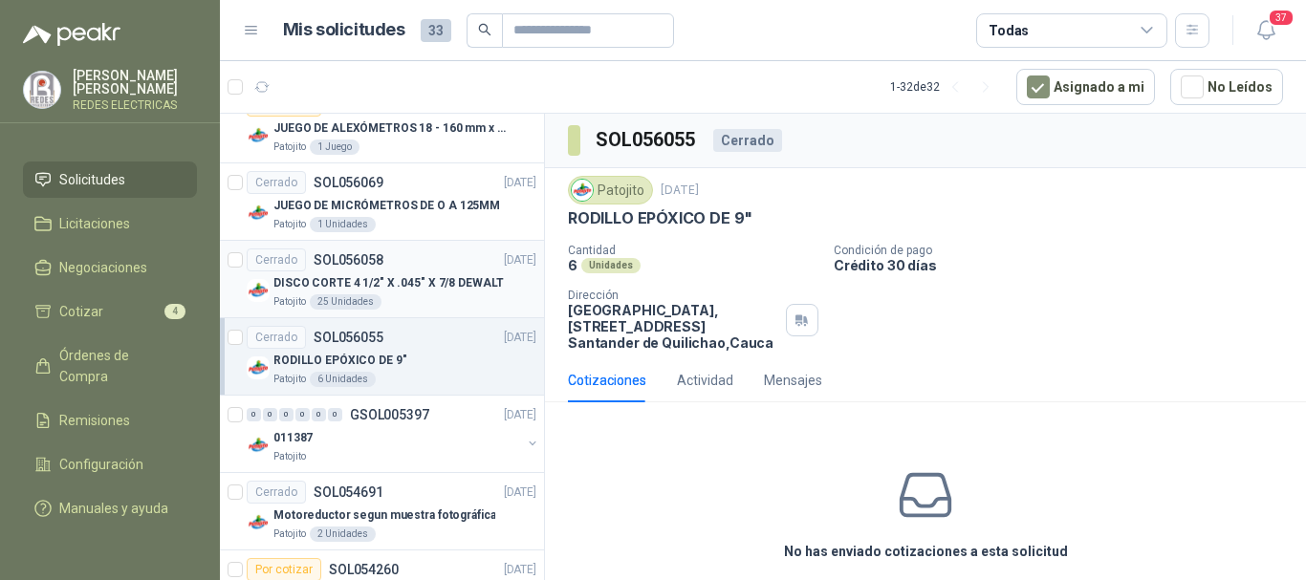
click at [404, 274] on p "DISCO CORTE 4 1/2" X .045" X 7/8 DEWALT" at bounding box center [388, 283] width 230 height 18
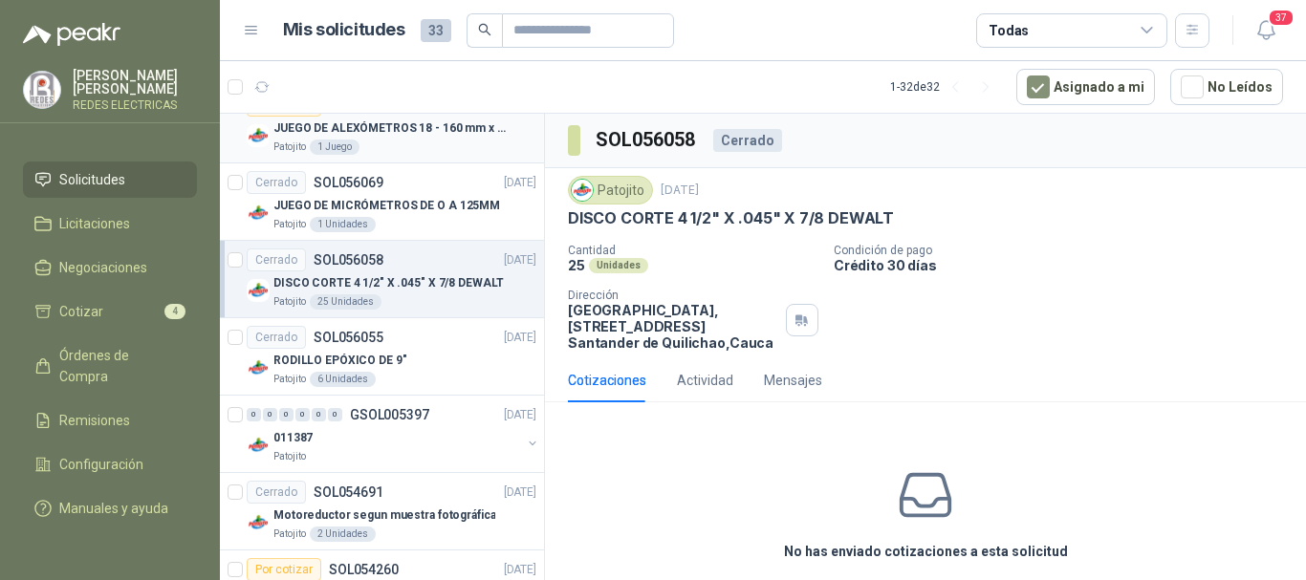
click at [371, 155] on article "Por cotizar SOL056145 [DATE] JUEGO DE ALEXÓMETROS 18 - 160 mm x 0,01 mm 2824-S3…" at bounding box center [382, 124] width 324 height 77
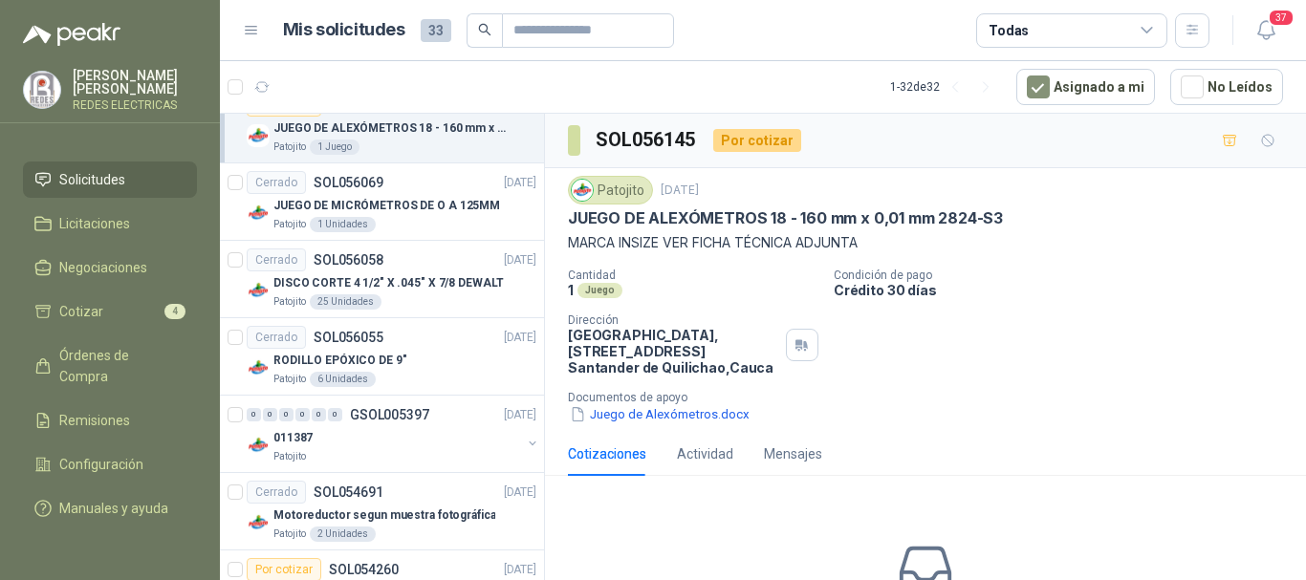
scroll to position [1058, 0]
